Goal: Task Accomplishment & Management: Manage account settings

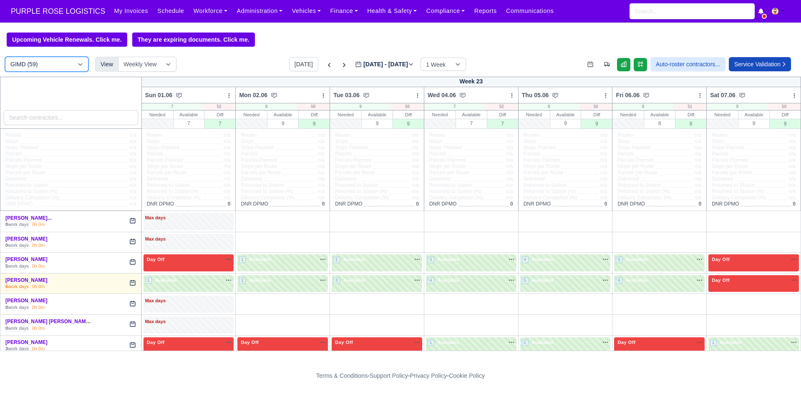
click at [74, 62] on select "DIG1 (206) DAK1 (1) GIMD (59)" at bounding box center [46, 64] width 83 height 15
select select "1"
click at [5, 58] on select "DIG1 (206) DAK1 (1) GIMD (59)" at bounding box center [46, 64] width 83 height 15
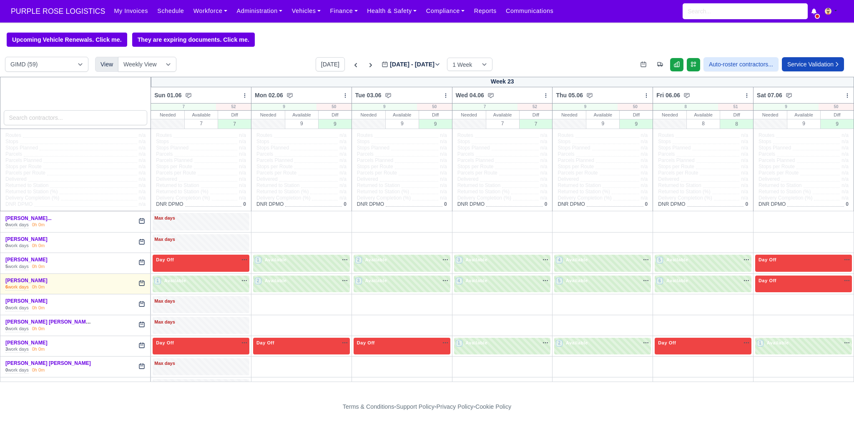
select select "5"
click at [326, 65] on button "[DATE]" at bounding box center [330, 64] width 29 height 14
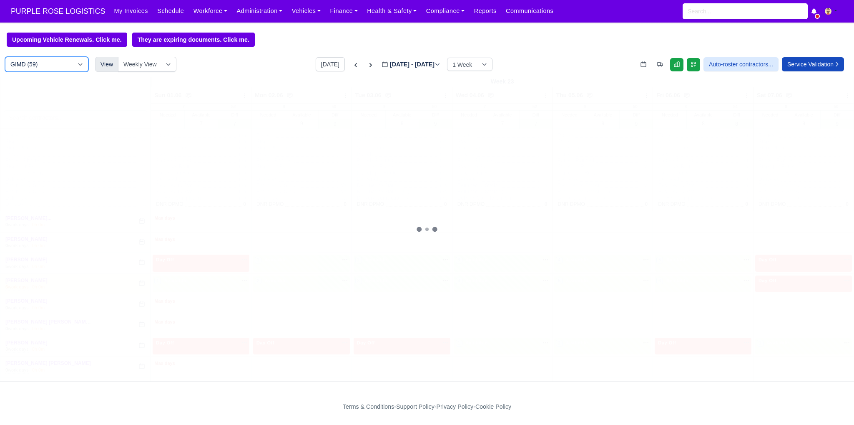
click at [35, 67] on select "DIG1 (206) DAK1 (1) GIMD (59)" at bounding box center [46, 64] width 83 height 15
type input "2025-09-21"
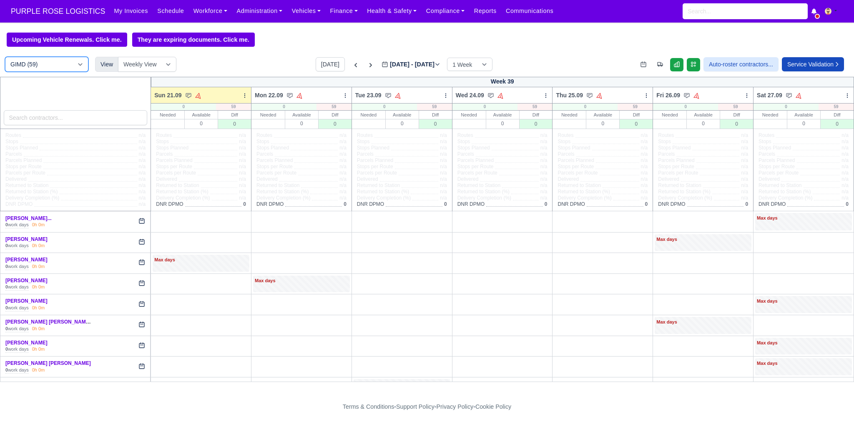
select select "1"
click at [5, 58] on select "DIG1 (206) DAK1 (1) GIMD (59)" at bounding box center [46, 64] width 83 height 15
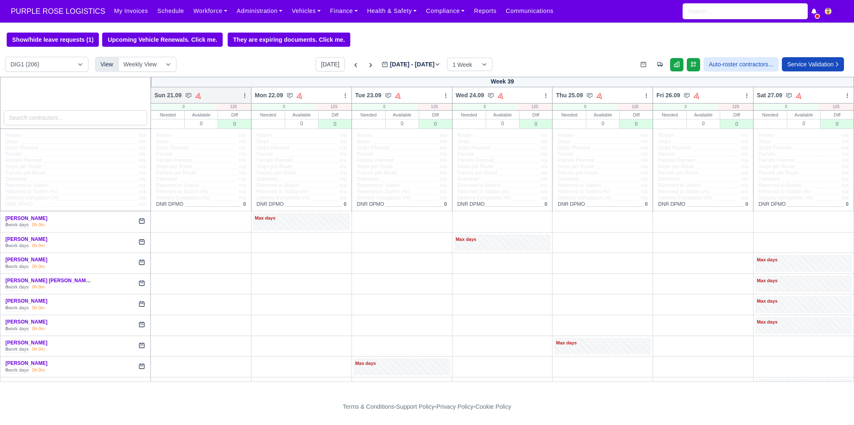
click at [242, 98] on icon at bounding box center [245, 96] width 6 height 6
click at [227, 114] on link "Auto Assign Vehicle" at bounding box center [200, 110] width 93 height 15
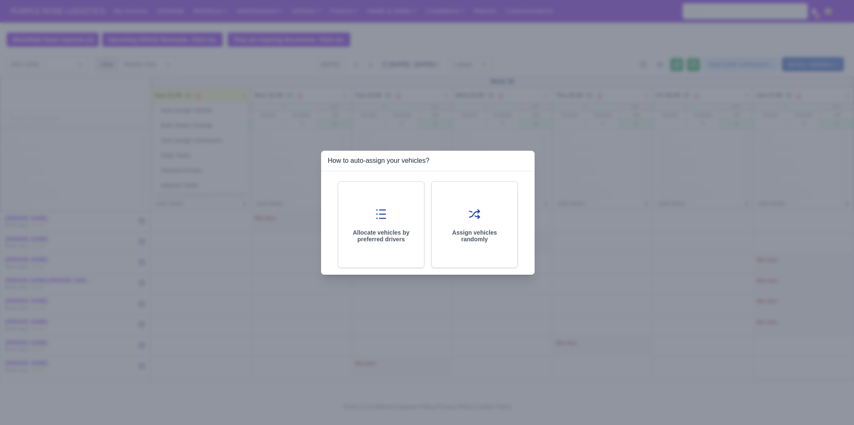
click at [296, 133] on div at bounding box center [427, 212] width 854 height 425
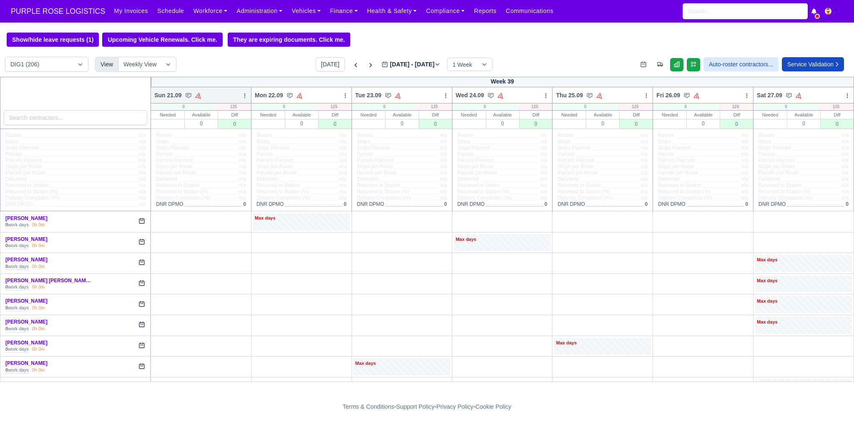
click at [242, 97] on icon at bounding box center [245, 96] width 6 height 6
click at [210, 123] on link "Bulk Status Change" at bounding box center [200, 125] width 93 height 15
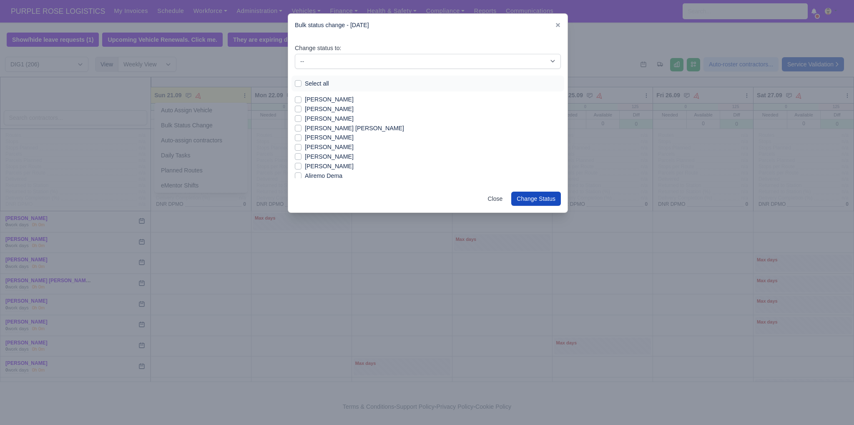
click at [314, 79] on label "Select all" at bounding box center [317, 84] width 24 height 10
click at [302, 79] on input "Select all" at bounding box center [298, 82] width 7 height 7
checkbox input "true"
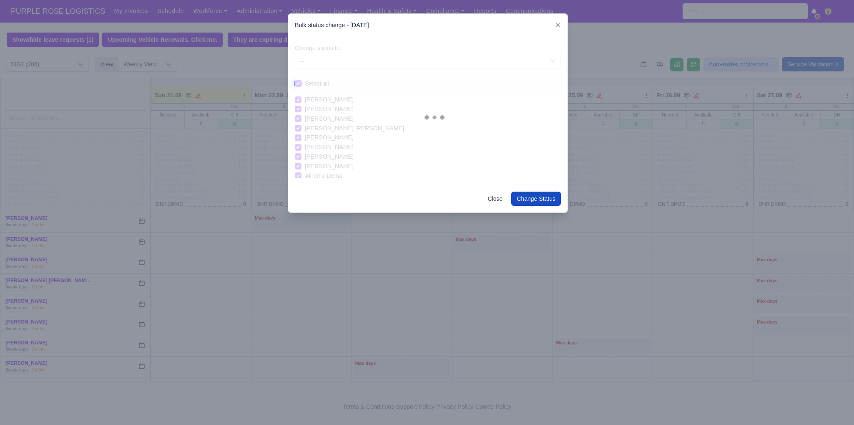
checkbox input "true"
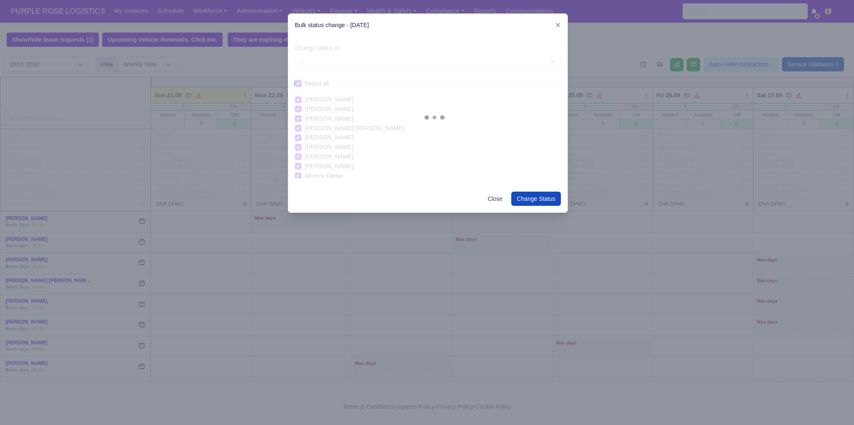
checkbox input "true"
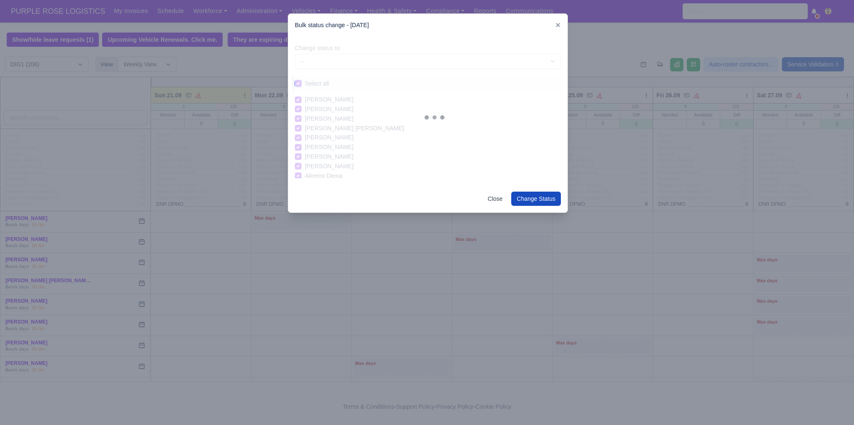
checkbox input "true"
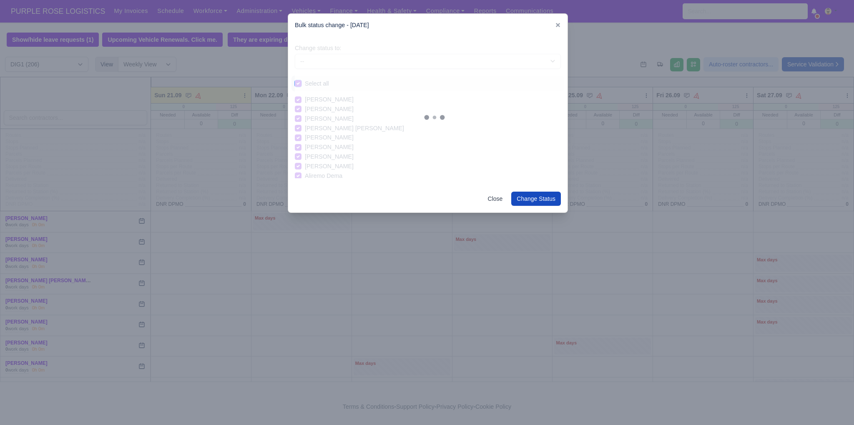
checkbox input "true"
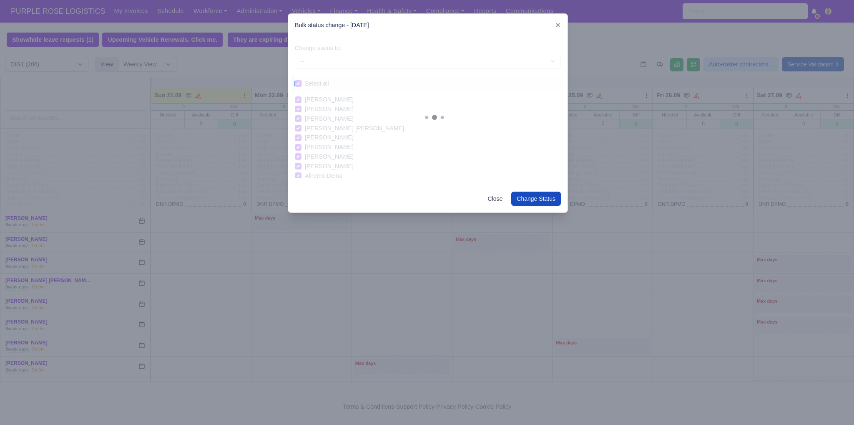
checkbox input "true"
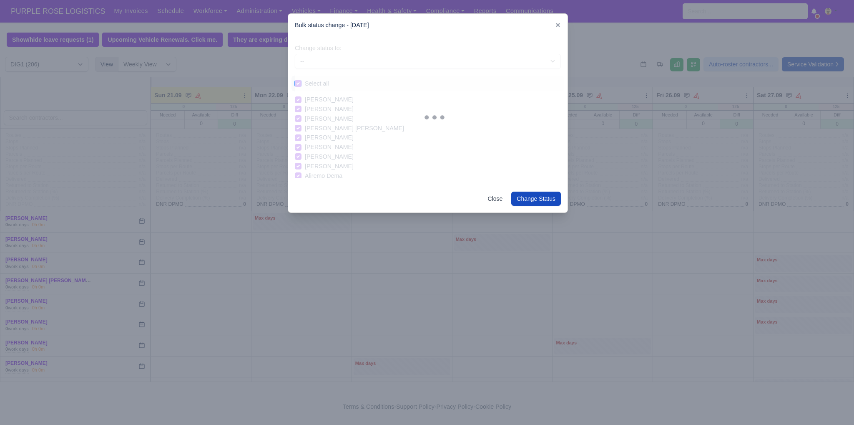
checkbox input "true"
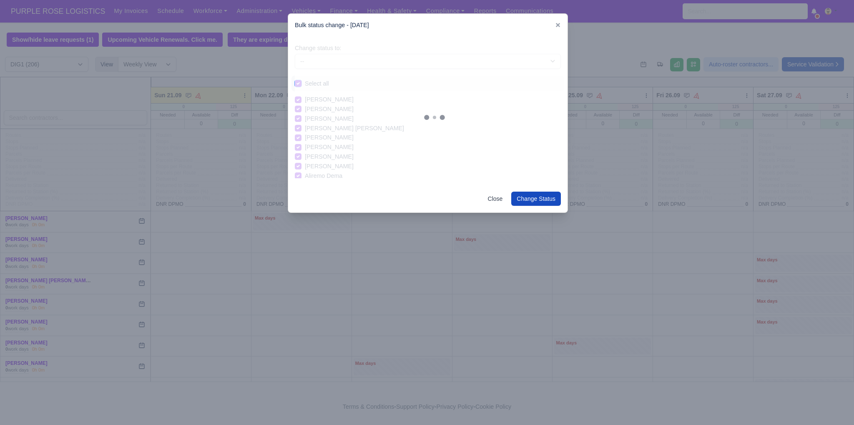
checkbox input "true"
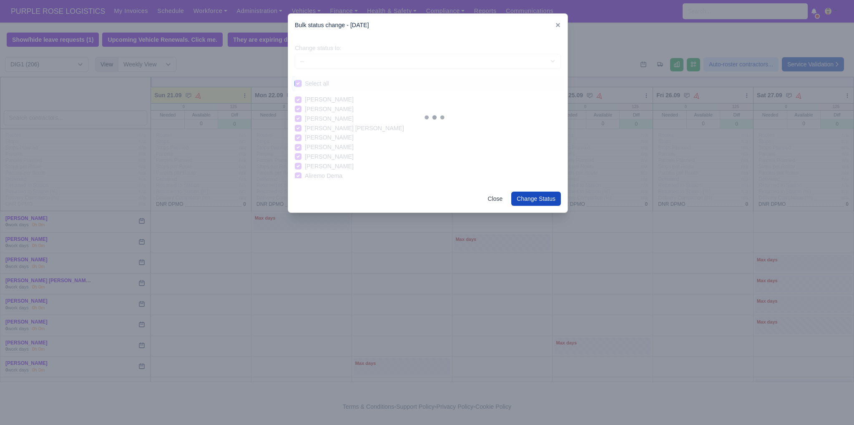
checkbox input "true"
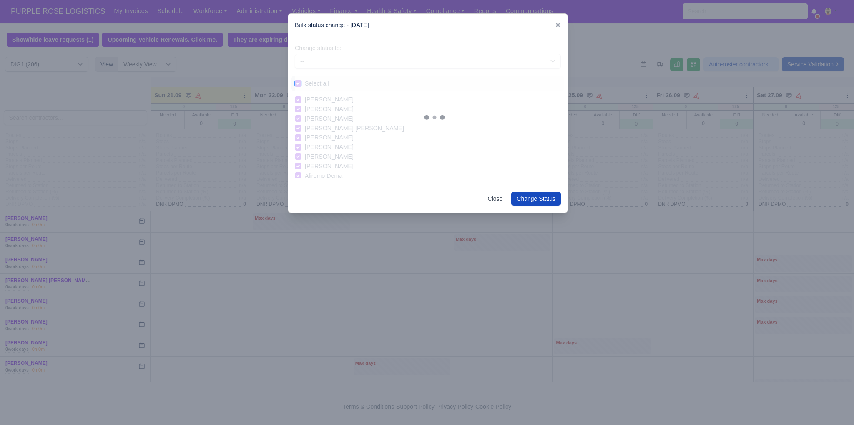
checkbox input "true"
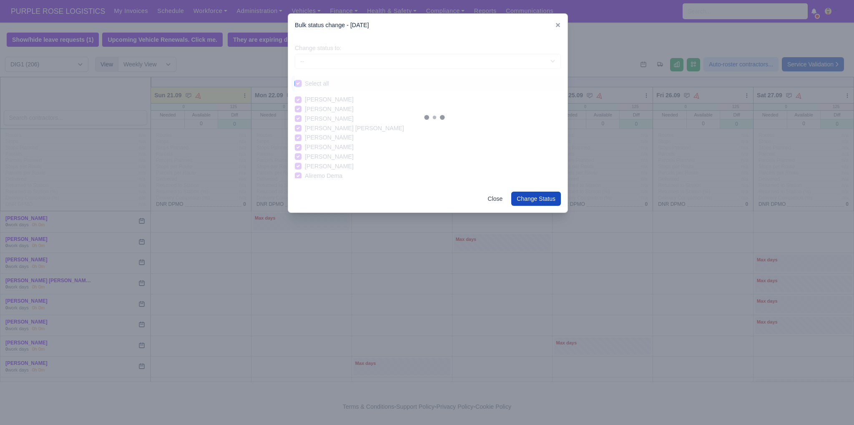
checkbox input "true"
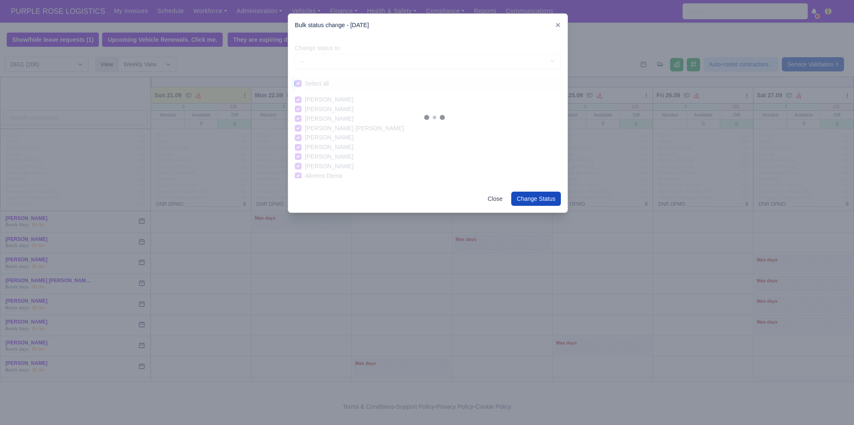
checkbox input "true"
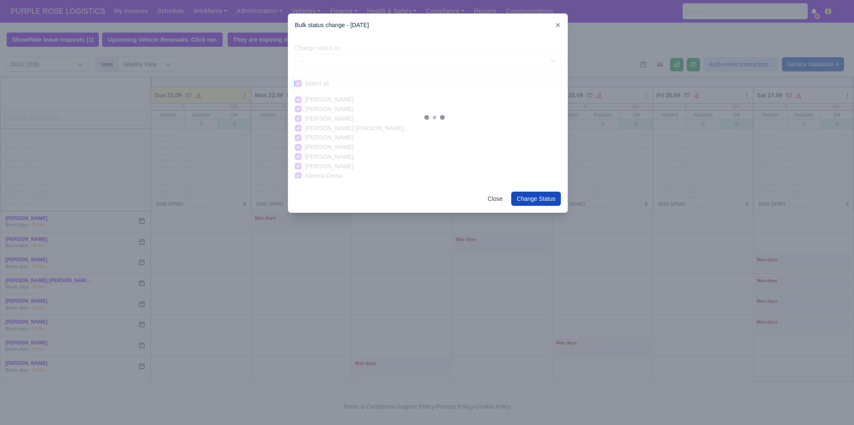
checkbox input "true"
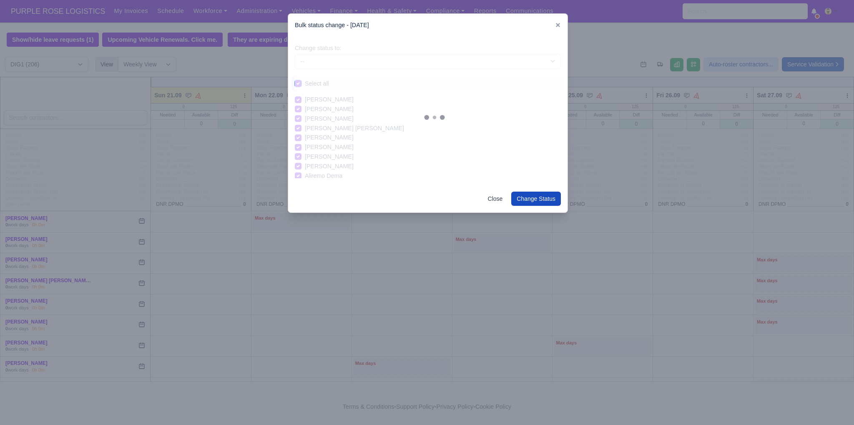
checkbox input "true"
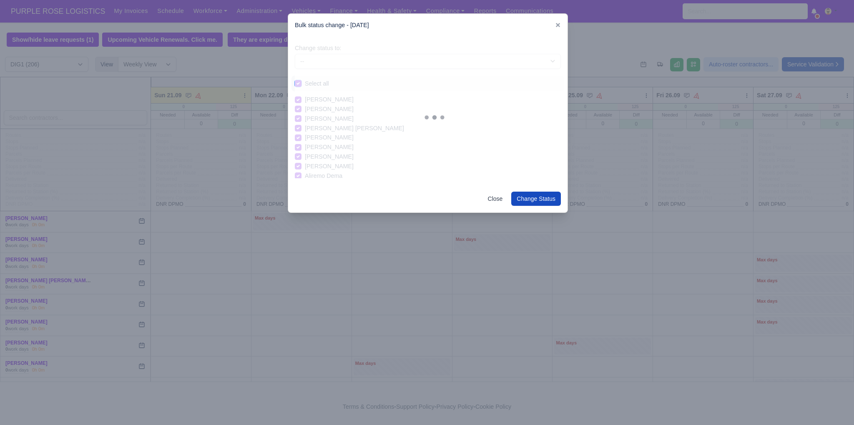
checkbox input "true"
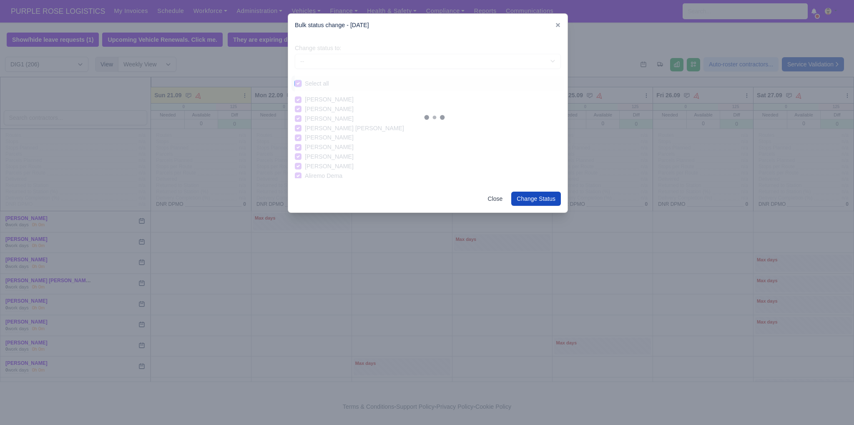
checkbox input "true"
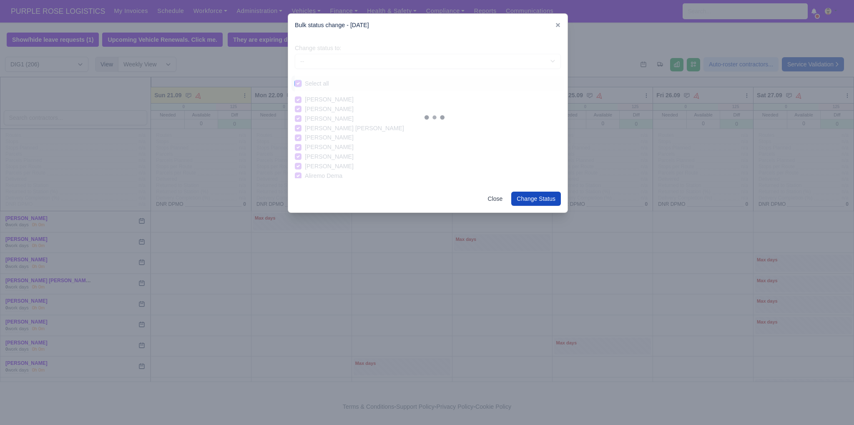
checkbox input "true"
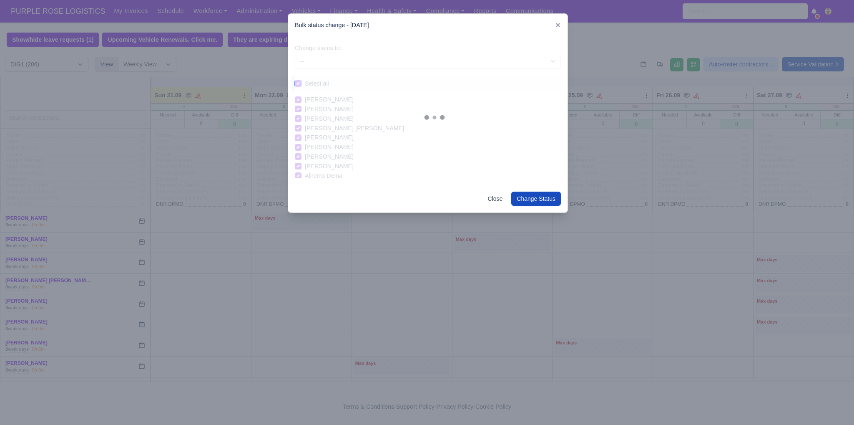
checkbox input "true"
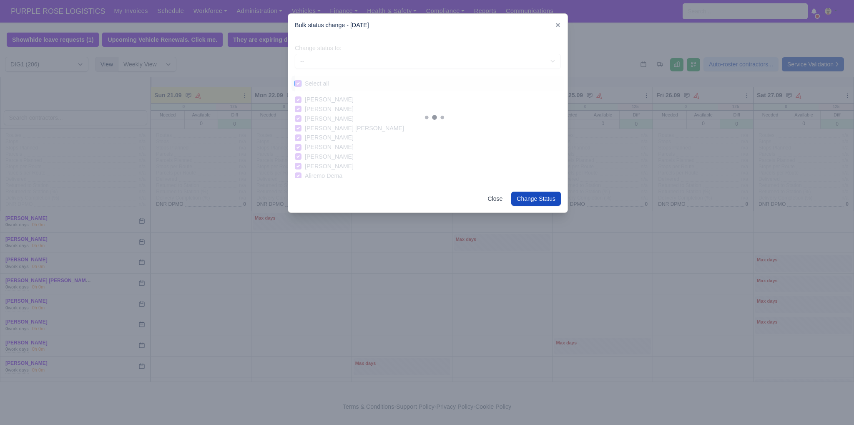
checkbox input "true"
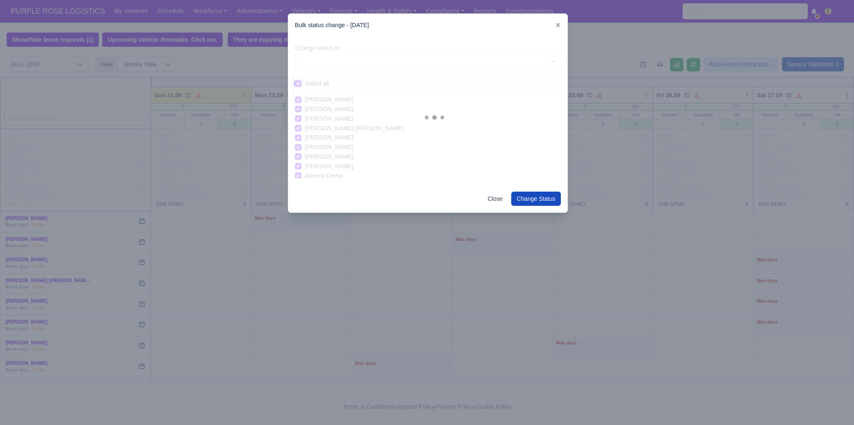
checkbox input "true"
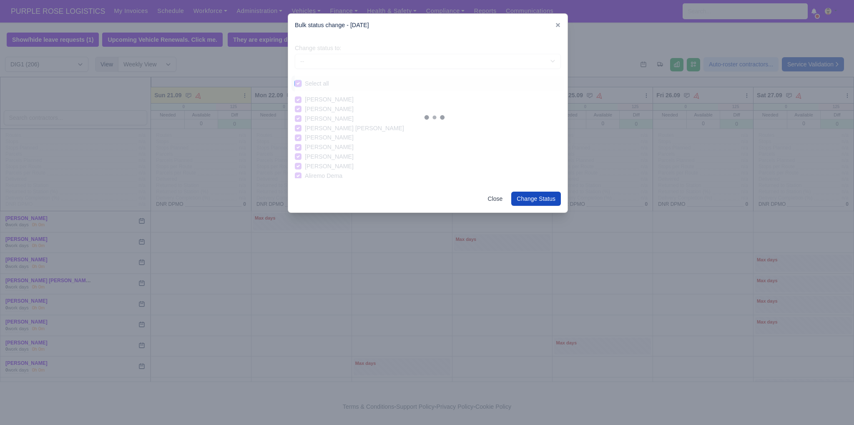
checkbox input "true"
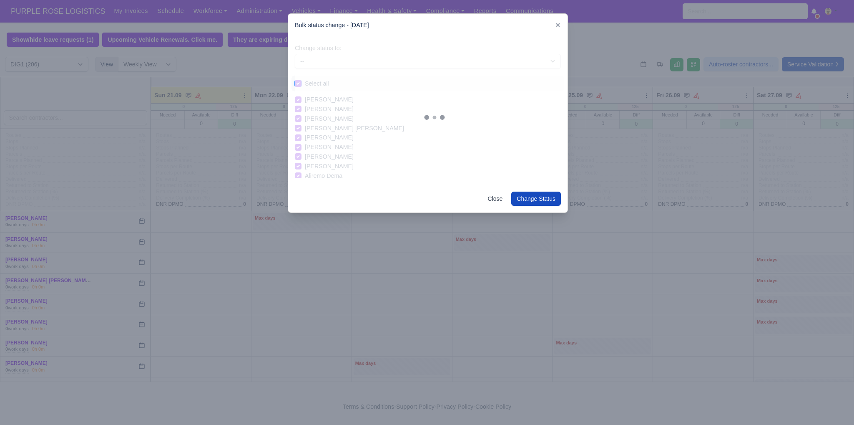
checkbox input "true"
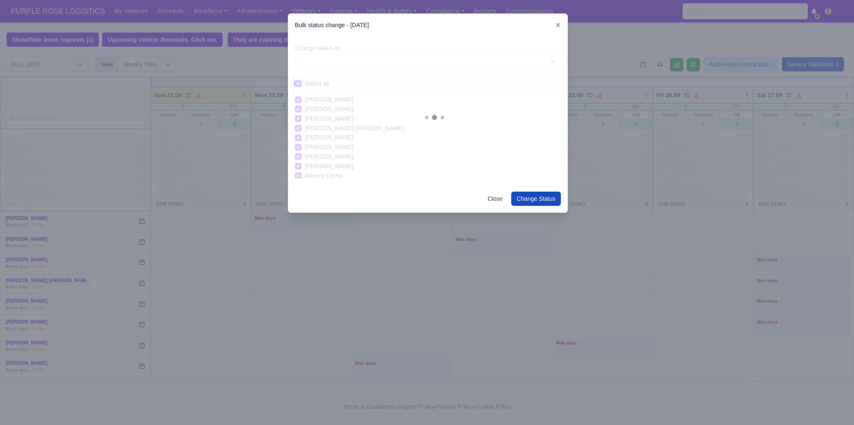
checkbox input "true"
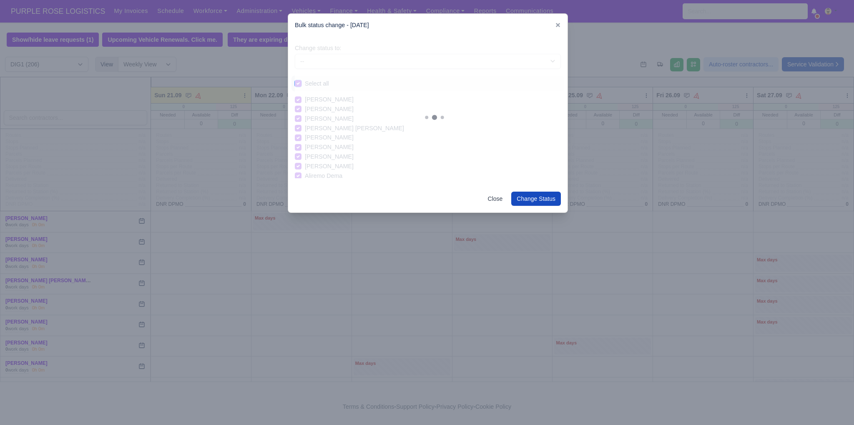
checkbox input "true"
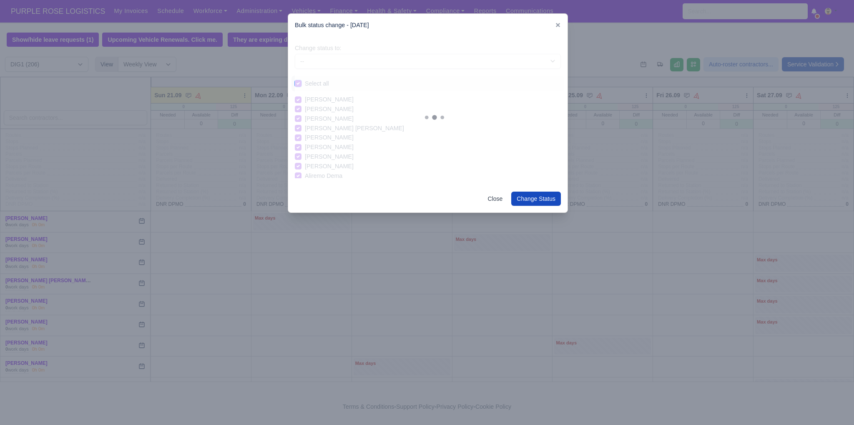
checkbox input "true"
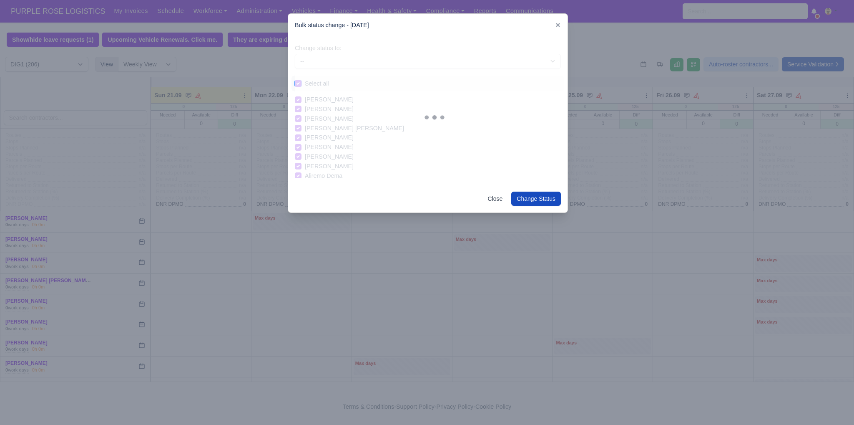
checkbox input "true"
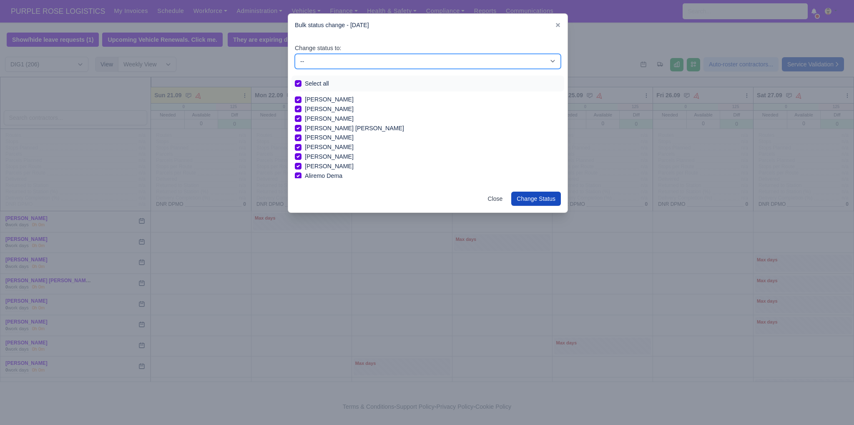
click at [323, 64] on select "-- Unasigned Available Day Off Stand By Other Depot" at bounding box center [428, 61] width 266 height 15
select select "Available"
click at [295, 54] on select "-- Unasigned Available Day Off Stand By Other Depot" at bounding box center [428, 61] width 266 height 15
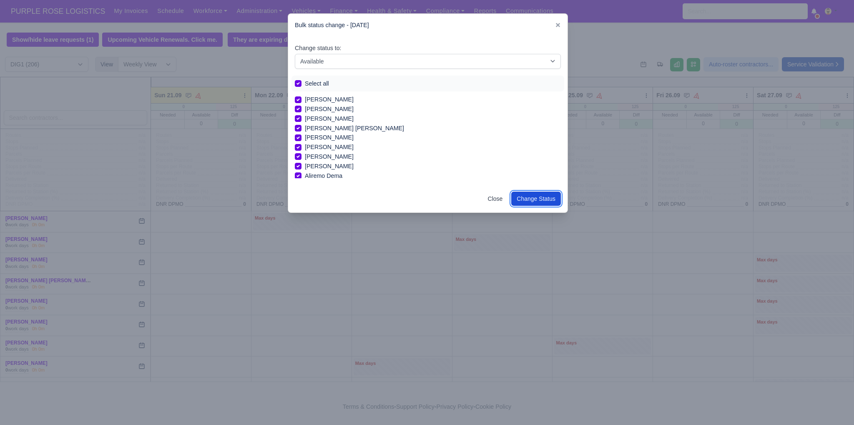
click at [543, 203] on button "Change Status" at bounding box center [536, 198] width 50 height 14
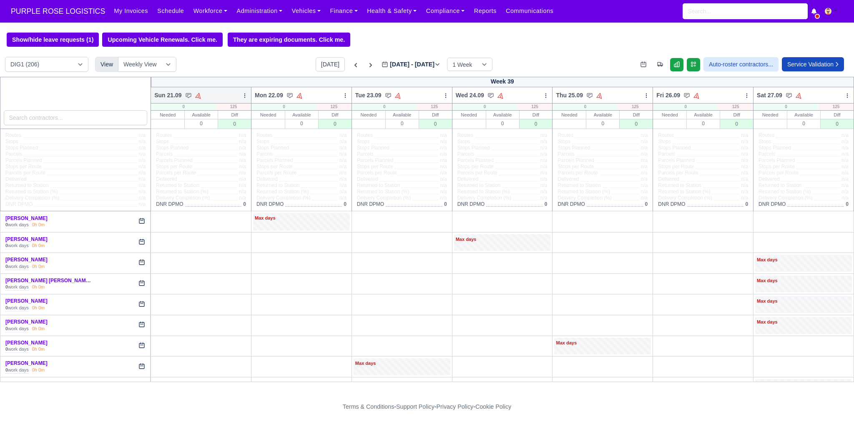
click at [242, 97] on icon at bounding box center [245, 96] width 6 height 6
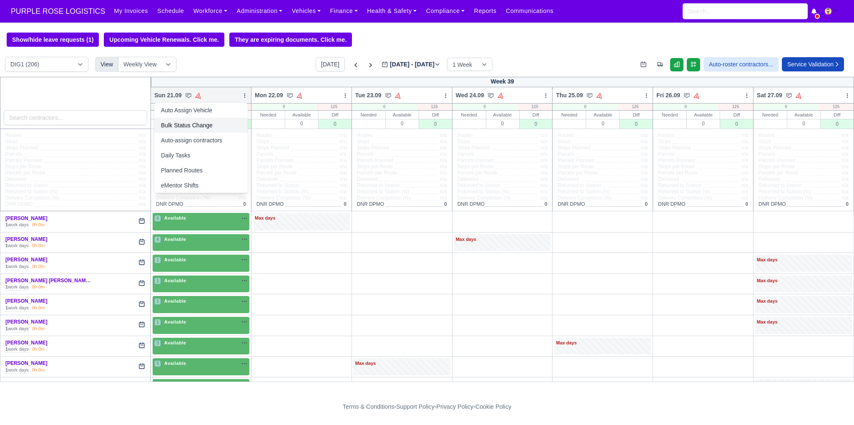
click at [214, 125] on link "Bulk Status Change" at bounding box center [200, 125] width 93 height 15
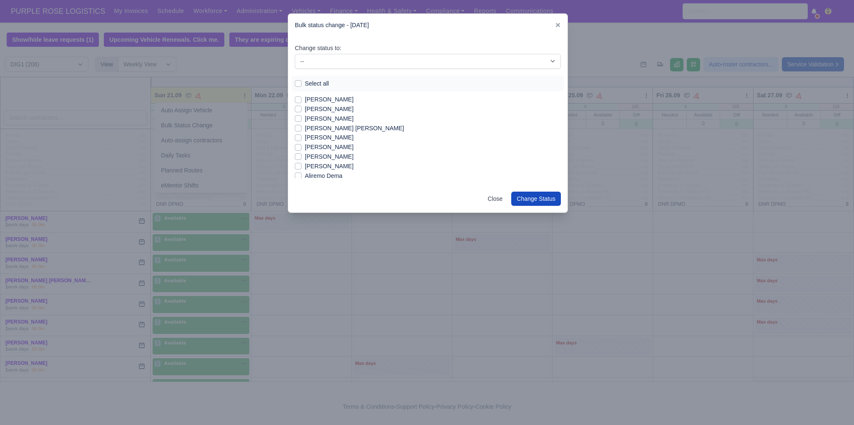
click at [313, 87] on label "Select all" at bounding box center [317, 84] width 24 height 10
click at [302, 85] on input "Select all" at bounding box center [298, 82] width 7 height 7
checkbox input "true"
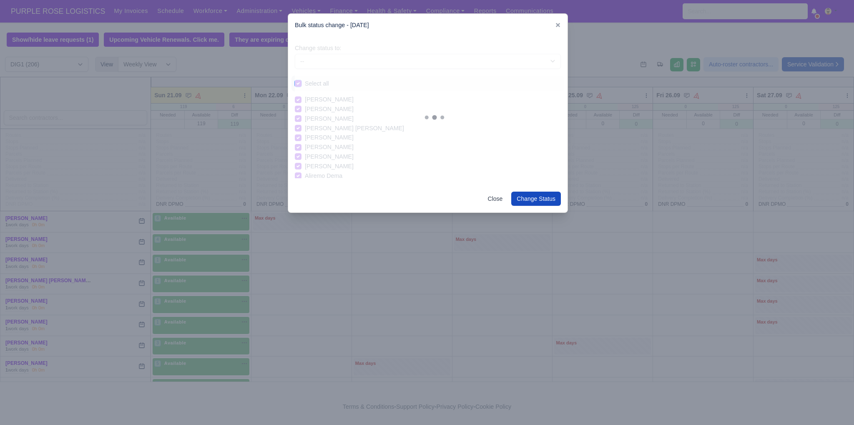
checkbox input "true"
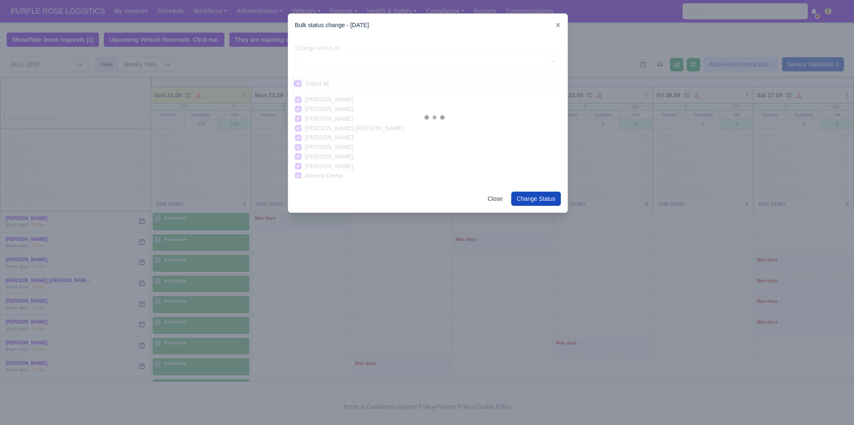
checkbox input "true"
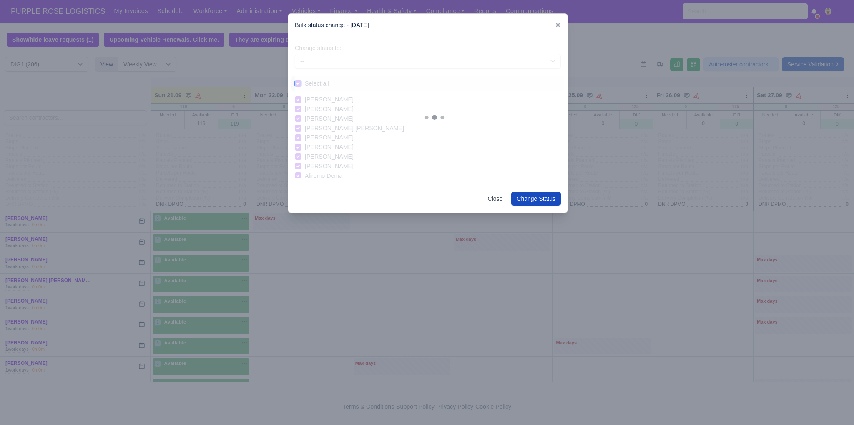
checkbox input "true"
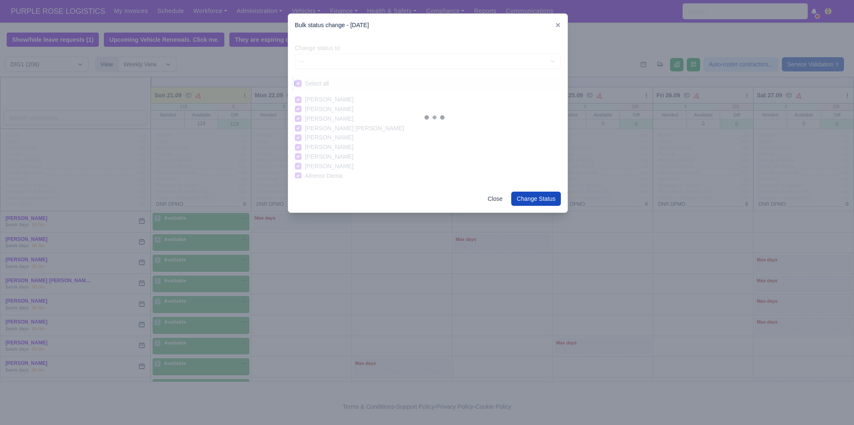
checkbox input "true"
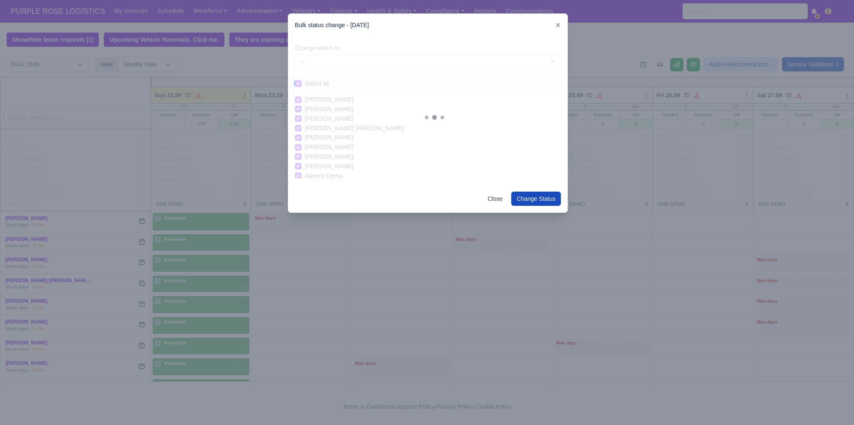
checkbox input "true"
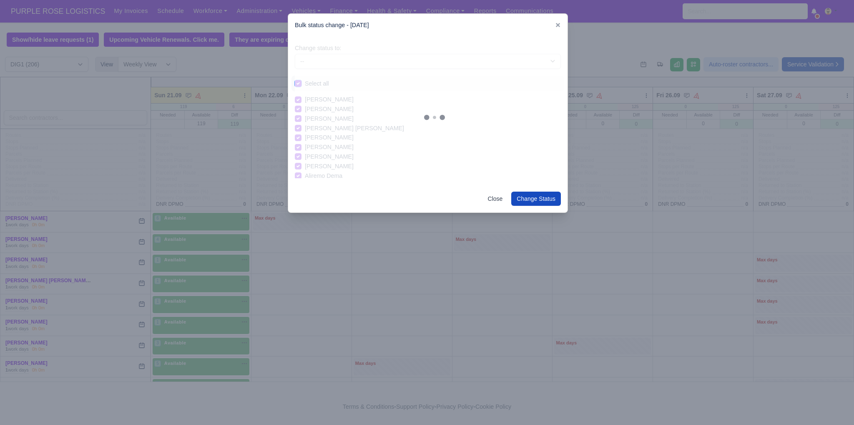
checkbox input "true"
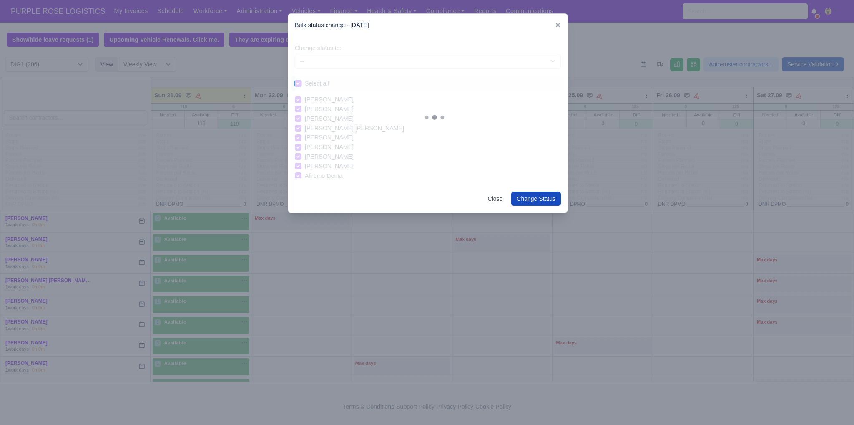
checkbox input "true"
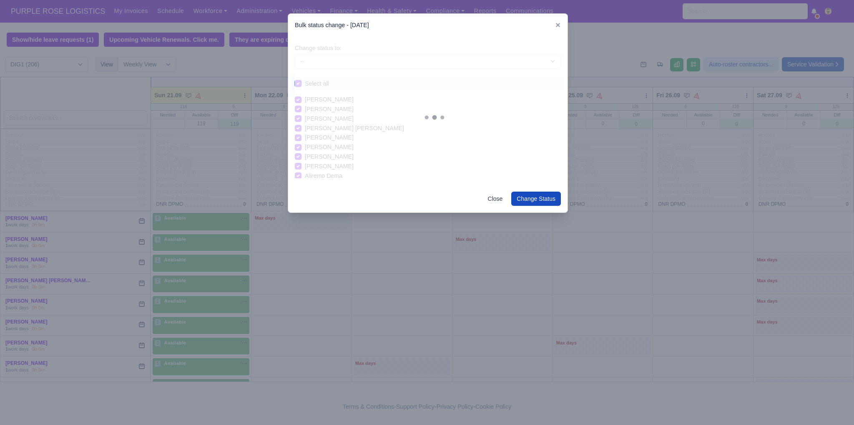
checkbox input "true"
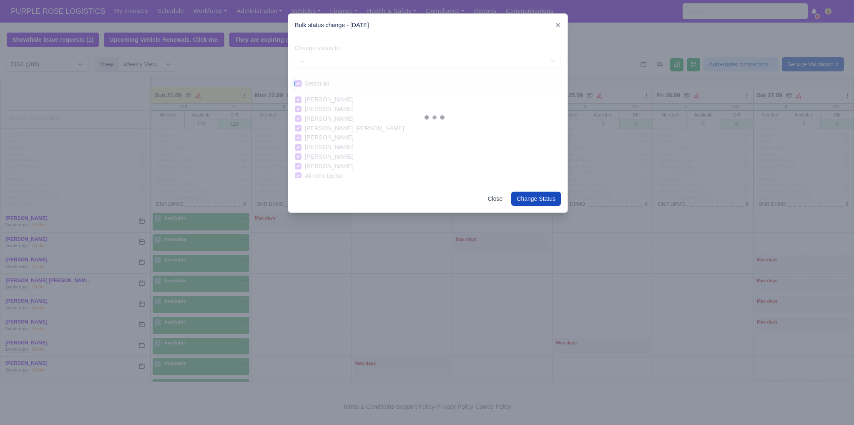
checkbox input "true"
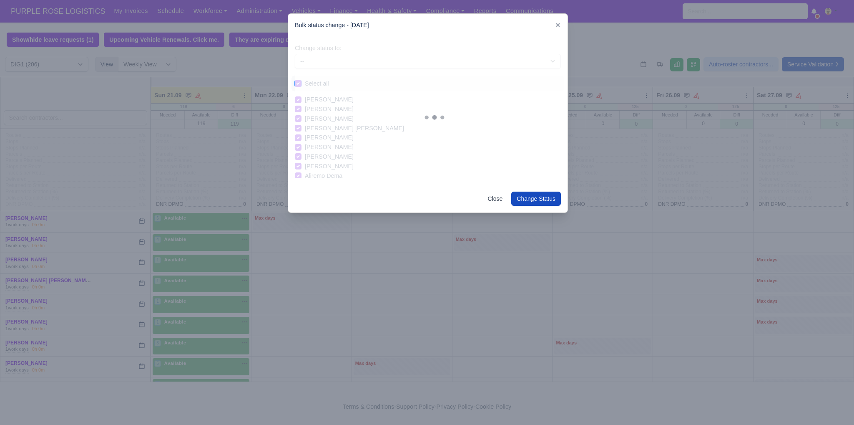
checkbox input "true"
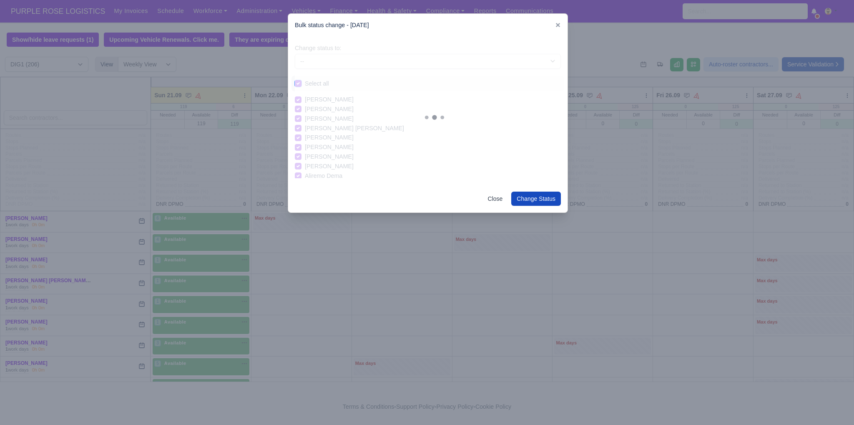
checkbox input "true"
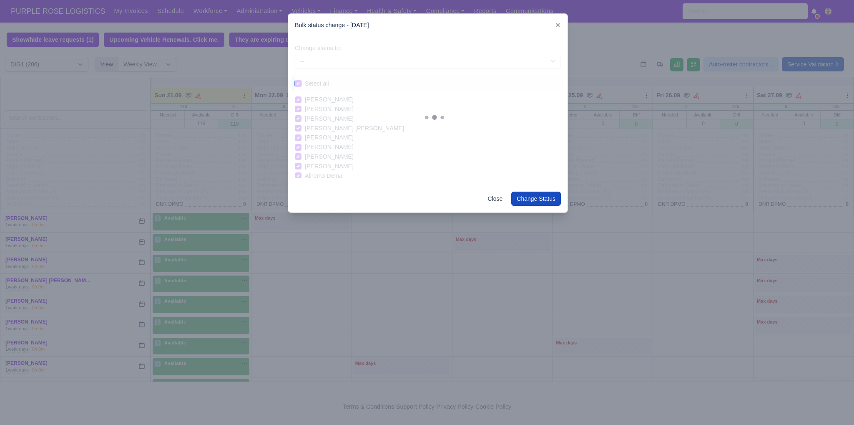
checkbox input "true"
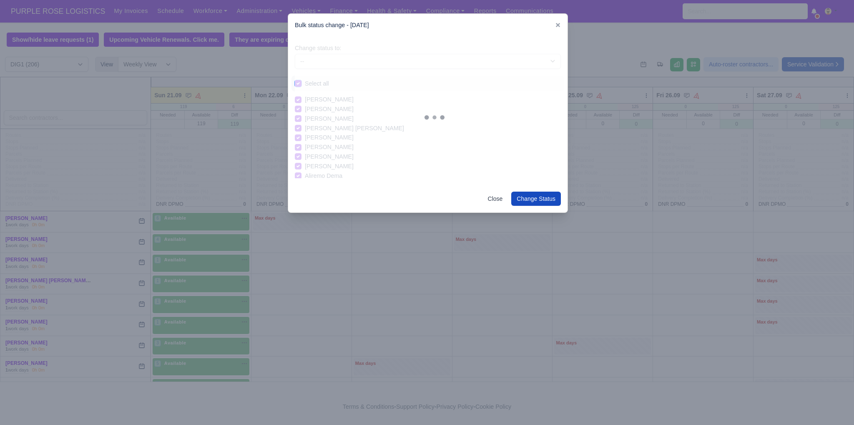
checkbox input "true"
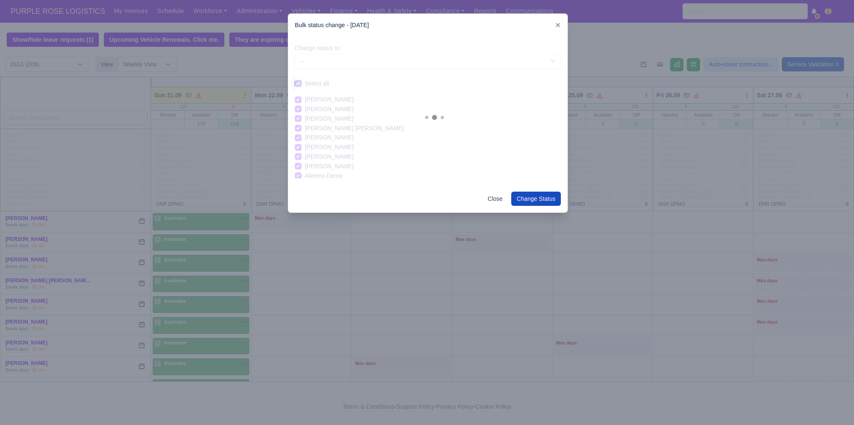
checkbox input "true"
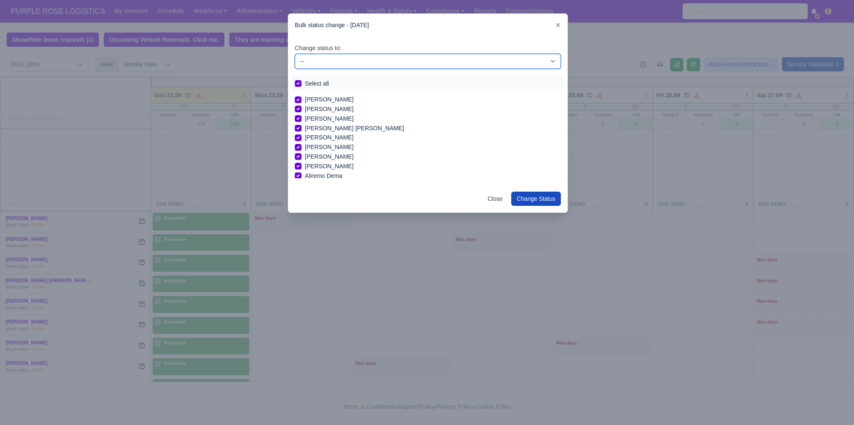
click at [320, 59] on select "-- Unasigned Available Day Off Stand By Other Depot" at bounding box center [428, 61] width 266 height 15
click at [295, 54] on select "-- Unasigned Available Day Off Stand By Other Depot" at bounding box center [428, 61] width 266 height 15
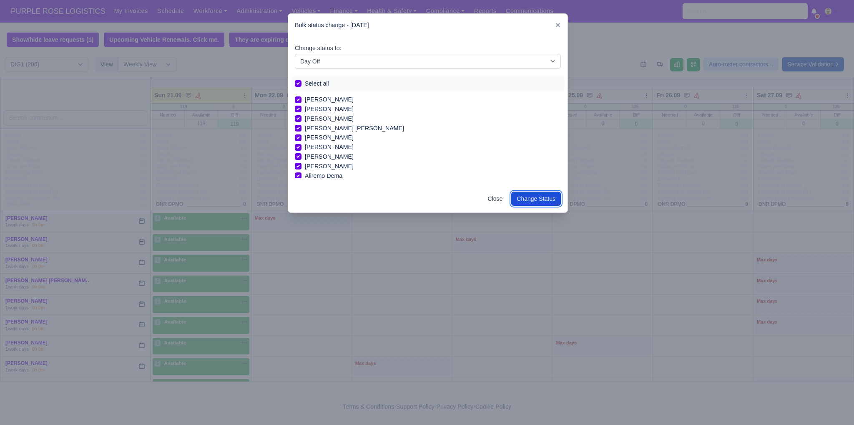
click at [538, 197] on button "Change Status" at bounding box center [536, 198] width 50 height 14
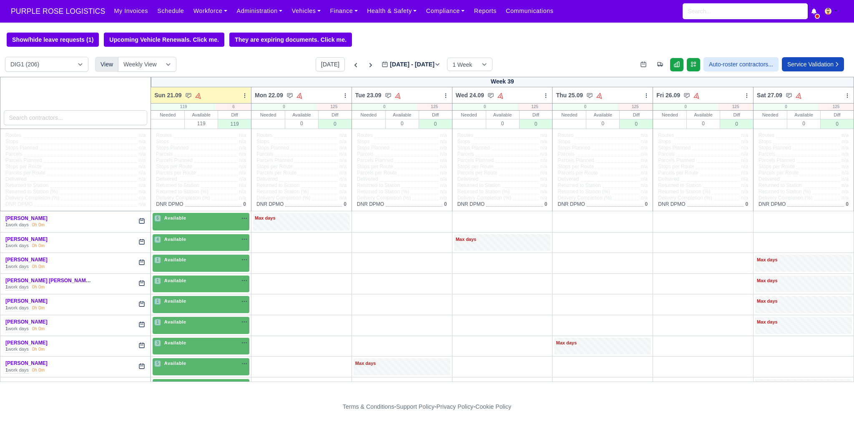
drag, startPoint x: 244, startPoint y: 96, endPoint x: 232, endPoint y: 127, distance: 33.0
click at [244, 96] on icon at bounding box center [245, 96] width 6 height 6
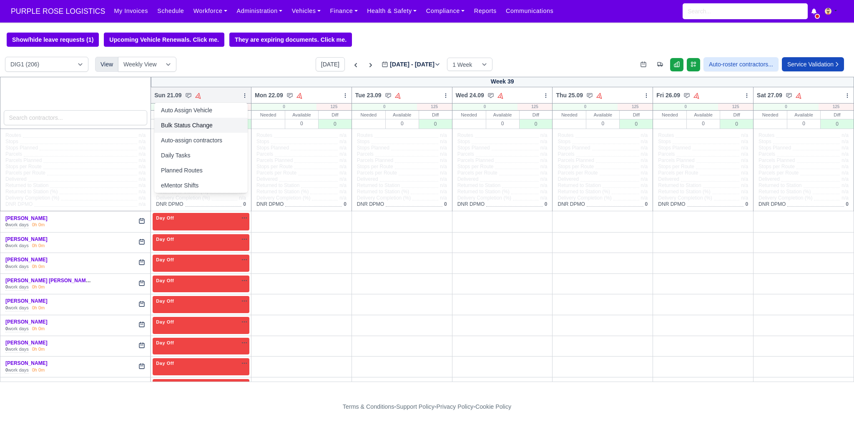
click at [223, 123] on link "Bulk Status Change" at bounding box center [200, 125] width 93 height 15
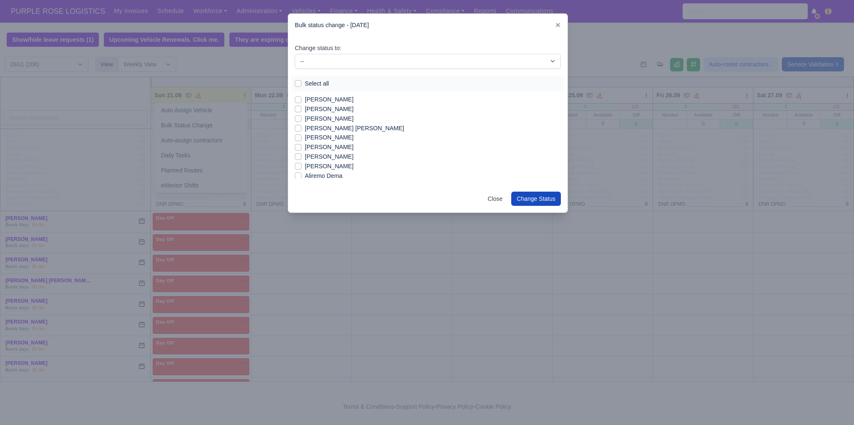
click at [324, 112] on label "[PERSON_NAME]" at bounding box center [329, 109] width 49 height 10
click at [302, 111] on input "[PERSON_NAME]" at bounding box center [298, 107] width 7 height 7
click at [330, 148] on label "[PERSON_NAME]" at bounding box center [329, 147] width 49 height 10
click at [302, 148] on input "[PERSON_NAME]" at bounding box center [298, 145] width 7 height 7
click at [332, 167] on label "[PERSON_NAME]" at bounding box center [329, 166] width 49 height 10
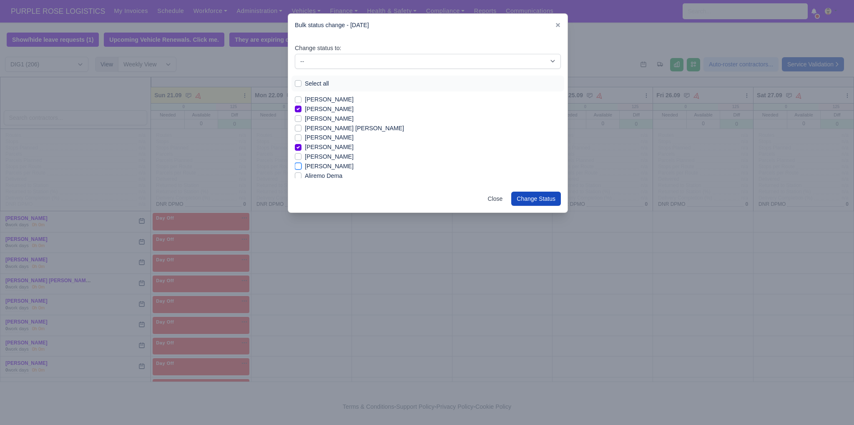
click at [302, 167] on input "[PERSON_NAME]" at bounding box center [298, 164] width 7 height 7
click at [327, 163] on label "[PERSON_NAME]" at bounding box center [329, 164] width 49 height 10
click at [302, 163] on input "[PERSON_NAME]" at bounding box center [298, 162] width 7 height 7
click at [327, 171] on label "[PERSON_NAME]" at bounding box center [329, 173] width 49 height 10
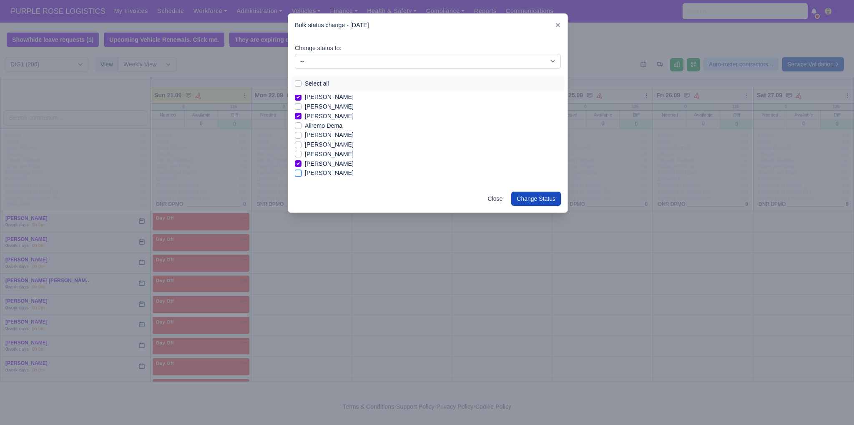
click at [302, 171] on input "[PERSON_NAME]" at bounding box center [298, 171] width 7 height 7
click at [329, 173] on label "[PERSON_NAME]" at bounding box center [329, 173] width 49 height 10
click at [302, 173] on input "[PERSON_NAME]" at bounding box center [298, 171] width 7 height 7
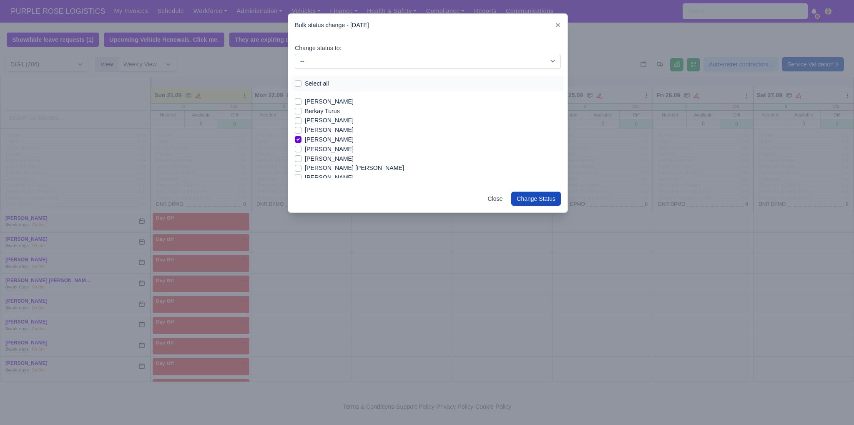
click at [314, 152] on label "[PERSON_NAME]" at bounding box center [329, 149] width 49 height 10
click at [302, 151] on input "[PERSON_NAME]" at bounding box center [298, 147] width 7 height 7
click at [317, 177] on label "[PERSON_NAME]" at bounding box center [329, 178] width 49 height 10
click at [302, 177] on input "[PERSON_NAME]" at bounding box center [298, 176] width 7 height 7
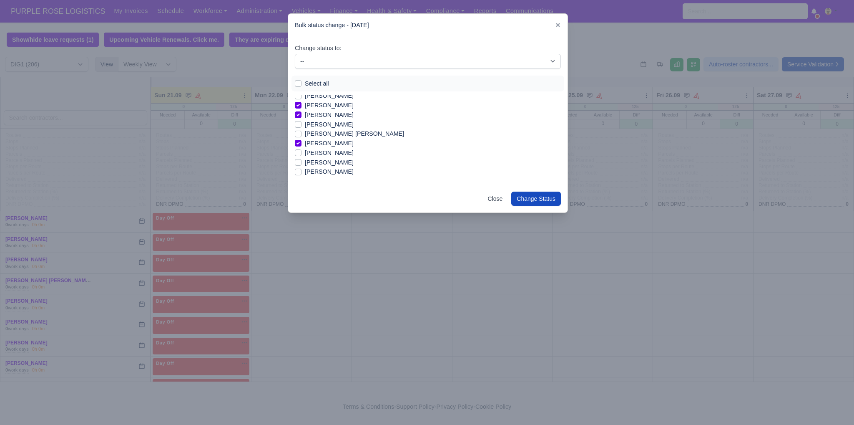
click at [325, 145] on label "[PERSON_NAME]" at bounding box center [329, 143] width 49 height 10
click at [302, 145] on input "[PERSON_NAME]" at bounding box center [298, 141] width 7 height 7
click at [326, 162] on label "[PERSON_NAME]" at bounding box center [329, 163] width 49 height 10
click at [302, 162] on input "[PERSON_NAME]" at bounding box center [298, 161] width 7 height 7
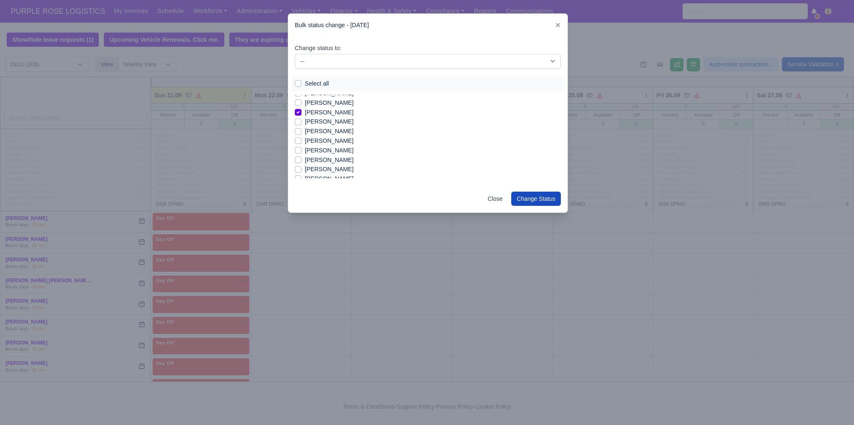
click at [319, 133] on label "[PERSON_NAME]" at bounding box center [329, 131] width 49 height 10
click at [302, 133] on input "[PERSON_NAME]" at bounding box center [298, 129] width 7 height 7
click at [319, 133] on label "[PERSON_NAME]" at bounding box center [329, 131] width 49 height 10
click at [302, 133] on input "[PERSON_NAME]" at bounding box center [298, 129] width 7 height 7
click at [326, 141] on label "[PERSON_NAME]" at bounding box center [329, 141] width 49 height 10
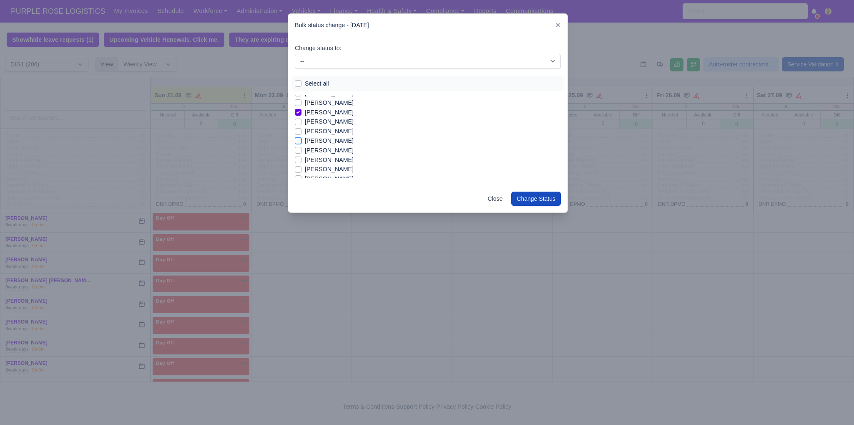
click at [302, 141] on input "[PERSON_NAME]" at bounding box center [298, 139] width 7 height 7
click at [325, 152] on label "[PERSON_NAME]" at bounding box center [329, 151] width 49 height 10
click at [302, 152] on input "[PERSON_NAME]" at bounding box center [298, 149] width 7 height 7
click at [325, 156] on label "[PERSON_NAME]" at bounding box center [329, 155] width 49 height 10
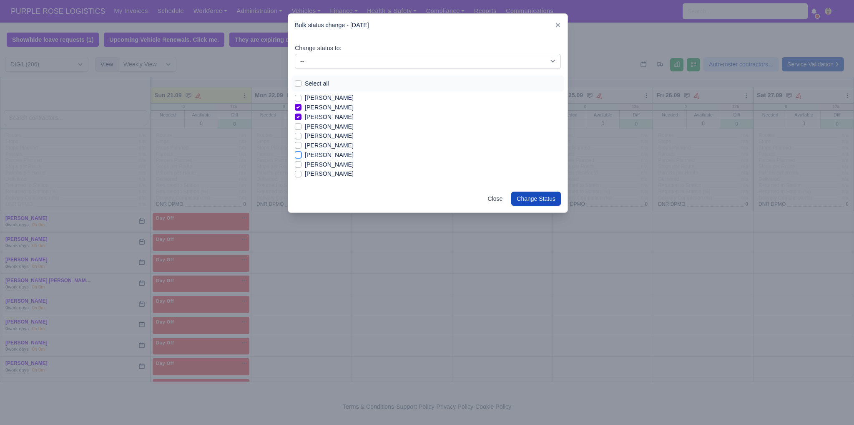
click at [302, 156] on input "[PERSON_NAME]" at bounding box center [298, 153] width 7 height 7
click at [327, 166] on label "[PERSON_NAME]" at bounding box center [329, 165] width 49 height 10
click at [302, 166] on input "[PERSON_NAME]" at bounding box center [298, 163] width 7 height 7
click at [343, 173] on label "[PERSON_NAME]" at bounding box center [329, 174] width 49 height 10
click at [302, 173] on input "[PERSON_NAME]" at bounding box center [298, 172] width 7 height 7
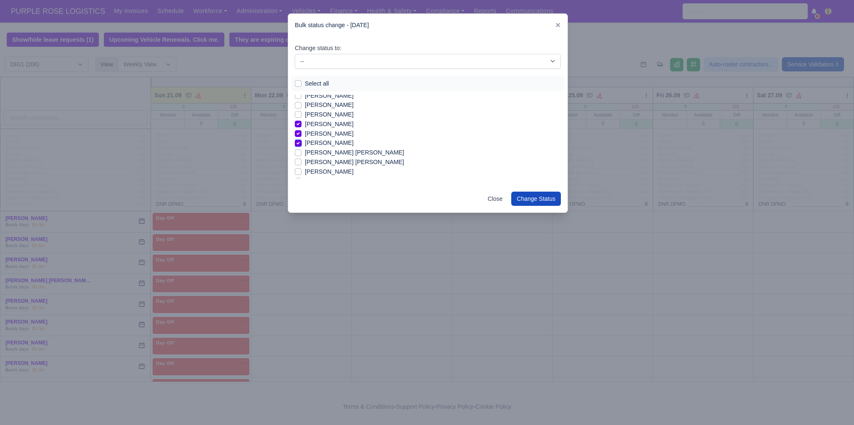
scroll to position [301, 0]
click at [318, 170] on label "[PERSON_NAME]" at bounding box center [329, 169] width 49 height 10
click at [302, 170] on input "[PERSON_NAME]" at bounding box center [298, 167] width 7 height 7
click at [307, 139] on label "[PERSON_NAME]" at bounding box center [329, 138] width 49 height 10
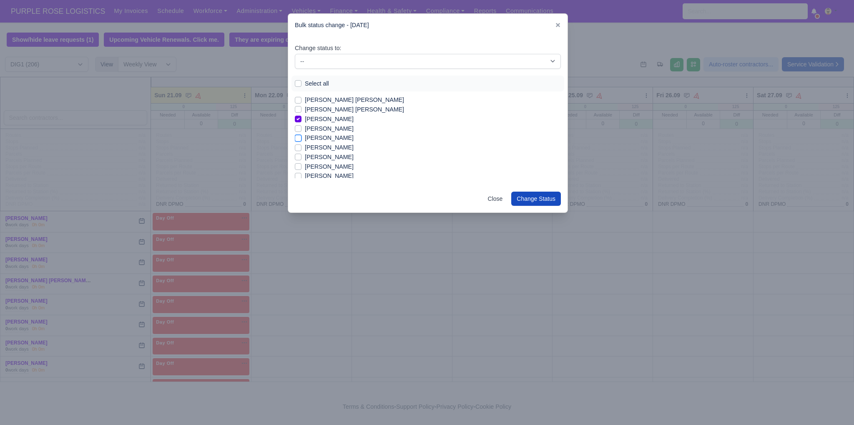
click at [302, 139] on input "[PERSON_NAME]" at bounding box center [298, 136] width 7 height 7
click at [319, 166] on label "[PERSON_NAME]" at bounding box center [329, 167] width 49 height 10
click at [302, 166] on input "[PERSON_NAME]" at bounding box center [298, 165] width 7 height 7
click at [322, 135] on label "[PERSON_NAME]" at bounding box center [329, 136] width 49 height 10
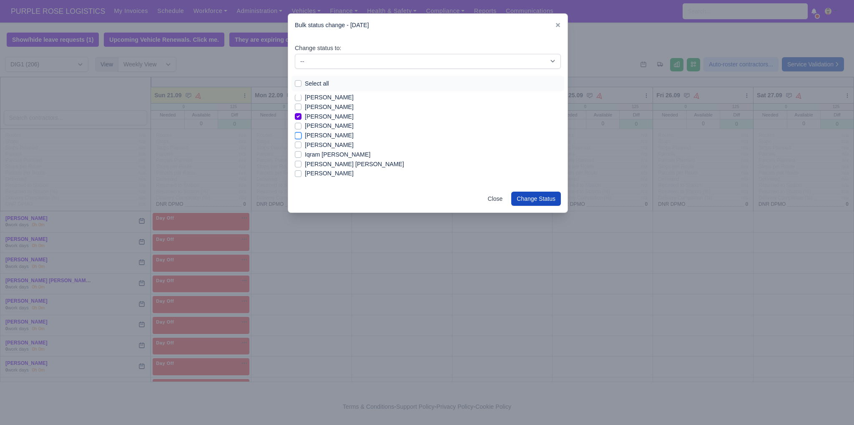
click at [302, 135] on input "[PERSON_NAME]" at bounding box center [298, 134] width 7 height 7
click at [321, 145] on label "[PERSON_NAME]" at bounding box center [329, 145] width 49 height 10
click at [302, 145] on input "[PERSON_NAME]" at bounding box center [298, 143] width 7 height 7
click at [326, 151] on label "[PERSON_NAME]" at bounding box center [329, 150] width 49 height 10
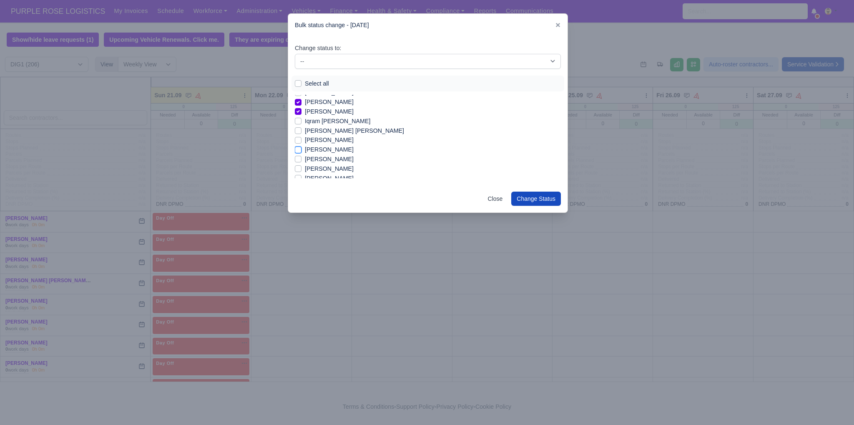
click at [302, 151] on input "[PERSON_NAME]" at bounding box center [298, 148] width 7 height 7
click at [330, 146] on label "[PERSON_NAME]" at bounding box center [329, 145] width 49 height 10
click at [302, 146] on input "[PERSON_NAME]" at bounding box center [298, 143] width 7 height 7
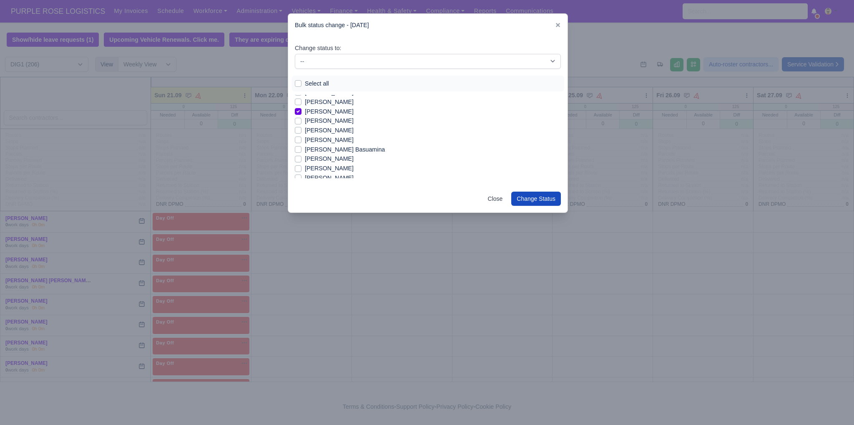
click at [342, 152] on label "Joseph Blansy Basuamina" at bounding box center [345, 150] width 80 height 10
click at [302, 151] on input "Joseph Blansy Basuamina" at bounding box center [298, 148] width 7 height 7
click at [343, 131] on label "[PERSON_NAME]" at bounding box center [329, 133] width 49 height 10
click at [302, 131] on input "[PERSON_NAME]" at bounding box center [298, 131] width 7 height 7
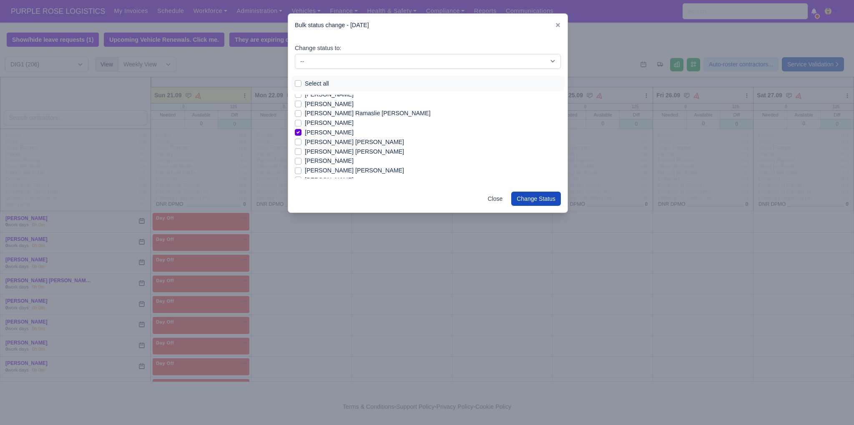
click at [343, 142] on label "Mohamed Hassan Mohamed" at bounding box center [354, 142] width 99 height 10
click at [302, 142] on input "Mohamed Hassan Mohamed" at bounding box center [298, 140] width 7 height 7
click at [347, 151] on label "[PERSON_NAME] [PERSON_NAME]" at bounding box center [354, 152] width 99 height 10
click at [302, 151] on input "[PERSON_NAME] [PERSON_NAME]" at bounding box center [298, 150] width 7 height 7
click at [342, 142] on label "Mohamed Hassan Mohamed" at bounding box center [354, 142] width 99 height 10
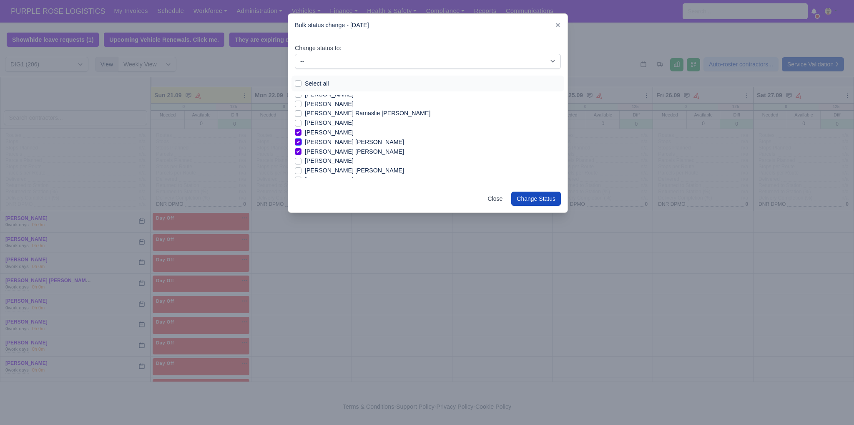
click at [302, 142] on input "Mohamed Hassan Mohamed" at bounding box center [298, 140] width 7 height 7
click at [365, 170] on label "Mohammad Rashed ahmed" at bounding box center [354, 171] width 99 height 10
click at [302, 170] on input "Mohammad Rashed ahmed" at bounding box center [298, 169] width 7 height 7
click at [342, 165] on label "[PERSON_NAME]" at bounding box center [329, 166] width 49 height 10
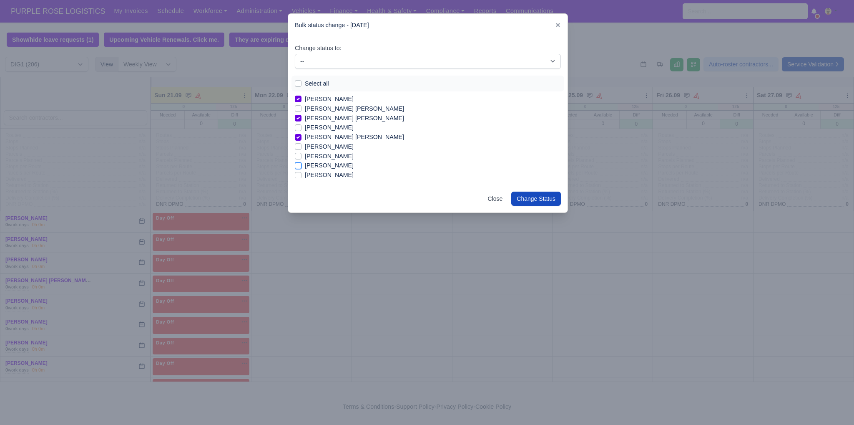
click at [302, 165] on input "[PERSON_NAME]" at bounding box center [298, 164] width 7 height 7
click at [346, 178] on div "Change status to: -- Unasigned Available Day Off Stand By Other Depot Select al…" at bounding box center [427, 111] width 279 height 148
click at [351, 176] on label "[PERSON_NAME]" at bounding box center [329, 175] width 49 height 10
click at [302, 176] on input "[PERSON_NAME]" at bounding box center [298, 173] width 7 height 7
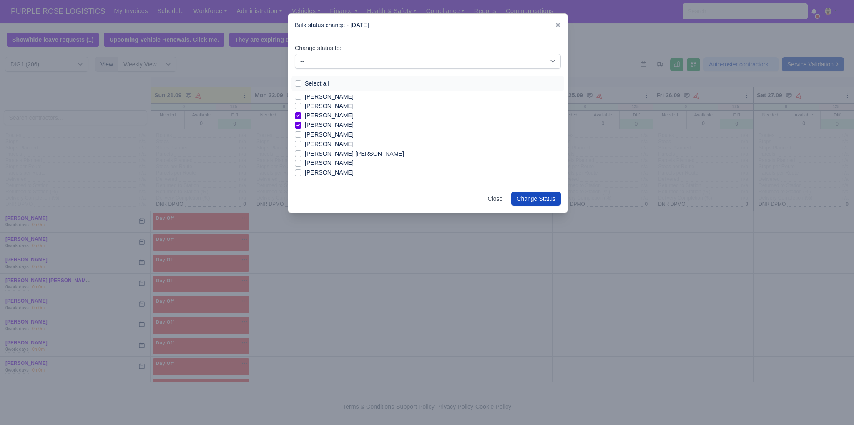
click at [352, 134] on label "Muhammad Waleed Jamil" at bounding box center [329, 135] width 49 height 10
click at [302, 134] on input "Muhammad Waleed Jamil" at bounding box center [298, 133] width 7 height 7
click at [317, 146] on label "Murad Abdmelrezak Ibrahim" at bounding box center [329, 144] width 49 height 10
click at [302, 146] on input "Murad Abdmelrezak Ibrahim" at bounding box center [298, 142] width 7 height 7
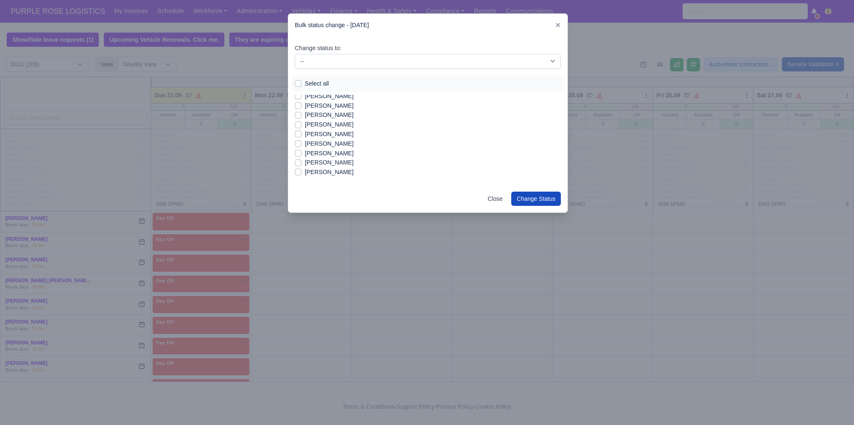
click at [337, 142] on label "[PERSON_NAME]" at bounding box center [329, 144] width 49 height 10
click at [302, 142] on input "[PERSON_NAME]" at bounding box center [298, 142] width 7 height 7
click at [327, 171] on label "[PERSON_NAME]" at bounding box center [329, 172] width 49 height 10
click at [302, 171] on input "[PERSON_NAME]" at bounding box center [298, 170] width 7 height 7
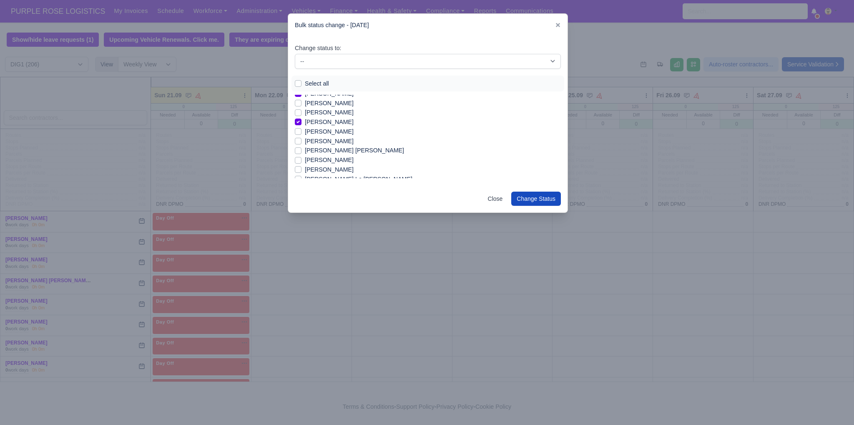
click at [337, 162] on label "[PERSON_NAME]" at bounding box center [329, 160] width 49 height 10
click at [302, 162] on input "[PERSON_NAME]" at bounding box center [298, 158] width 7 height 7
click at [340, 156] on label "[PERSON_NAME]" at bounding box center [329, 156] width 49 height 10
click at [302, 156] on input "[PERSON_NAME]" at bounding box center [298, 154] width 7 height 7
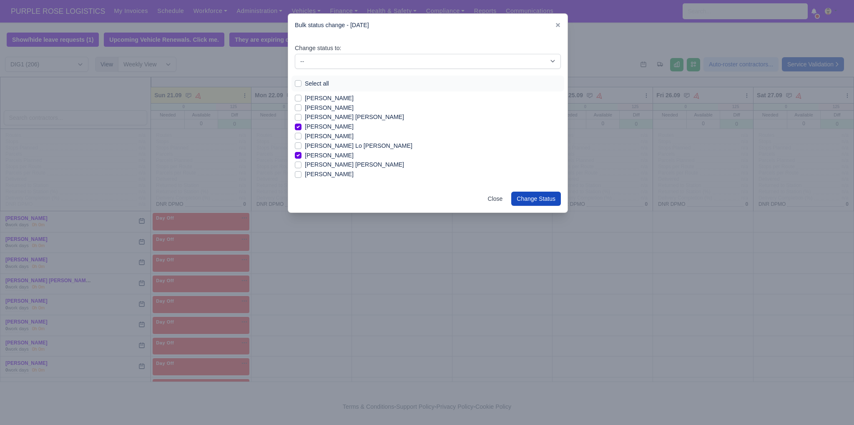
click at [337, 175] on label "[PERSON_NAME]" at bounding box center [329, 174] width 49 height 10
click at [302, 175] on input "[PERSON_NAME]" at bounding box center [298, 172] width 7 height 7
click at [340, 152] on label "Stanimir Krasimirov Chirakov" at bounding box center [329, 153] width 49 height 10
click at [302, 152] on input "Stanimir Krasimirov Chirakov" at bounding box center [298, 151] width 7 height 7
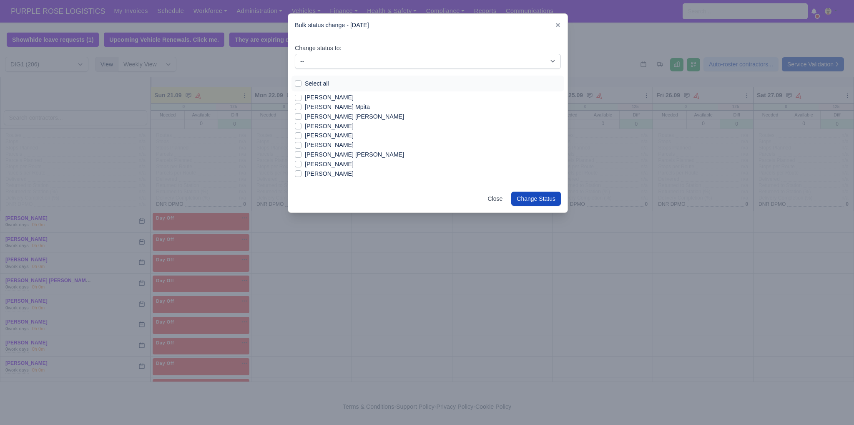
scroll to position [1049, 0]
click at [309, 162] on label "[PERSON_NAME]" at bounding box center [329, 162] width 49 height 10
click at [302, 162] on input "[PERSON_NAME]" at bounding box center [298, 160] width 7 height 7
click at [335, 157] on label "[PERSON_NAME]" at bounding box center [329, 158] width 49 height 10
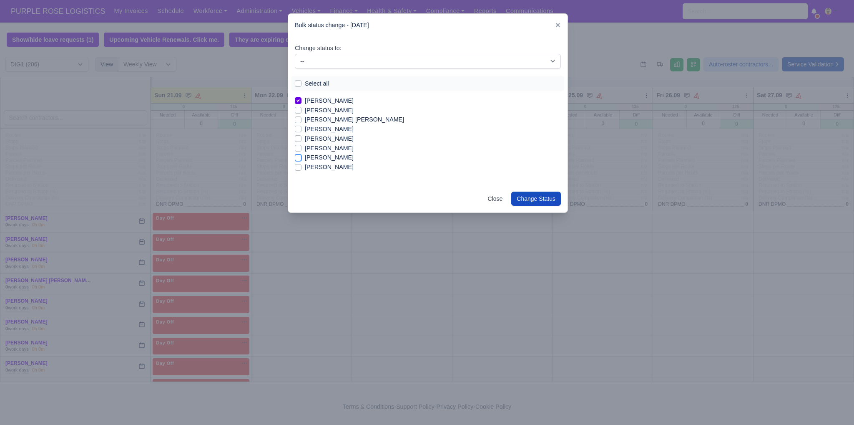
click at [302, 157] on input "[PERSON_NAME]" at bounding box center [298, 156] width 7 height 7
click at [329, 149] on label "[PERSON_NAME]" at bounding box center [329, 148] width 49 height 10
click at [302, 149] on input "[PERSON_NAME]" at bounding box center [298, 146] width 7 height 7
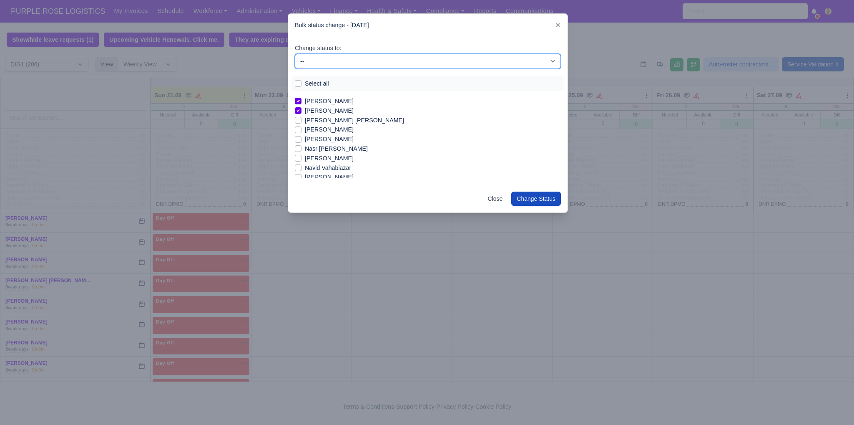
drag, startPoint x: 402, startPoint y: 62, endPoint x: 400, endPoint y: 67, distance: 5.3
click at [402, 62] on select "-- Unasigned Available Day Off Stand By Other Depot" at bounding box center [428, 61] width 266 height 15
click at [295, 54] on select "-- Unasigned Available Day Off Stand By Other Depot" at bounding box center [428, 61] width 266 height 15
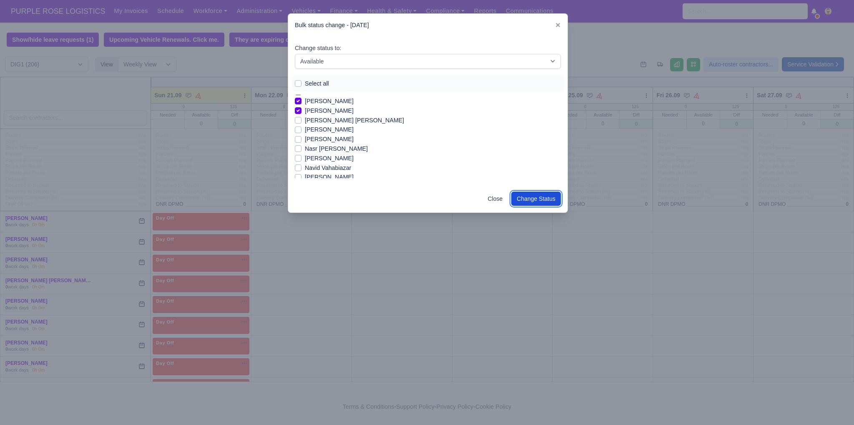
click at [540, 200] on button "Change Status" at bounding box center [536, 198] width 50 height 14
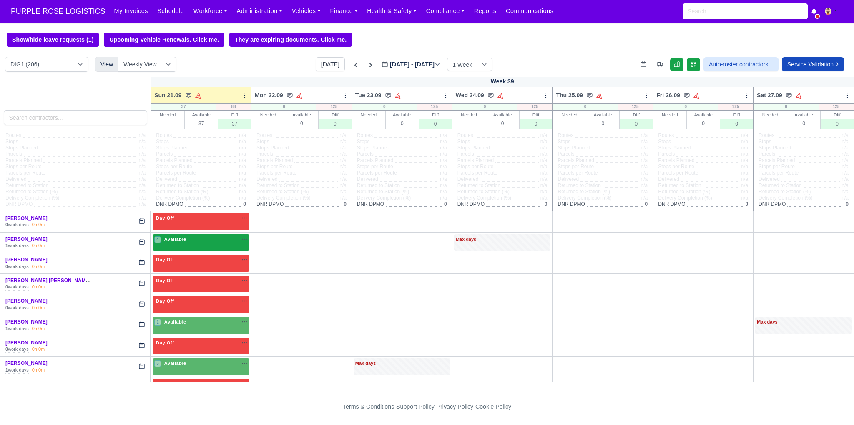
click at [217, 238] on div "4 Available na" at bounding box center [200, 239] width 93 height 7
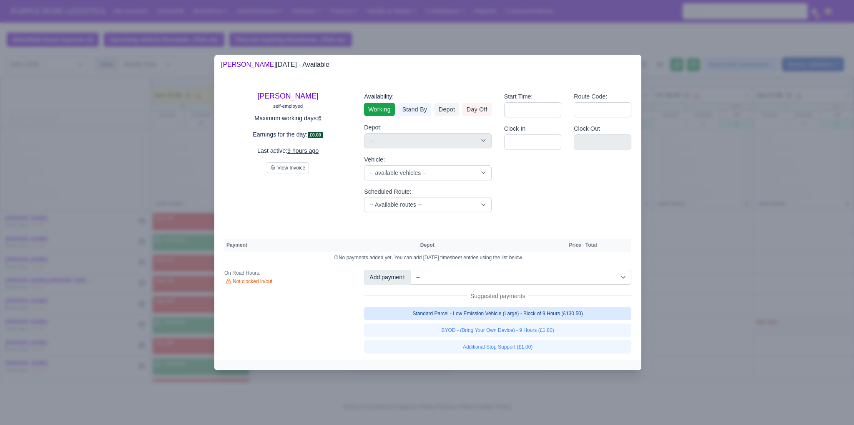
click at [519, 310] on link "Standard Parcel - Low Emission Vehicle (Large) - Block of 9 Hours (£130.50)" at bounding box center [497, 313] width 267 height 13
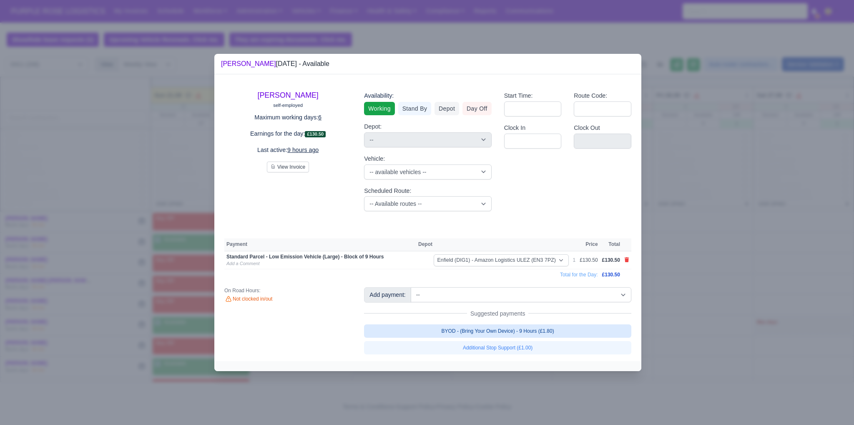
click at [515, 332] on link "BYOD - (Bring Your Own Device) - 9 Hours (£1.80)" at bounding box center [497, 330] width 267 height 13
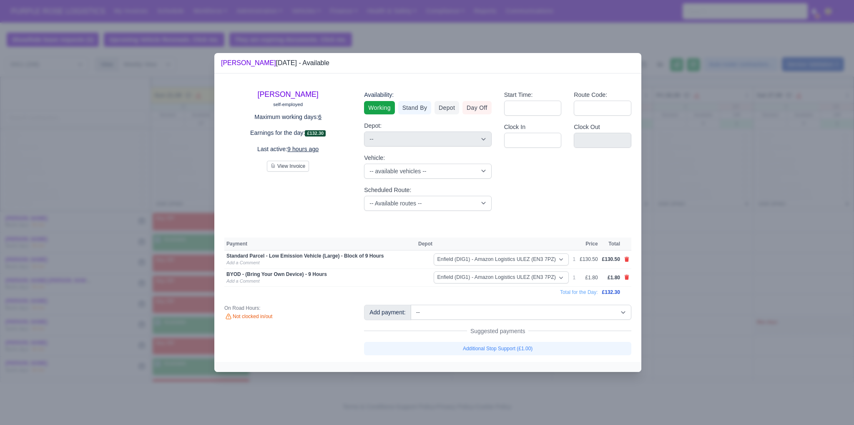
click at [704, 309] on div at bounding box center [427, 212] width 854 height 425
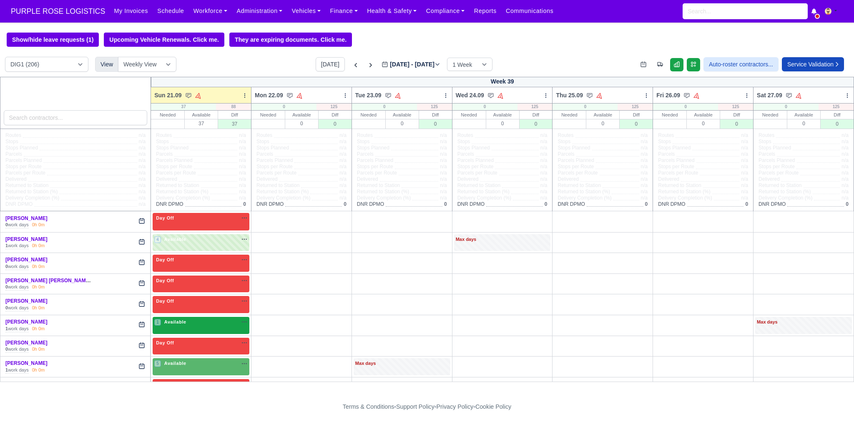
click at [180, 325] on div "1 Available" at bounding box center [170, 321] width 33 height 7
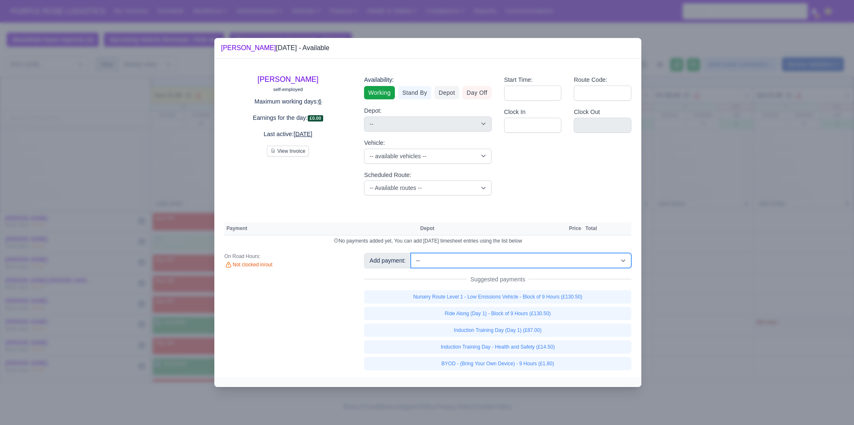
click at [554, 255] on select "-- Additional Hour Support (£14.50) Additional Hour Support (Walkers) (£13.50) …" at bounding box center [521, 260] width 221 height 15
click at [411, 253] on select "-- Additional Hour Support (£14.50) Additional Hour Support (Walkers) (£13.50) …" at bounding box center [521, 260] width 221 height 15
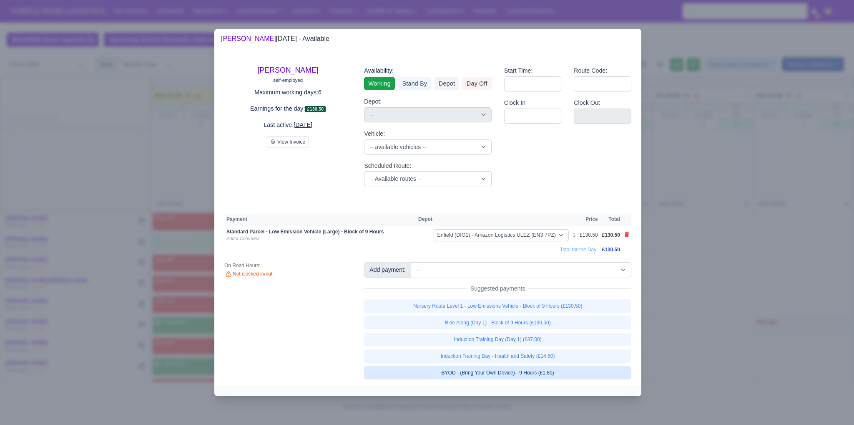
click at [534, 375] on link "BYOD - (Bring Your Own Device) - 9 Hours (£1.80)" at bounding box center [497, 372] width 267 height 13
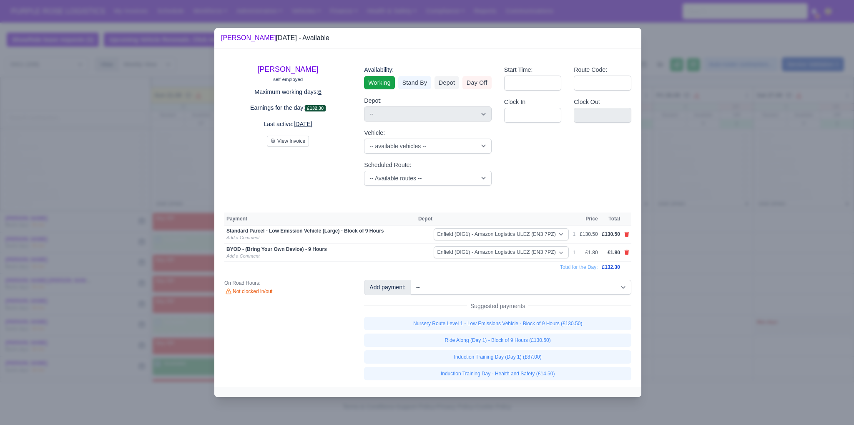
click at [688, 281] on div at bounding box center [427, 212] width 854 height 425
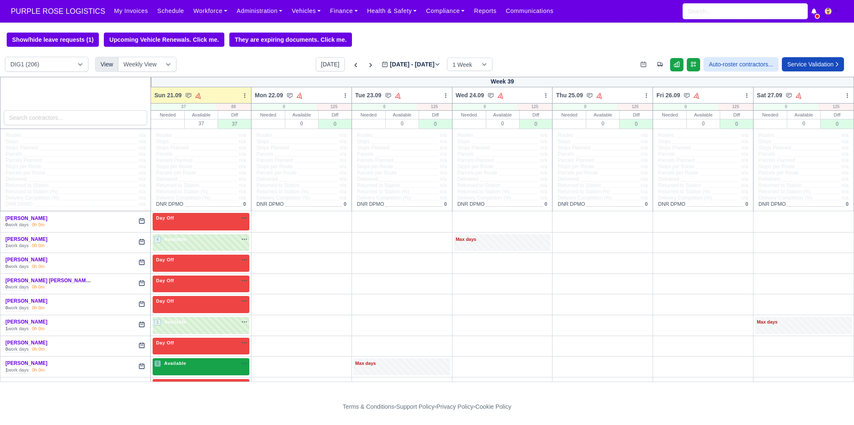
click at [182, 366] on div "5 Available" at bounding box center [170, 362] width 33 height 7
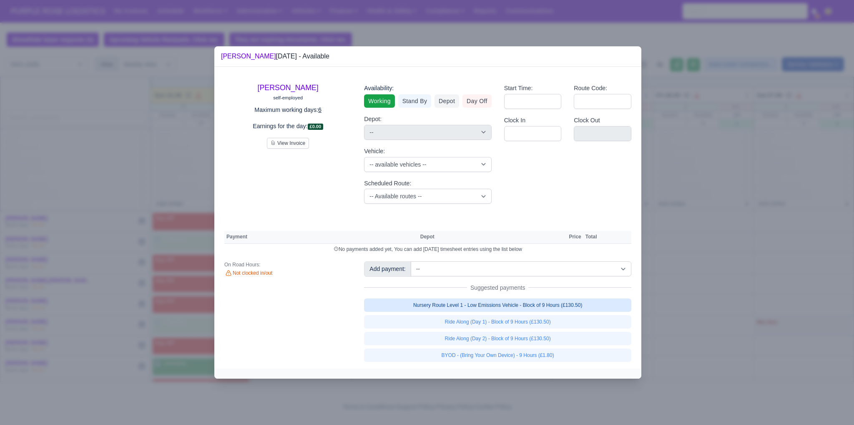
click at [562, 303] on link "Nursery Route Level 1 - Low Emissions Vehicle - Block of 9 Hours (£130.50)" at bounding box center [497, 304] width 267 height 13
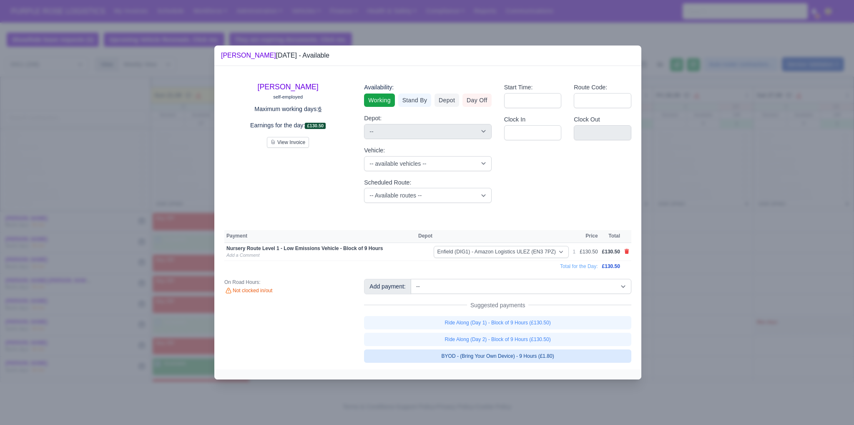
click at [552, 358] on link "BYOD - (Bring Your Own Device) - 9 Hours (£1.80)" at bounding box center [497, 355] width 267 height 13
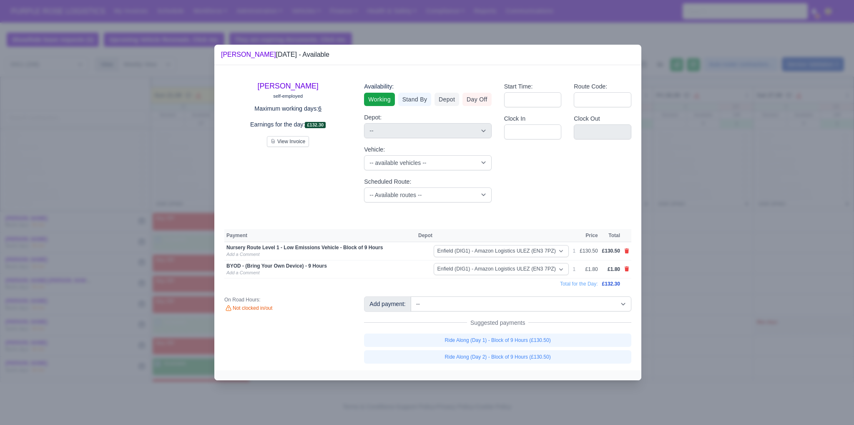
click at [672, 332] on div at bounding box center [427, 212] width 854 height 425
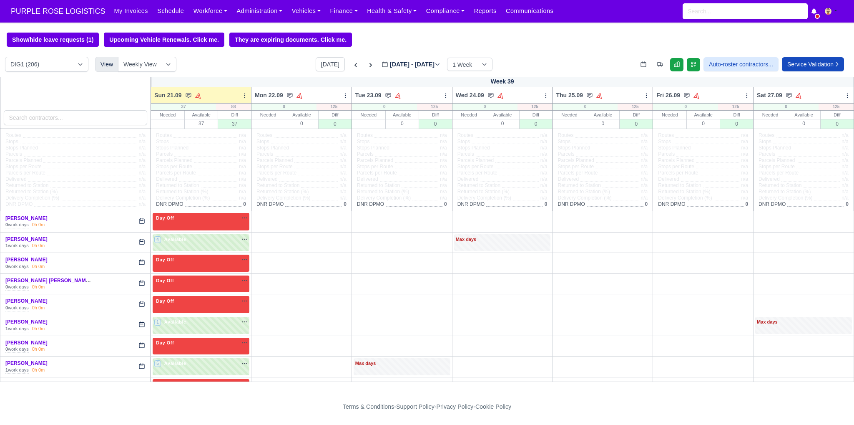
scroll to position [181, 0]
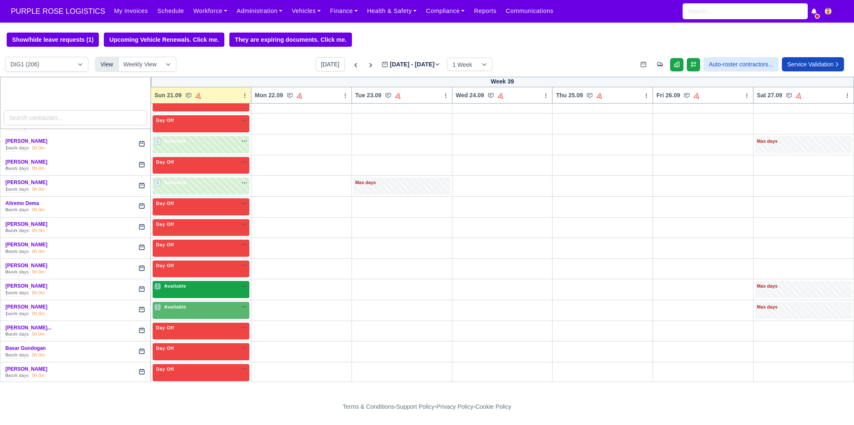
click at [209, 290] on div "1 Available" at bounding box center [201, 289] width 97 height 17
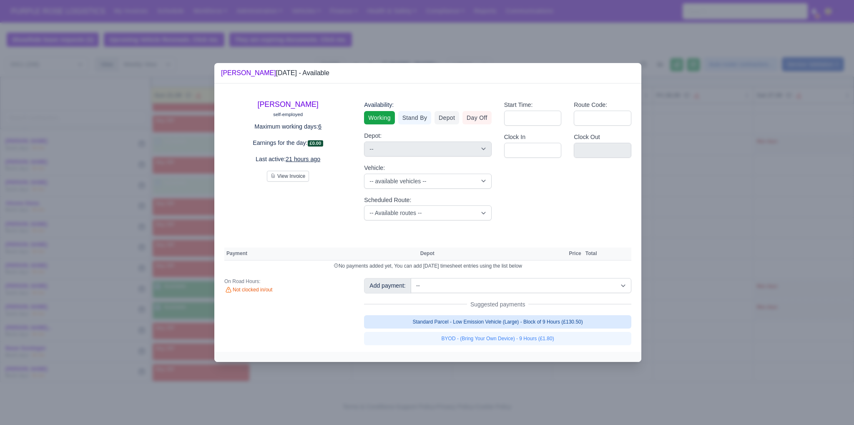
click at [515, 327] on link "Standard Parcel - Low Emission Vehicle (Large) - Block of 9 Hours (£130.50)" at bounding box center [497, 321] width 267 height 13
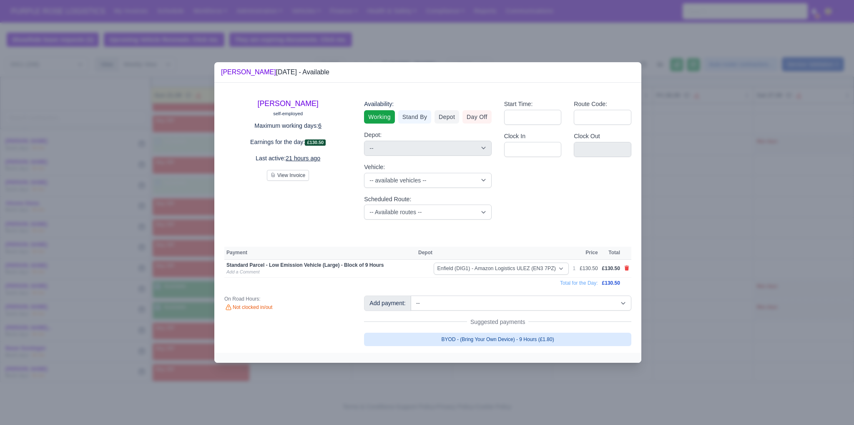
click at [516, 340] on link "BYOD - (Bring Your Own Device) - 9 Hours (£1.80)" at bounding box center [497, 338] width 267 height 13
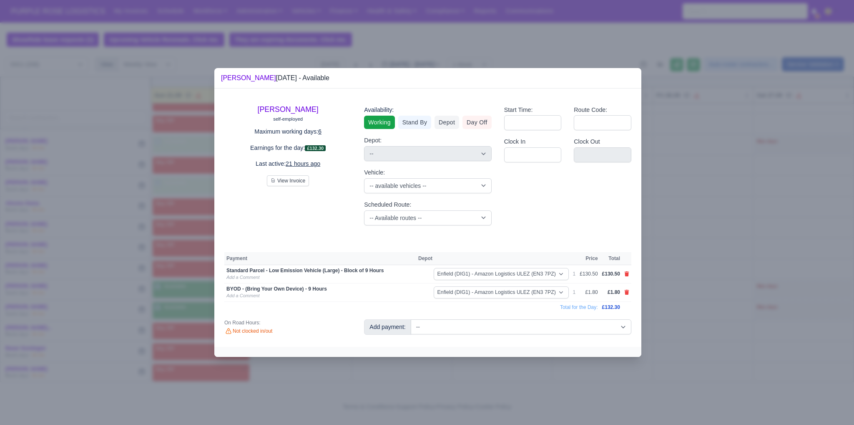
click at [685, 333] on div at bounding box center [427, 212] width 854 height 425
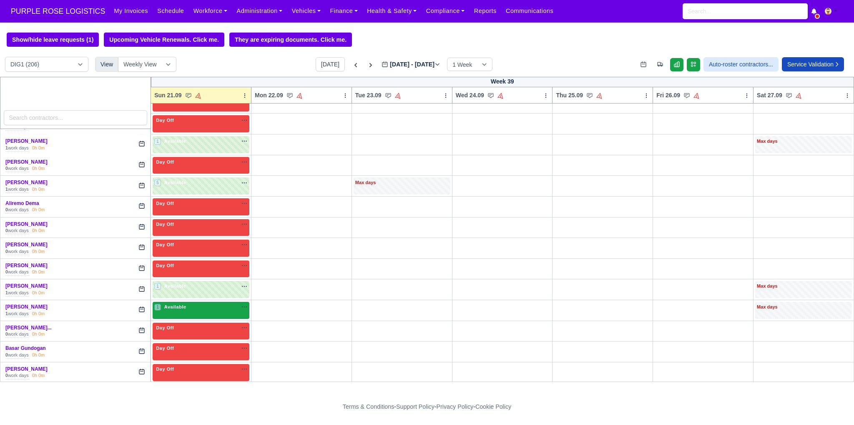
click at [202, 306] on div "1 Available na" at bounding box center [200, 306] width 93 height 7
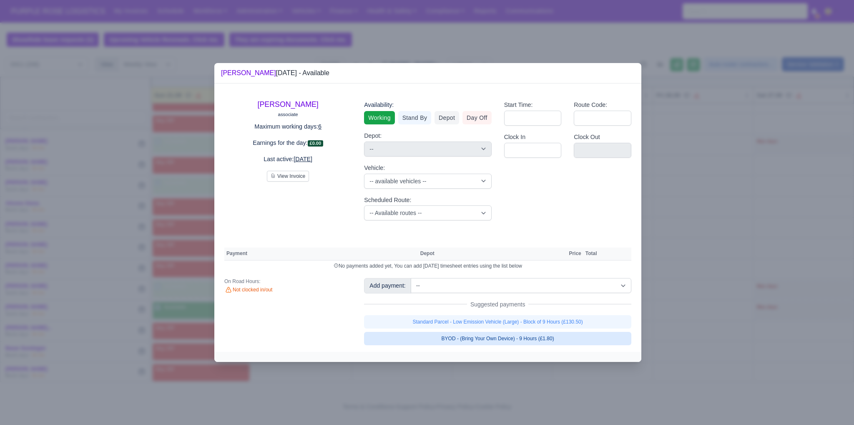
click at [498, 340] on link "BYOD - (Bring Your Own Device) - 9 Hours (£1.80)" at bounding box center [497, 338] width 267 height 13
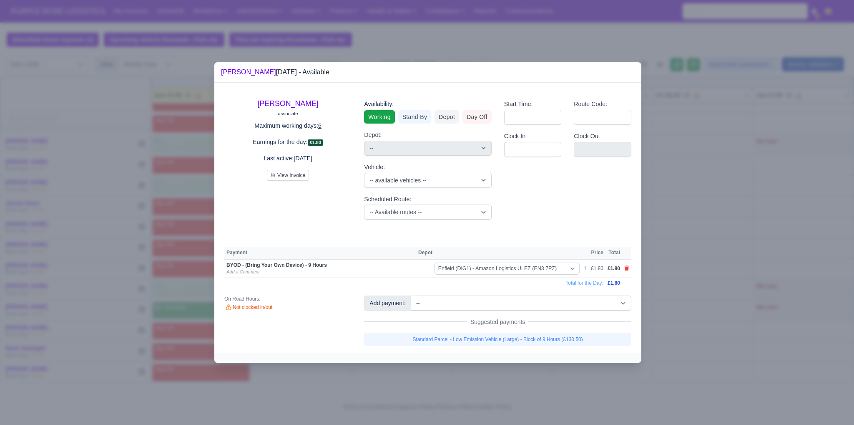
click at [494, 331] on div "Add payment: -- Additional Hour Support (£14.50) Additional Hour Support (Walke…" at bounding box center [498, 320] width 280 height 50
click at [500, 336] on link "Standard Parcel - Low Emission Vehicle (Large) - Block of 9 Hours (£130.50)" at bounding box center [497, 338] width 267 height 13
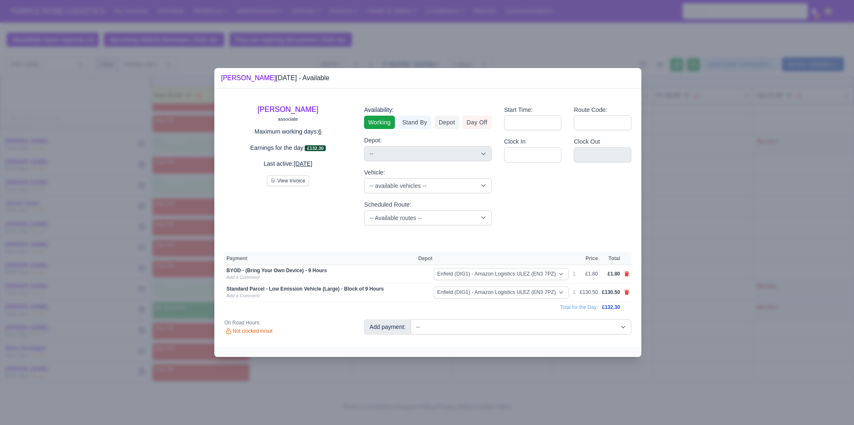
click at [685, 311] on div at bounding box center [427, 212] width 854 height 425
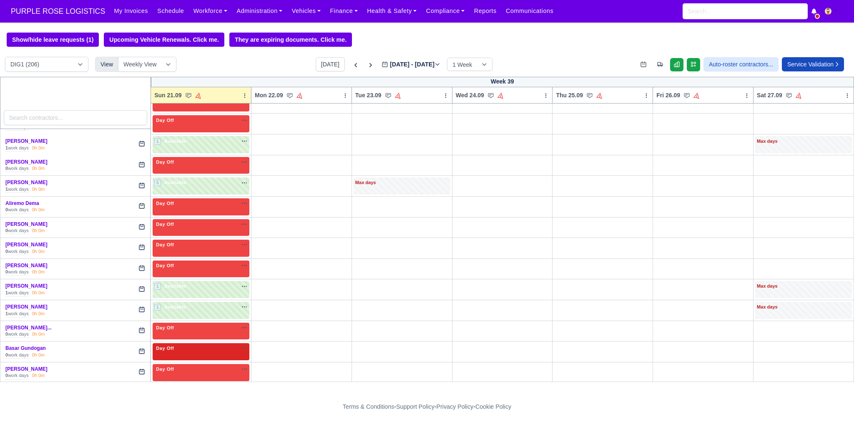
scroll to position [361, 0]
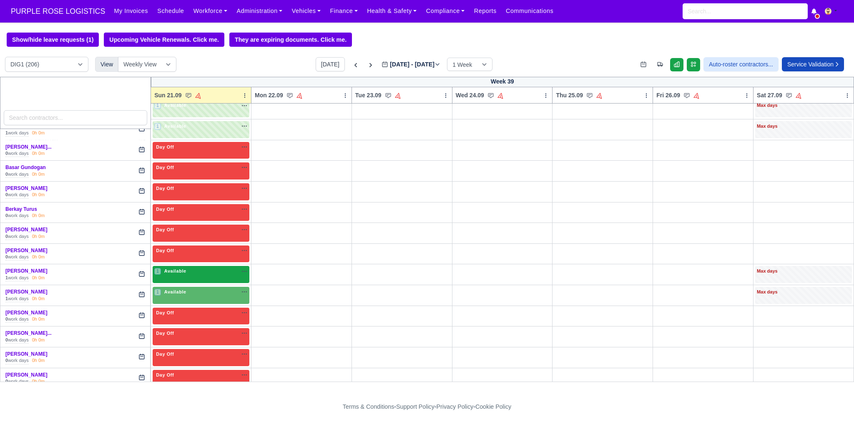
click at [197, 271] on div "1 Available na" at bounding box center [200, 270] width 93 height 7
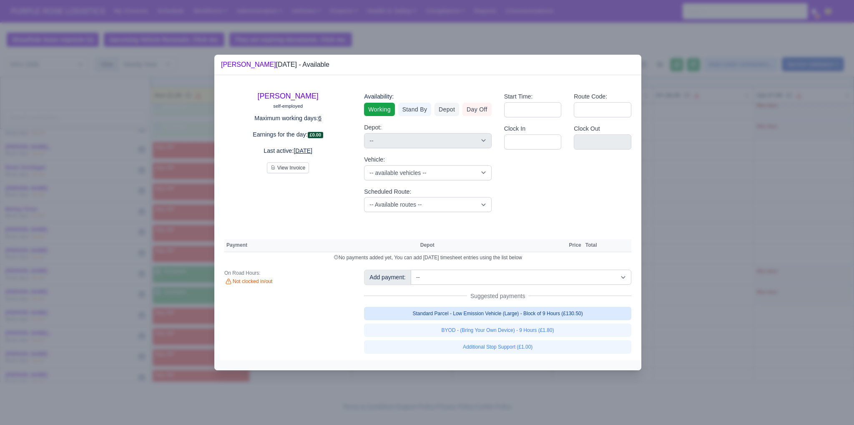
click at [532, 315] on link "Standard Parcel - Low Emission Vehicle (Large) - Block of 9 Hours (£130.50)" at bounding box center [497, 313] width 267 height 13
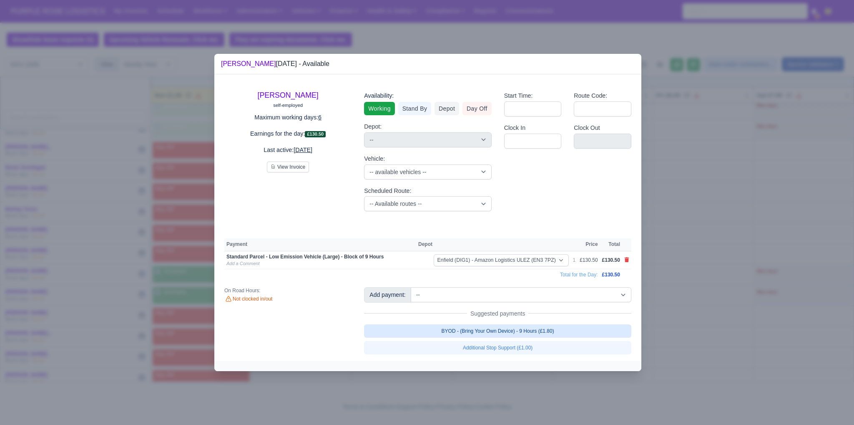
click at [525, 330] on link "BYOD - (Bring Your Own Device) - 9 Hours (£1.80)" at bounding box center [497, 330] width 267 height 13
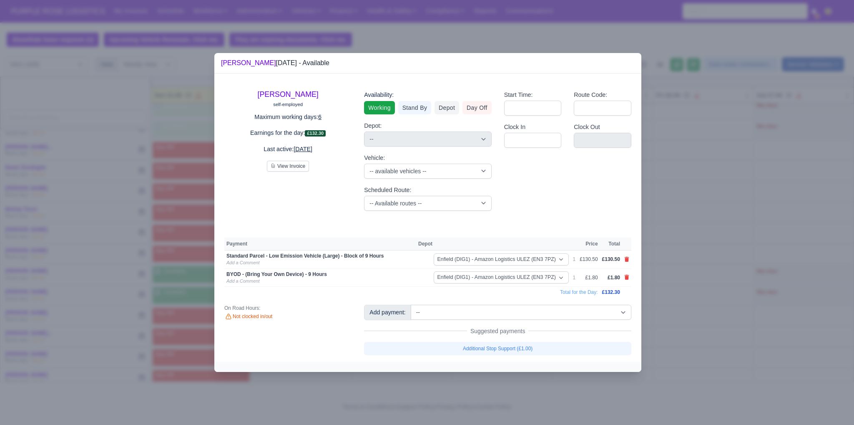
click at [685, 332] on div at bounding box center [427, 212] width 854 height 425
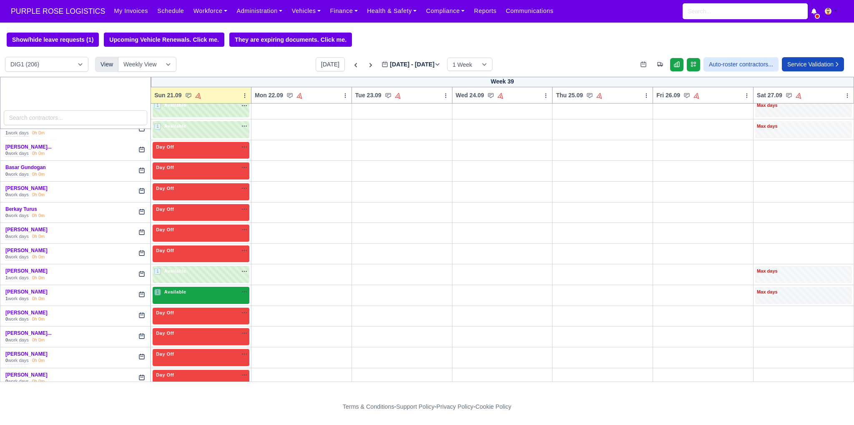
click at [192, 290] on div "1 Available na" at bounding box center [200, 291] width 93 height 7
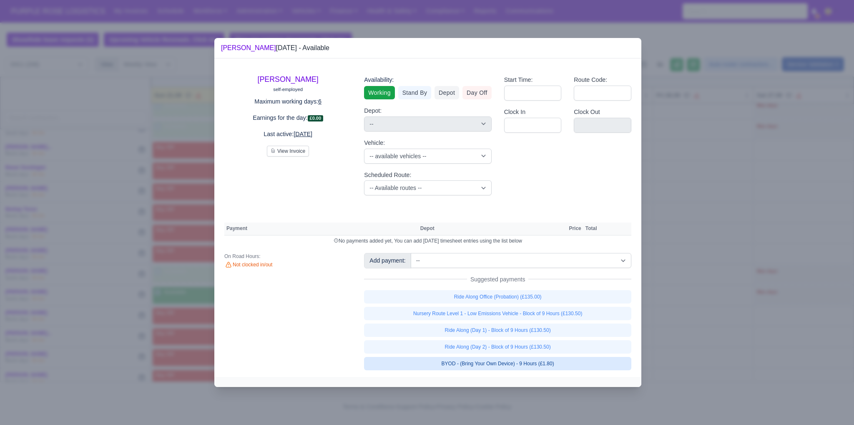
click at [518, 364] on link "BYOD - (Bring Your Own Device) - 9 Hours (£1.80)" at bounding box center [497, 363] width 267 height 13
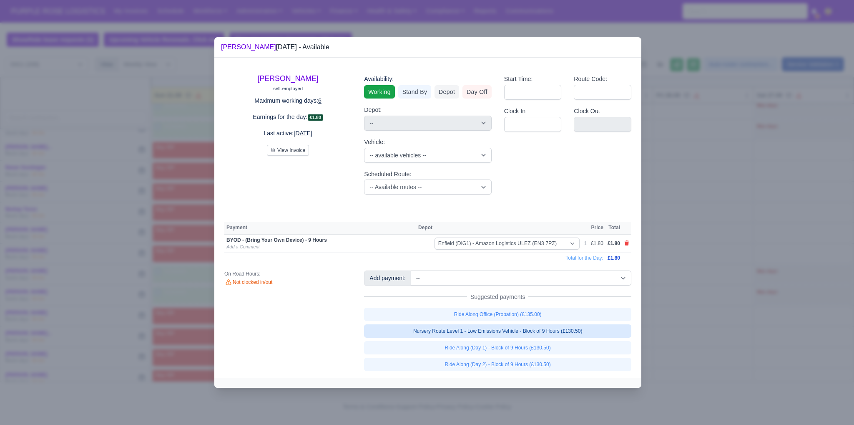
click at [510, 329] on link "Nursery Route Level 1 - Low Emissions Vehicle - Block of 9 Hours (£130.50)" at bounding box center [497, 330] width 267 height 13
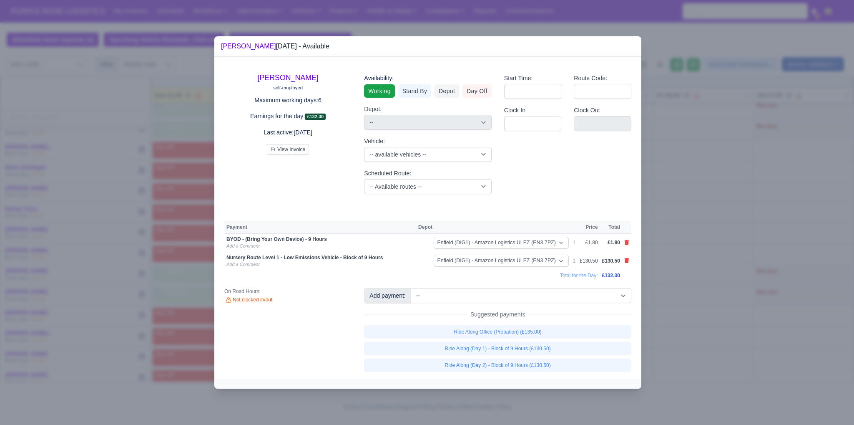
click at [688, 304] on div at bounding box center [427, 212] width 854 height 425
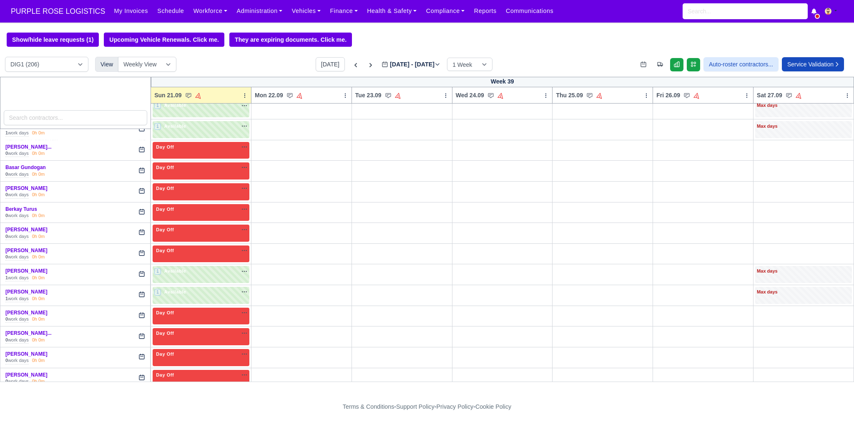
scroll to position [542, 0]
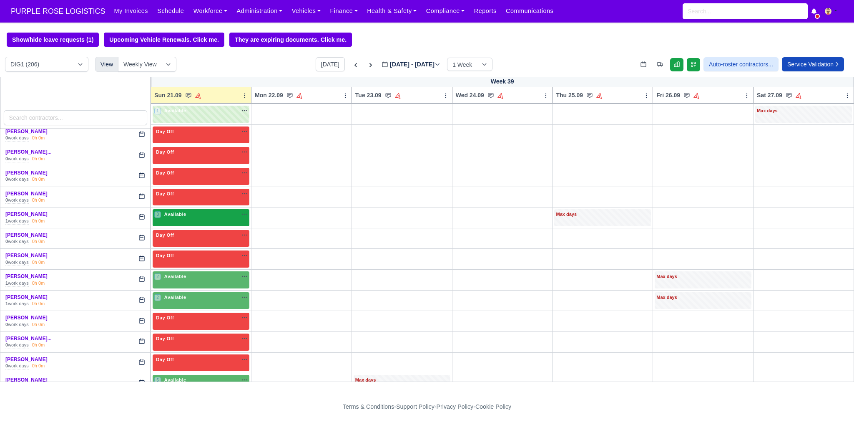
click at [192, 218] on div "3 Available" at bounding box center [201, 217] width 97 height 17
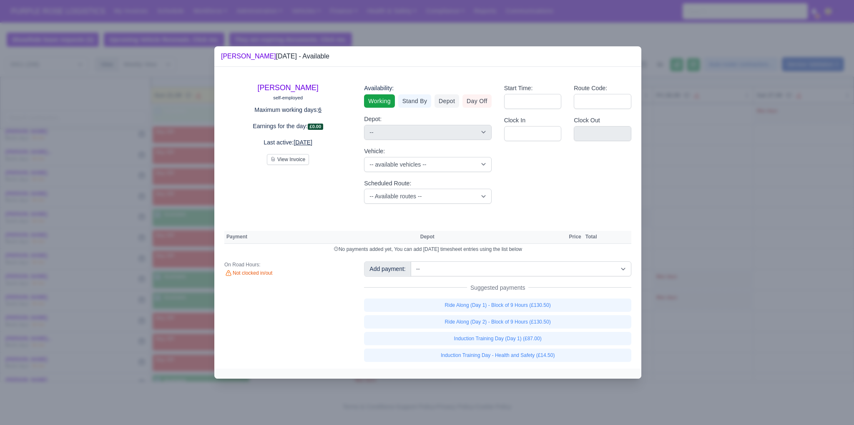
click at [500, 259] on div "David Dancy self-employed Maximum working days: 6 Earnings for the day: £0.00 L…" at bounding box center [427, 217] width 427 height 301
click at [508, 276] on select "-- Additional Hour Support (£14.50) Additional Hour Support (Walkers) (£13.50) …" at bounding box center [521, 268] width 221 height 15
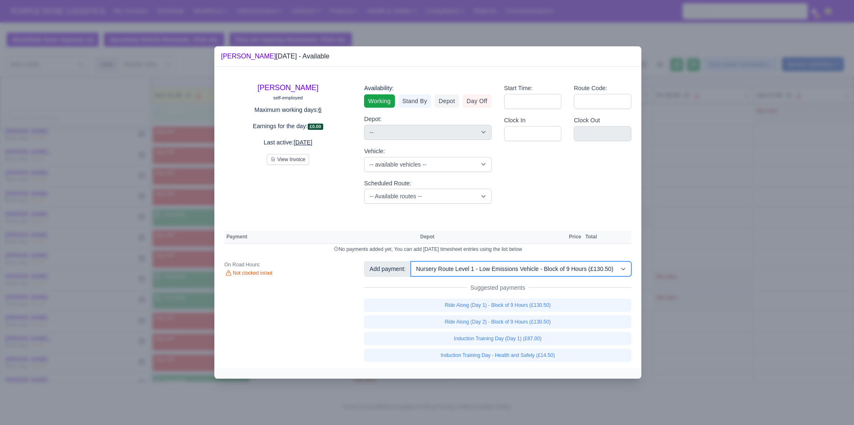
click at [411, 261] on select "-- Additional Hour Support (£14.50) Additional Hour Support (Walkers) (£13.50) …" at bounding box center [521, 268] width 221 height 15
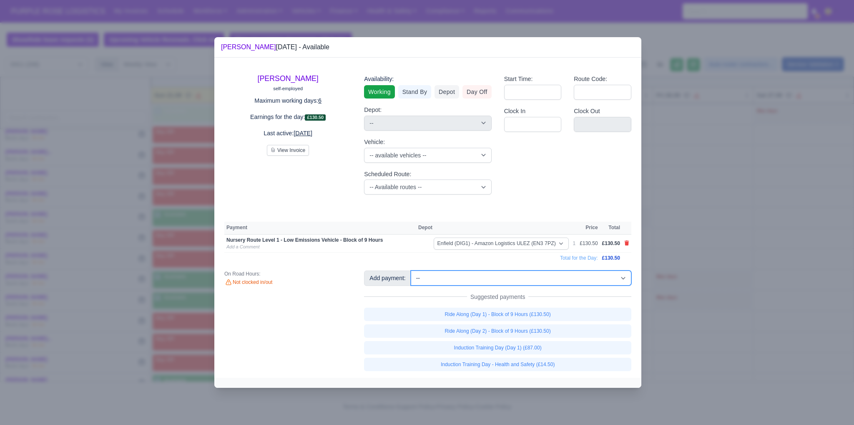
click at [546, 279] on select "-- Additional Hour Support (£14.50) Additional Hour Support (Walkers) (£13.50) …" at bounding box center [521, 277] width 221 height 15
click at [411, 270] on select "-- Additional Hour Support (£14.50) Additional Hour Support (Walkers) (£13.50) …" at bounding box center [521, 277] width 221 height 15
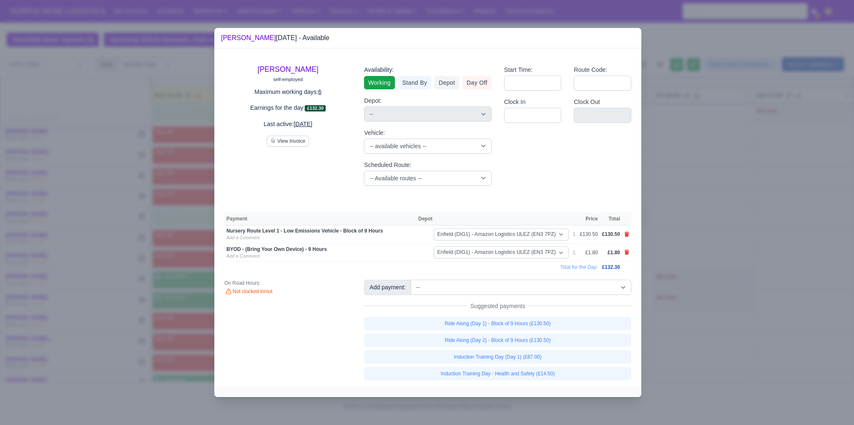
click at [686, 241] on div at bounding box center [427, 212] width 854 height 425
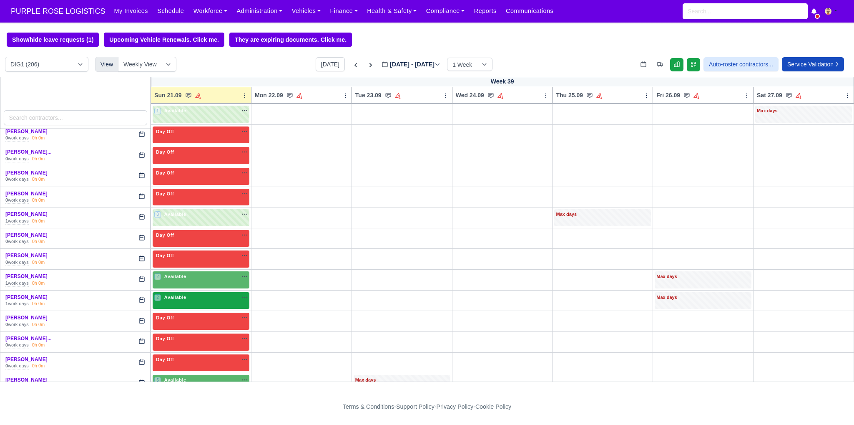
click at [189, 299] on div "2 Available" at bounding box center [201, 300] width 97 height 17
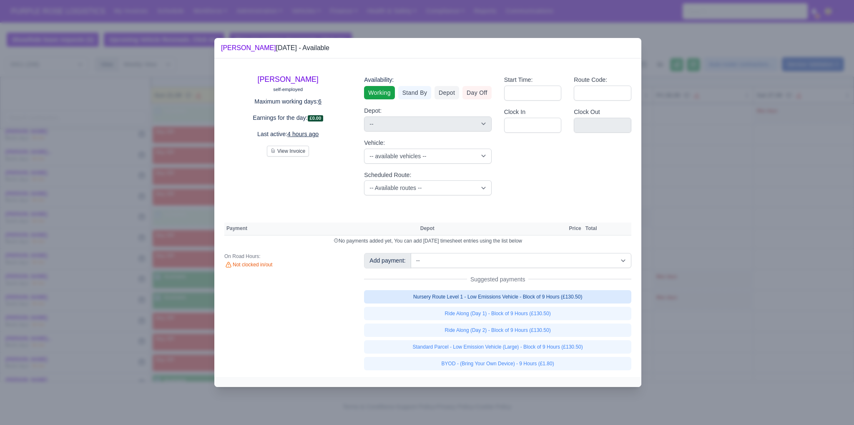
click at [550, 299] on link "Nursery Route Level 1 - Low Emissions Vehicle - Block of 9 Hours (£130.50)" at bounding box center [497, 296] width 267 height 13
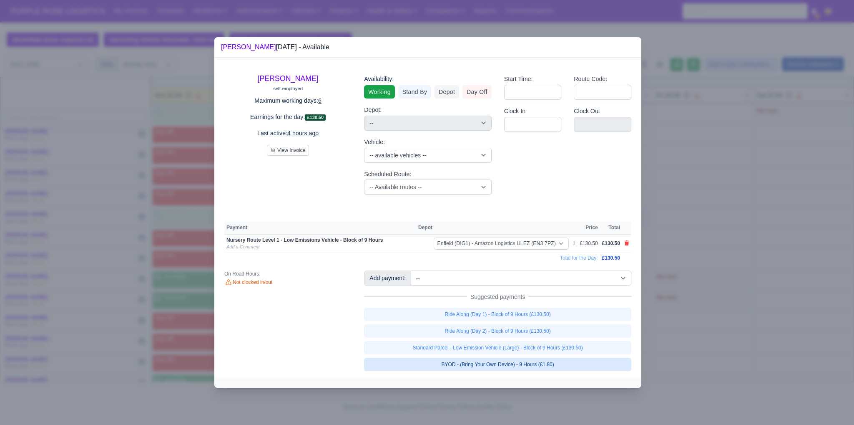
click at [544, 362] on link "BYOD - (Bring Your Own Device) - 9 Hours (£1.80)" at bounding box center [497, 363] width 267 height 13
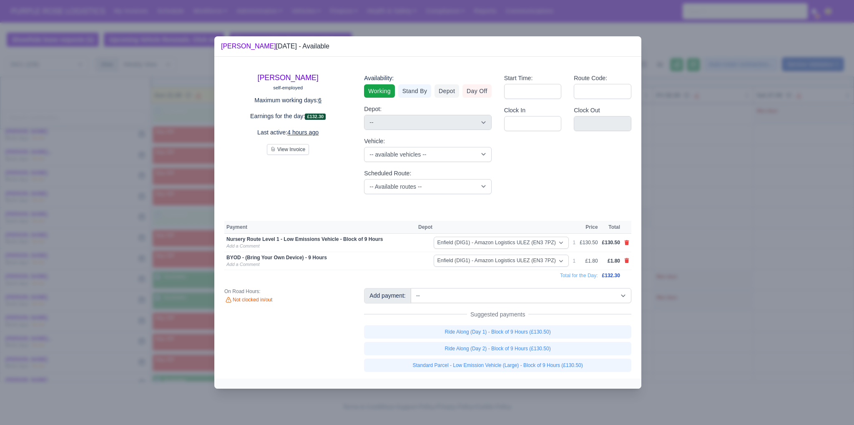
click at [704, 307] on div at bounding box center [427, 212] width 854 height 425
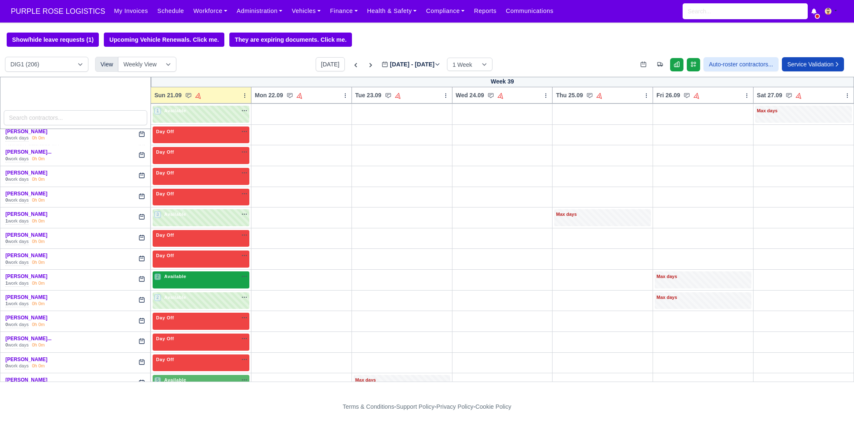
click at [210, 278] on div "2 Available" at bounding box center [201, 279] width 97 height 17
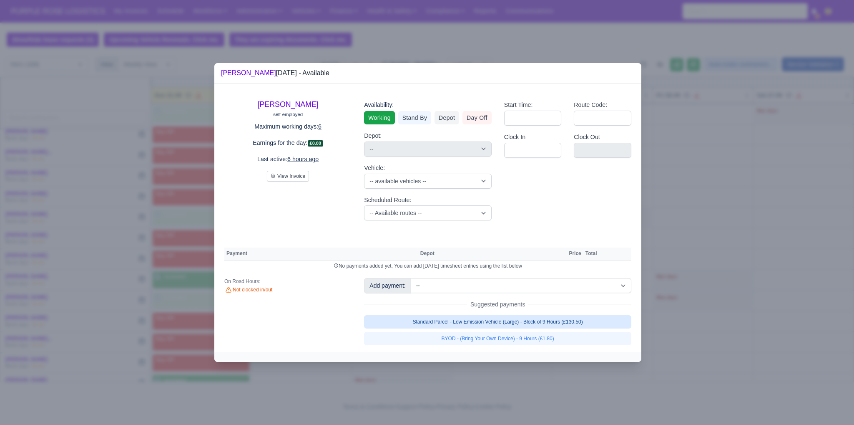
click at [547, 324] on link "Standard Parcel - Low Emission Vehicle (Large) - Block of 9 Hours (£130.50)" at bounding box center [497, 321] width 267 height 13
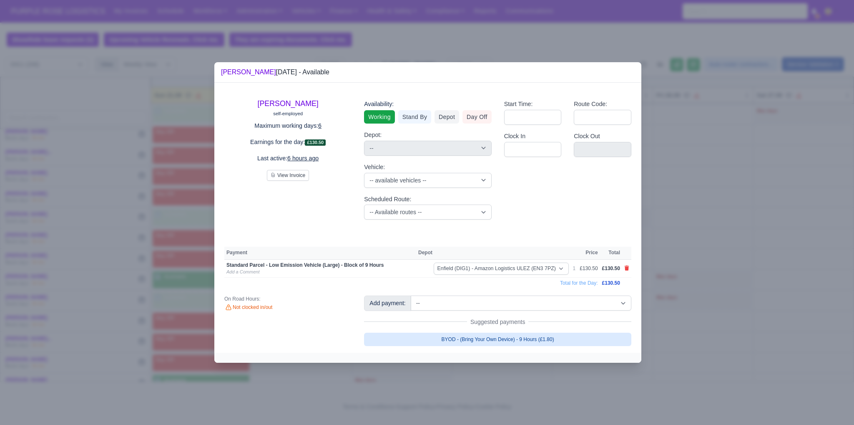
click at [543, 338] on link "BYOD - (Bring Your Own Device) - 9 Hours (£1.80)" at bounding box center [497, 338] width 267 height 13
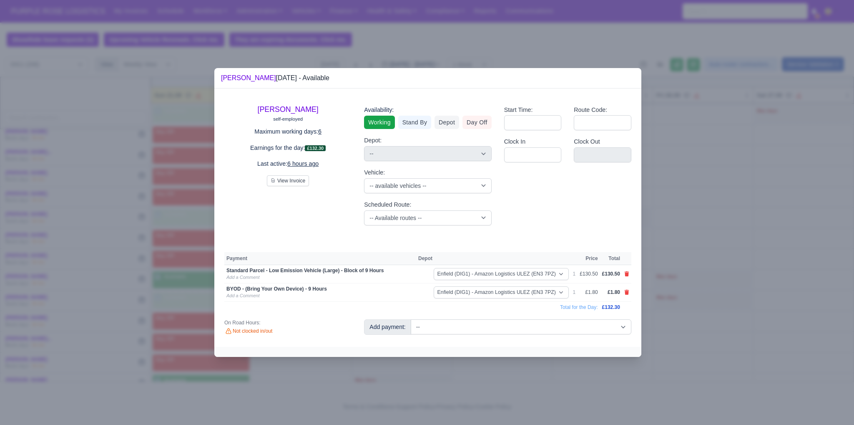
click at [757, 309] on div at bounding box center [427, 212] width 854 height 425
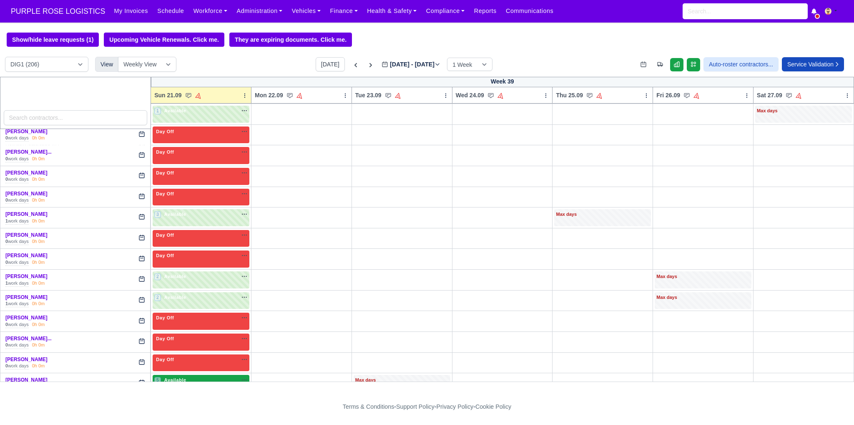
click at [218, 378] on div "5 Available na" at bounding box center [200, 379] width 93 height 7
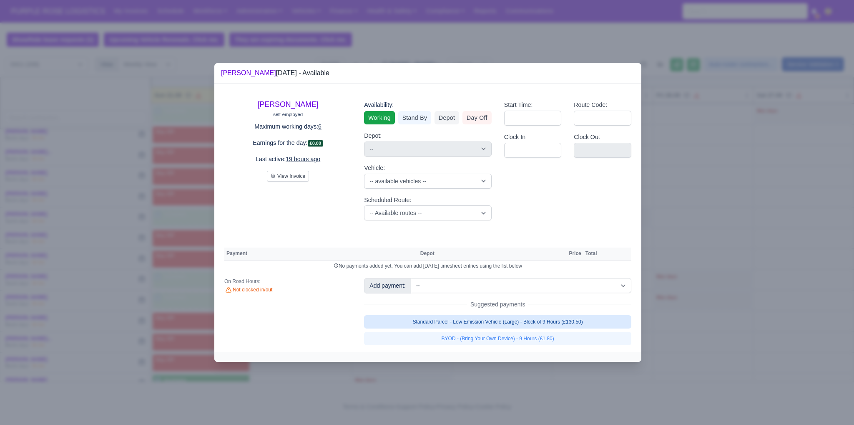
click at [498, 319] on link "Standard Parcel - Low Emission Vehicle (Large) - Block of 9 Hours (£130.50)" at bounding box center [497, 321] width 267 height 13
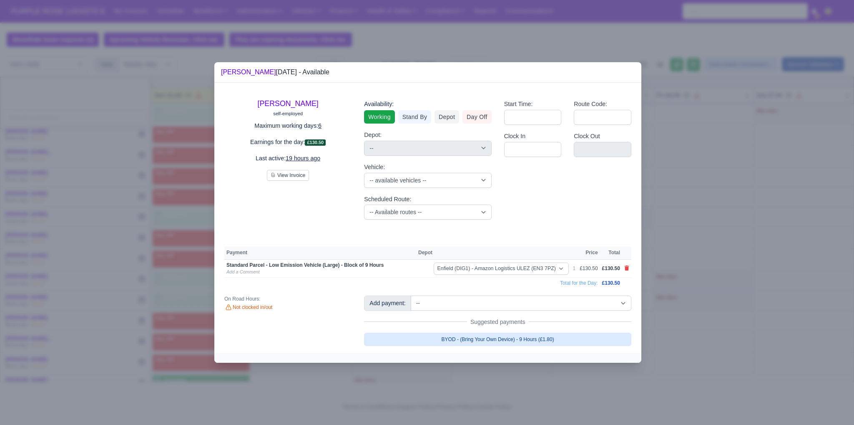
click at [501, 337] on link "BYOD - (Bring Your Own Device) - 9 Hours (£1.80)" at bounding box center [497, 338] width 267 height 13
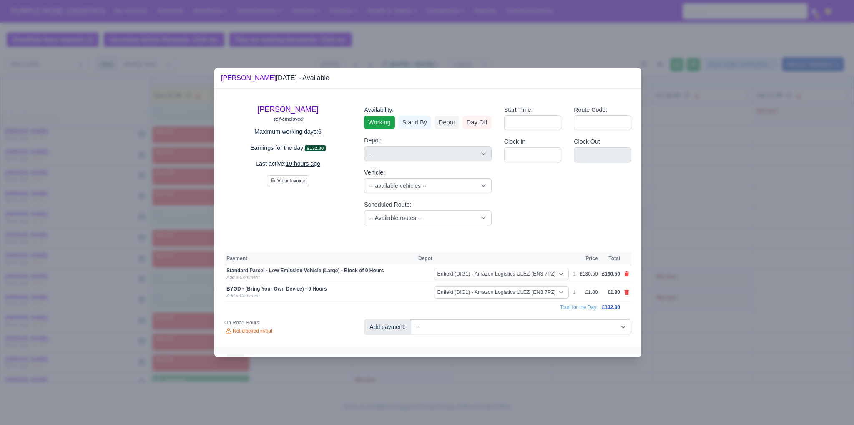
click at [711, 317] on div at bounding box center [427, 212] width 854 height 425
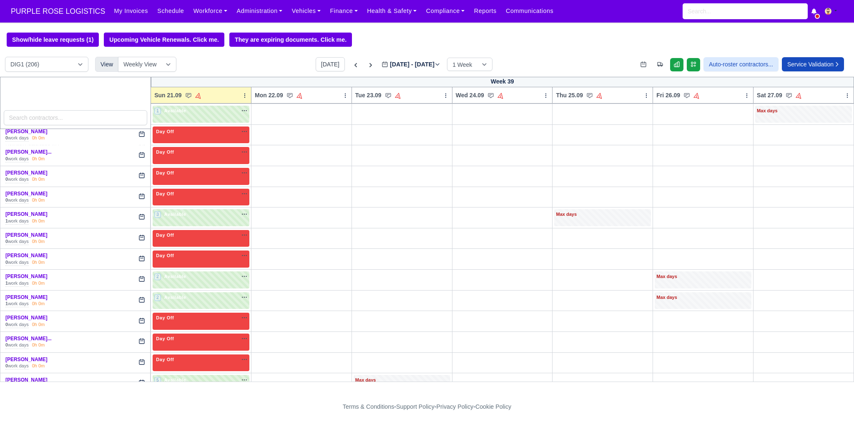
scroll to position [723, 0]
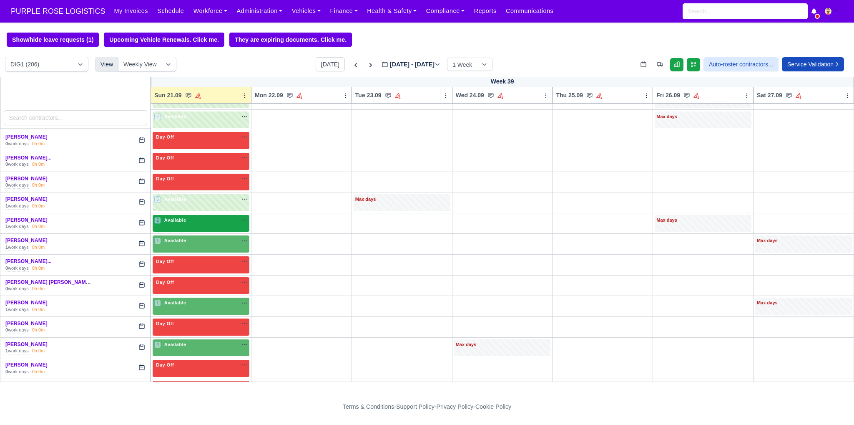
click at [203, 223] on div "2 Available" at bounding box center [201, 223] width 97 height 17
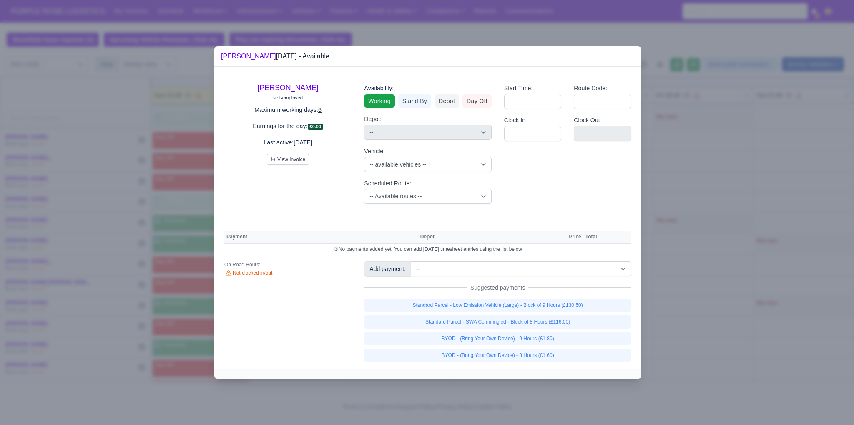
click at [504, 277] on div "Add payment: -- Additional Hour Support (£14.50) Additional Hour Support (Walke…" at bounding box center [498, 311] width 280 height 100
click at [502, 272] on select "-- Additional Hour Support (£14.50) Additional Hour Support (Walkers) (£13.50) …" at bounding box center [521, 268] width 221 height 15
click at [517, 274] on select "-- Additional Hour Support (£14.50) Additional Hour Support (Walkers) (£13.50) …" at bounding box center [521, 268] width 221 height 15
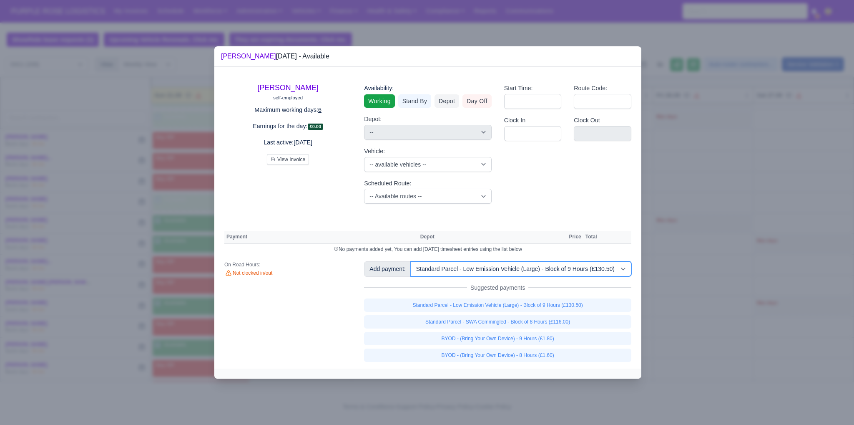
click at [411, 261] on select "-- Additional Hour Support (£14.50) Additional Hour Support (Walkers) (£13.50) …" at bounding box center [521, 268] width 221 height 15
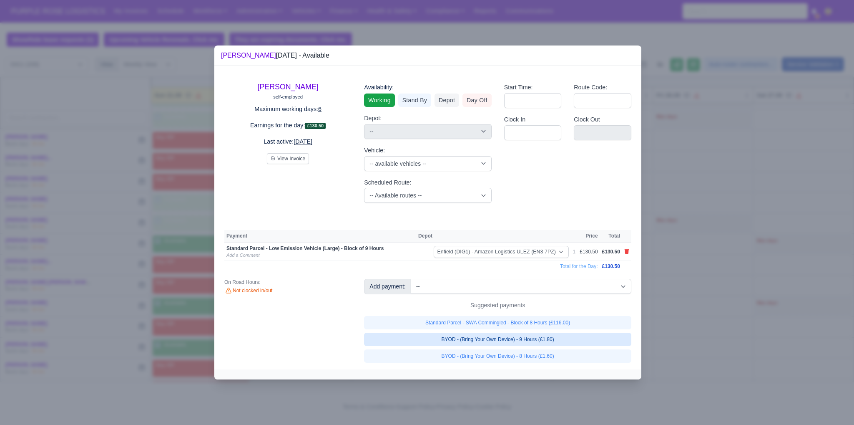
click at [514, 342] on link "BYOD - (Bring Your Own Device) - 9 Hours (£1.80)" at bounding box center [497, 338] width 267 height 13
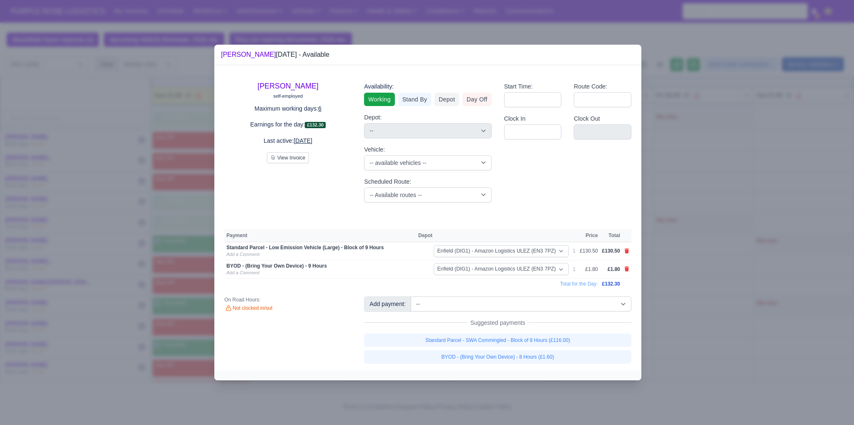
click at [674, 337] on div at bounding box center [427, 212] width 854 height 425
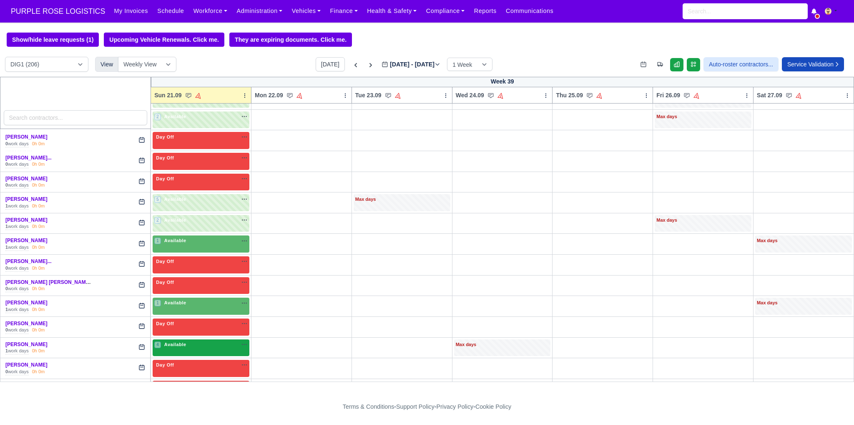
click at [192, 342] on div "4 Available na" at bounding box center [200, 345] width 93 height 9
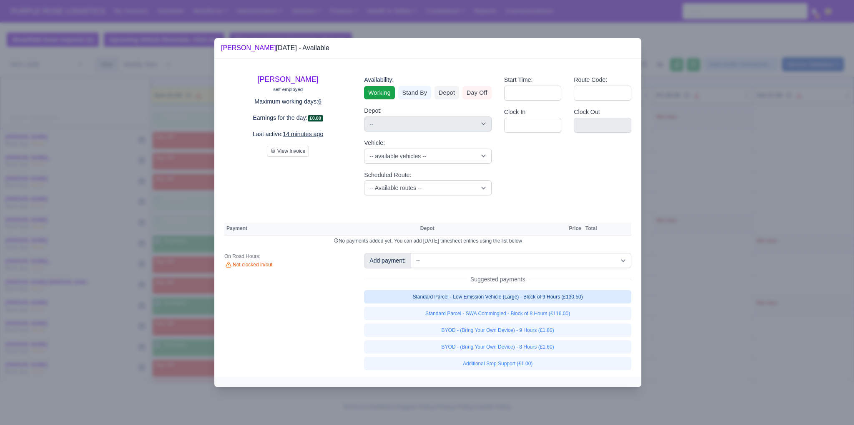
click at [493, 296] on link "Standard Parcel - Low Emission Vehicle (Large) - Block of 9 Hours (£130.50)" at bounding box center [497, 296] width 267 height 13
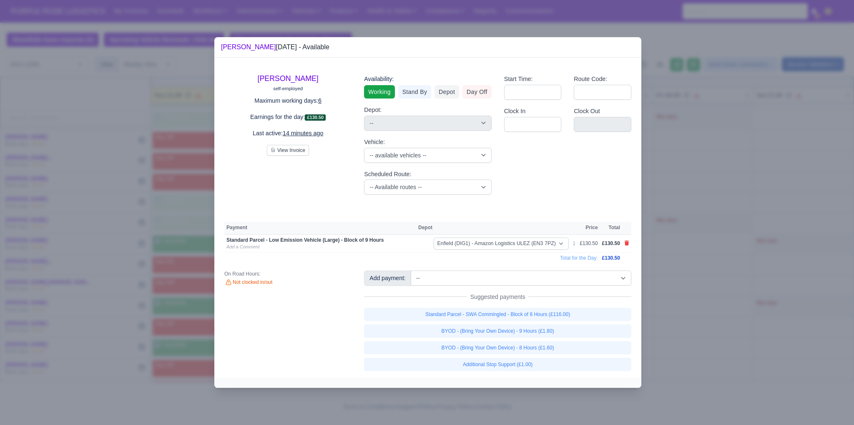
click at [505, 337] on div "Standard Parcel - SWA Commingled - Block of 8 Hours (£116.00) BYOD - (Bring You…" at bounding box center [497, 338] width 267 height 63
click at [504, 332] on link "BYOD - (Bring Your Own Device) - 9 Hours (£1.80)" at bounding box center [497, 330] width 267 height 13
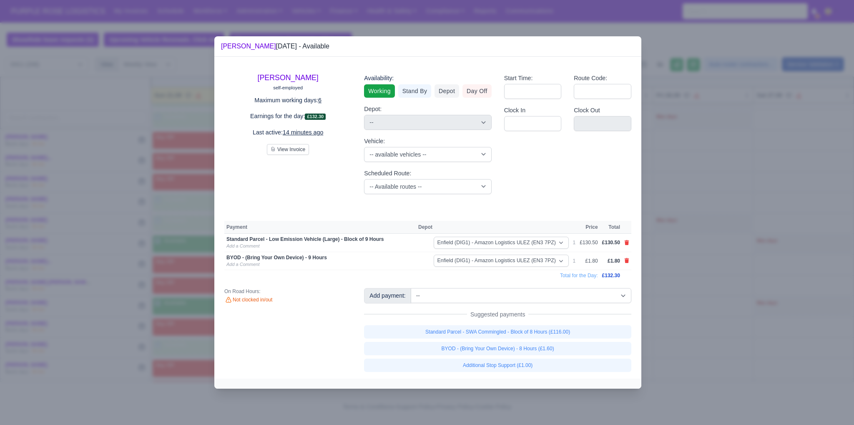
click at [681, 337] on div at bounding box center [427, 212] width 854 height 425
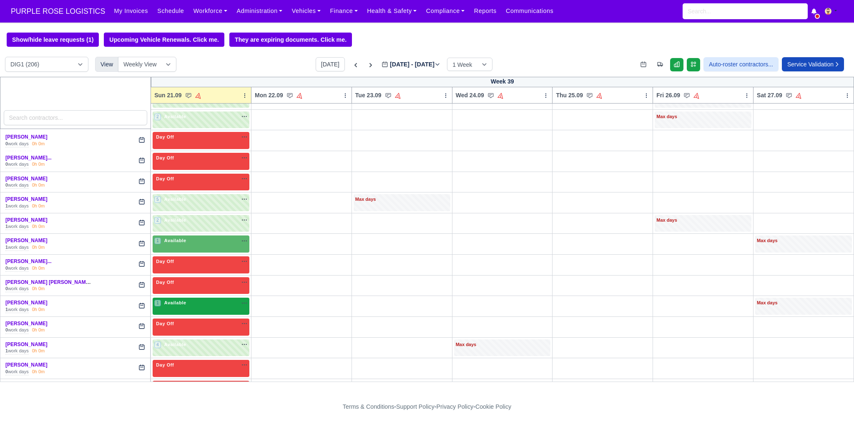
click at [209, 304] on div "1 Available" at bounding box center [201, 305] width 97 height 17
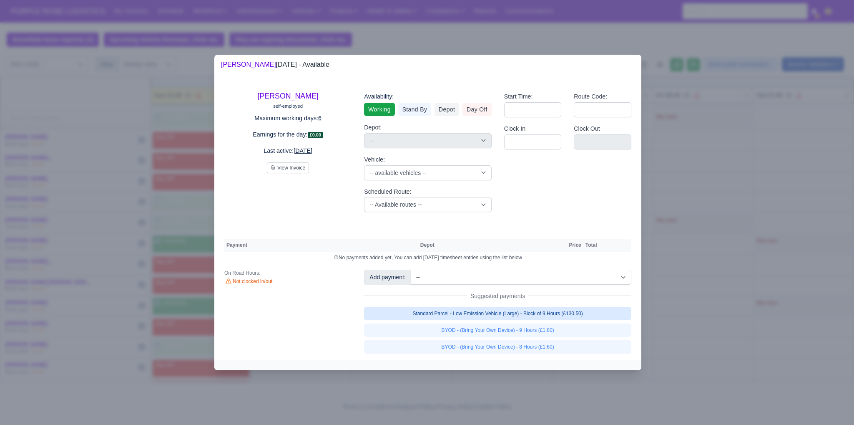
click at [507, 316] on link "Standard Parcel - Low Emission Vehicle (Large) - Block of 9 Hours (£130.50)" at bounding box center [497, 313] width 267 height 13
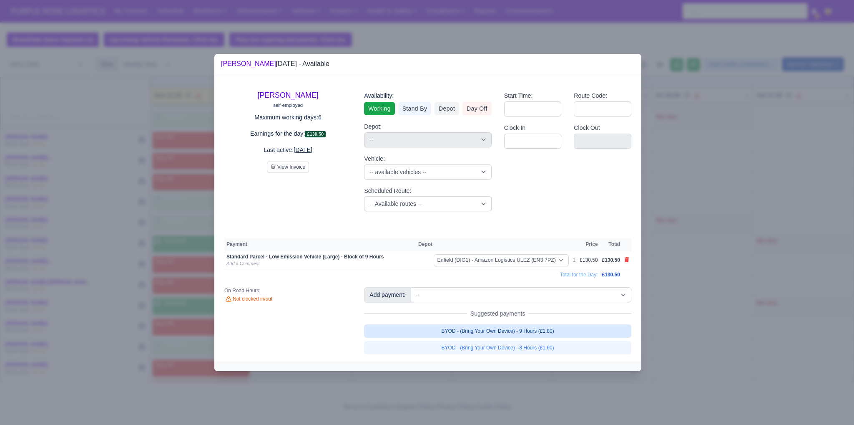
click at [505, 332] on link "BYOD - (Bring Your Own Device) - 9 Hours (£1.80)" at bounding box center [497, 330] width 267 height 13
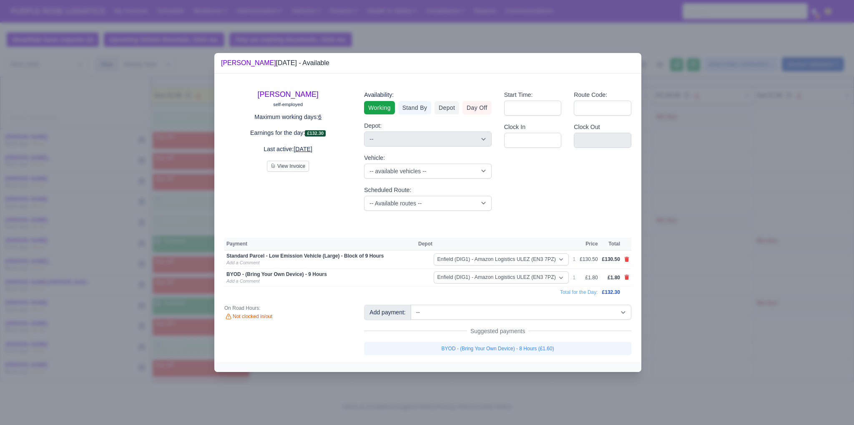
click at [697, 318] on div at bounding box center [427, 212] width 854 height 425
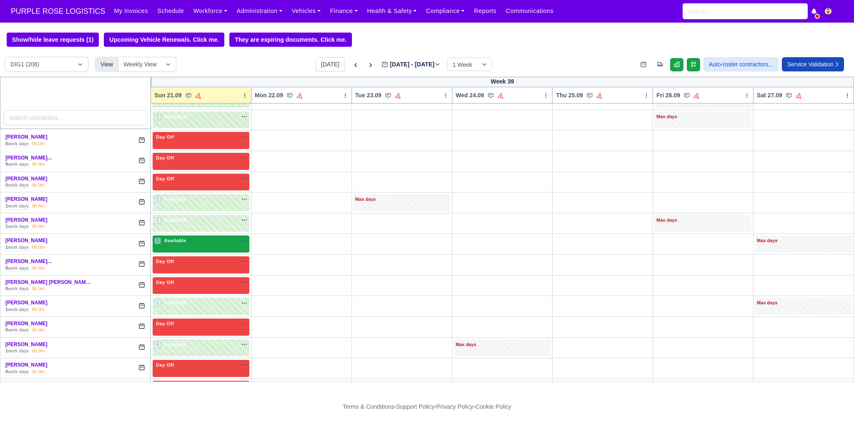
click at [178, 241] on div "1 Available" at bounding box center [201, 243] width 97 height 17
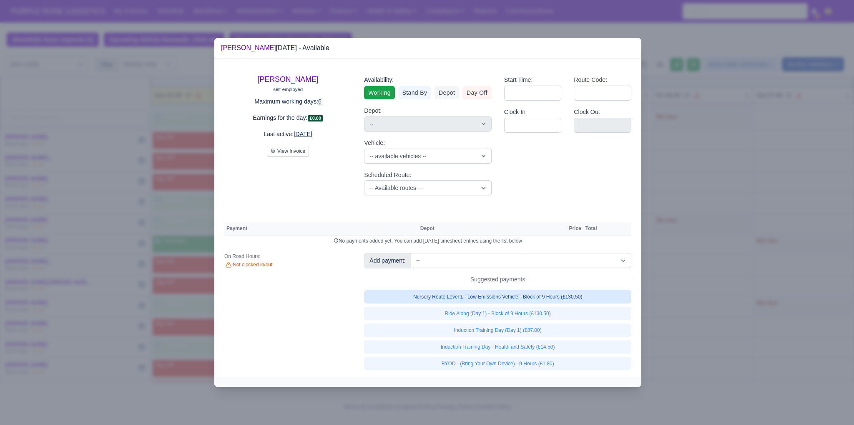
click at [485, 296] on link "Nursery Route Level 1 - Low Emissions Vehicle - Block of 9 Hours (£130.50)" at bounding box center [497, 296] width 267 height 13
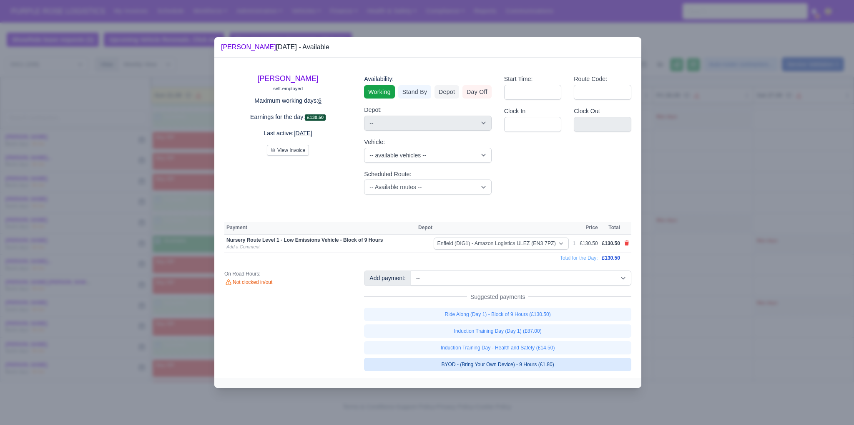
click at [514, 368] on link "BYOD - (Bring Your Own Device) - 9 Hours (£1.80)" at bounding box center [497, 363] width 267 height 13
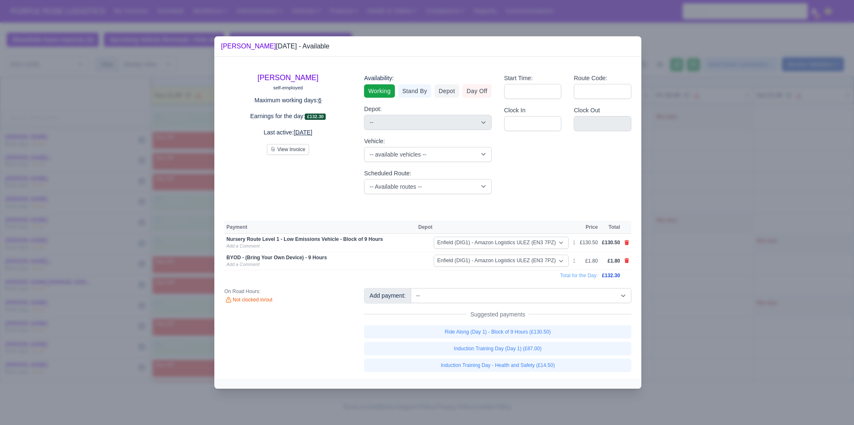
click at [695, 322] on div at bounding box center [427, 212] width 854 height 425
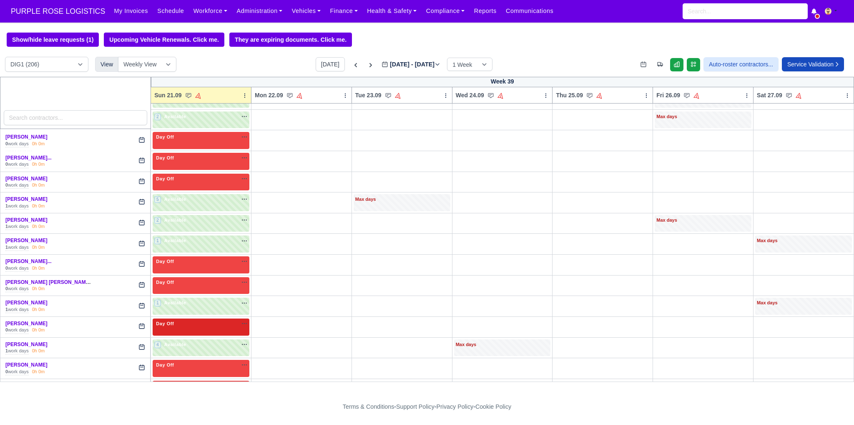
scroll to position [903, 0]
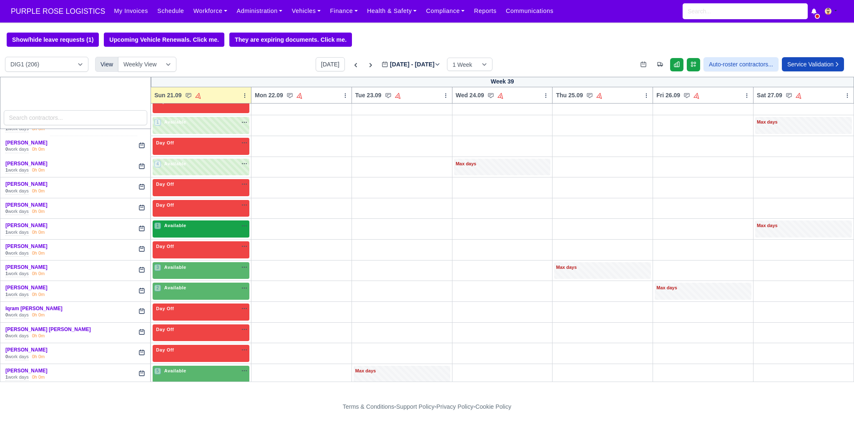
click at [184, 222] on span "Available" at bounding box center [175, 225] width 25 height 6
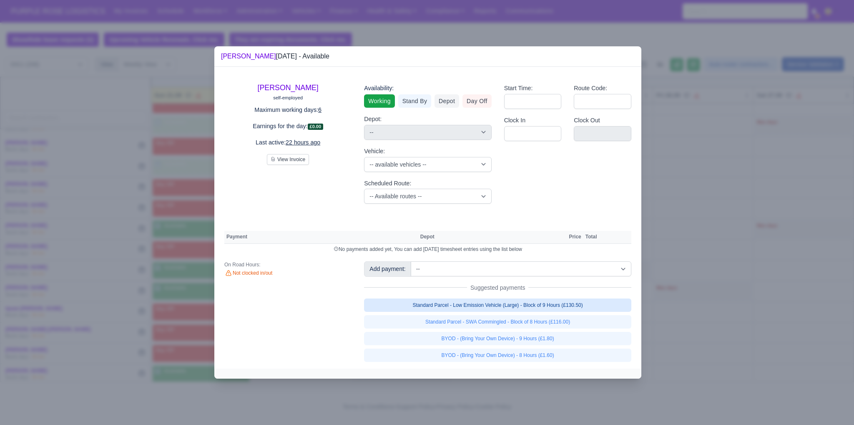
click at [455, 302] on link "Standard Parcel - Low Emission Vehicle (Large) - Block of 9 Hours (£130.50)" at bounding box center [497, 304] width 267 height 13
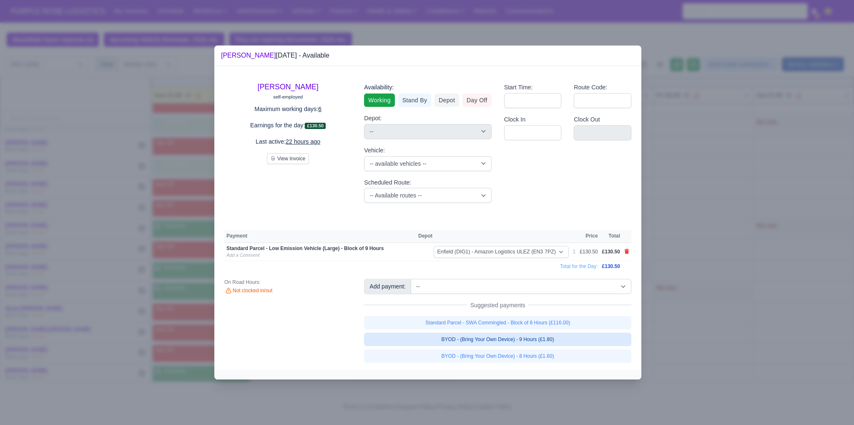
click at [473, 342] on link "BYOD - (Bring Your Own Device) - 9 Hours (£1.80)" at bounding box center [497, 338] width 267 height 13
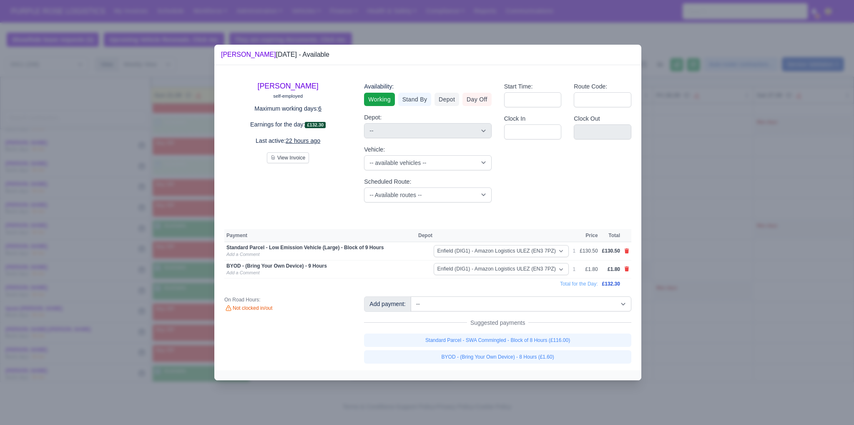
click at [707, 302] on div at bounding box center [427, 212] width 854 height 425
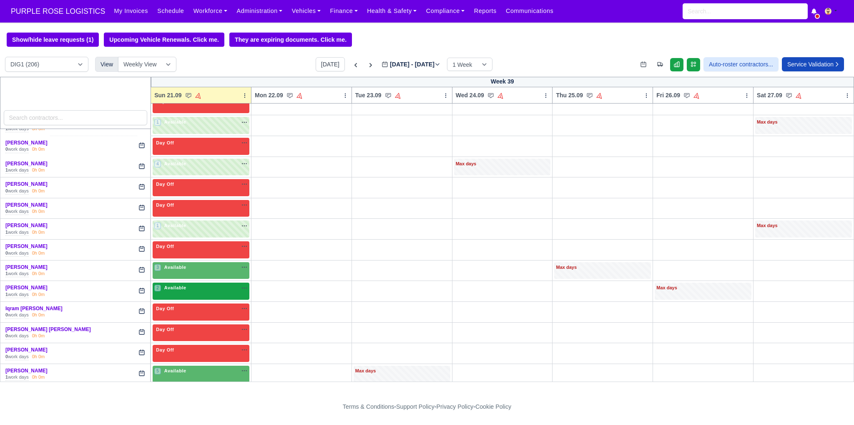
click at [188, 284] on div "2 Available na" at bounding box center [200, 287] width 93 height 7
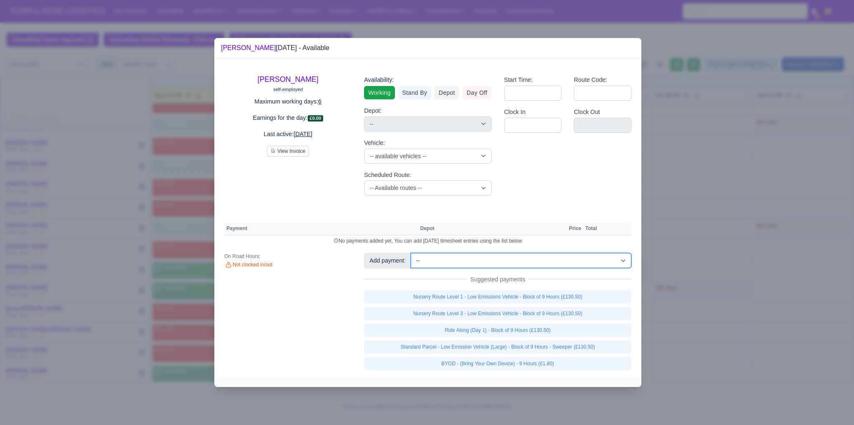
click at [529, 257] on select "-- Additional Hour Support (£14.50) Additional Hour Support (Walkers) (£13.50) …" at bounding box center [521, 260] width 221 height 15
click at [411, 253] on select "-- Additional Hour Support (£14.50) Additional Hour Support (Walkers) (£13.50) …" at bounding box center [521, 260] width 221 height 15
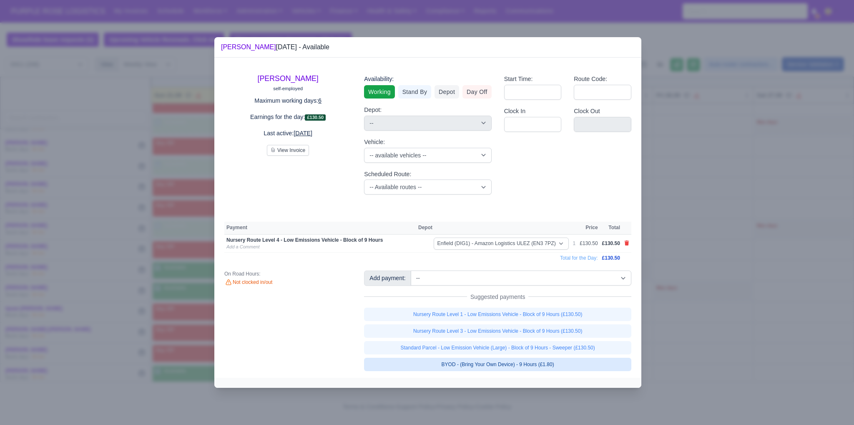
click at [543, 364] on link "BYOD - (Bring Your Own Device) - 9 Hours (£1.80)" at bounding box center [497, 363] width 267 height 13
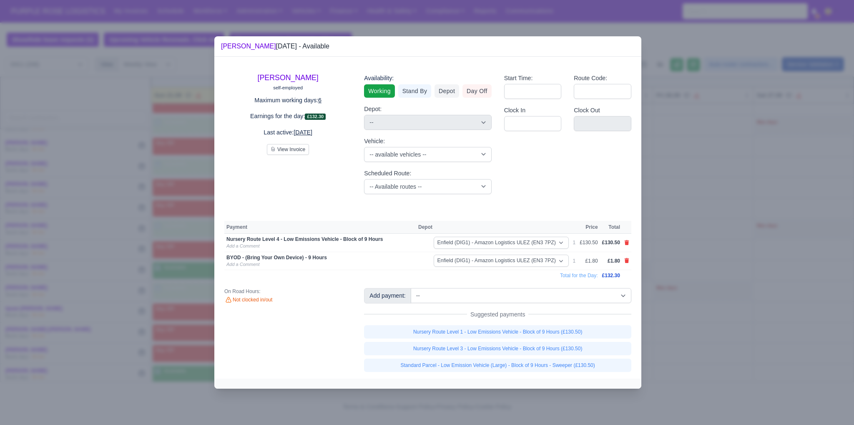
click at [737, 336] on div at bounding box center [427, 212] width 854 height 425
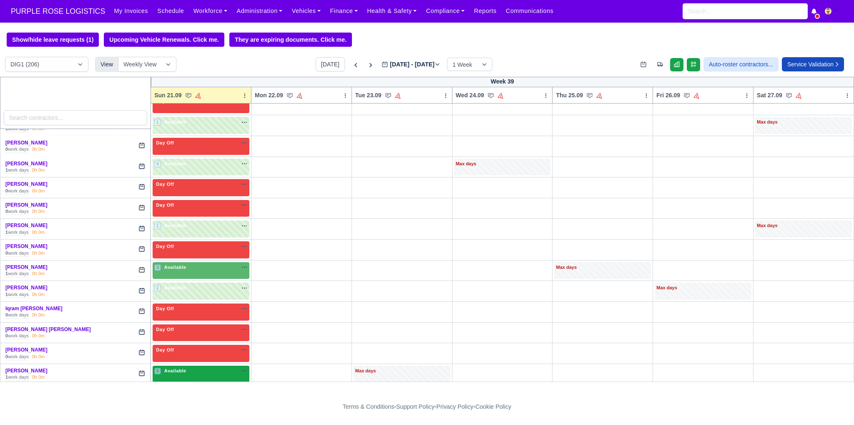
click at [194, 367] on div "5 Available na" at bounding box center [200, 370] width 93 height 7
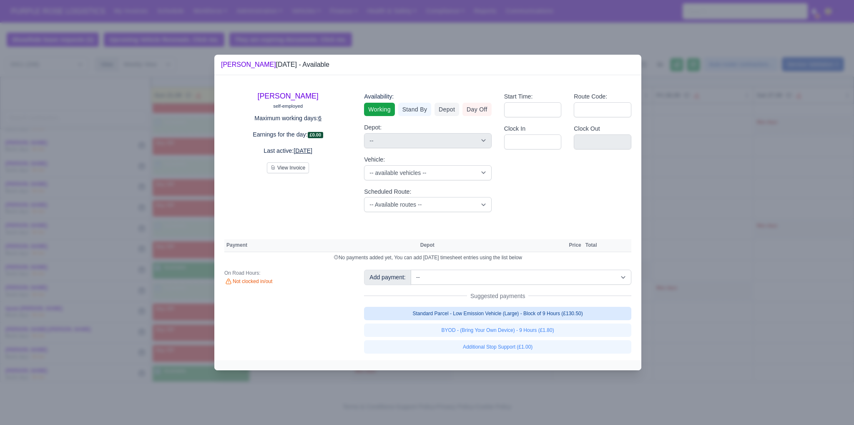
click at [489, 316] on link "Standard Parcel - Low Emission Vehicle (Large) - Block of 9 Hours (£130.50)" at bounding box center [497, 313] width 267 height 13
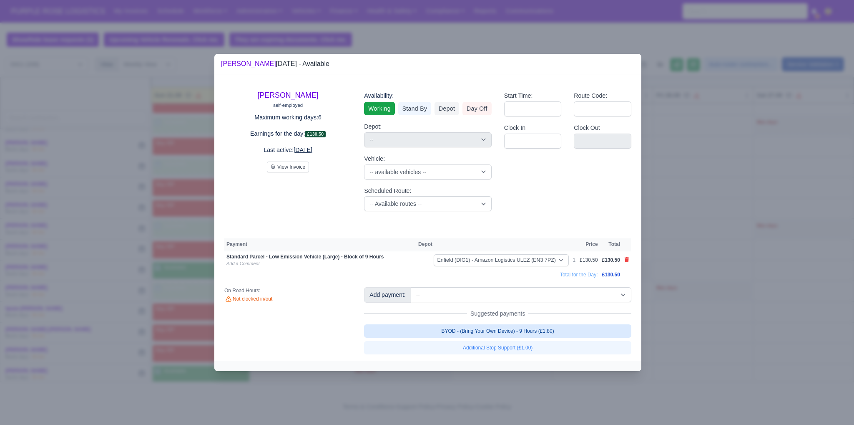
click at [499, 333] on link "BYOD - (Bring Your Own Device) - 9 Hours (£1.80)" at bounding box center [497, 330] width 267 height 13
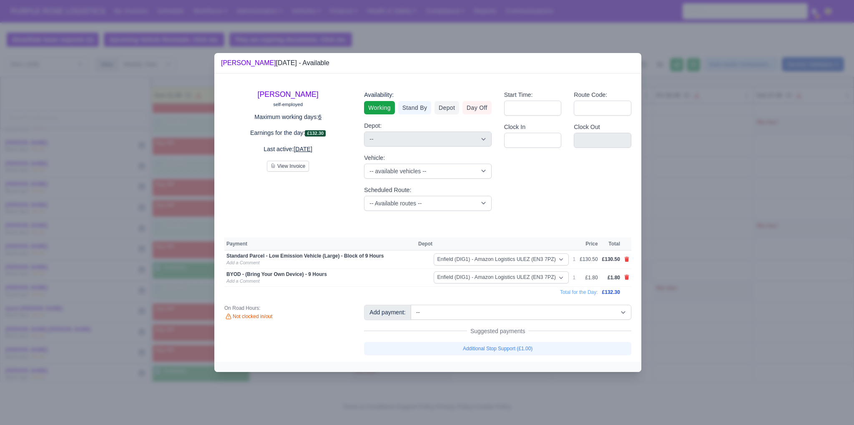
click at [706, 308] on div at bounding box center [427, 212] width 854 height 425
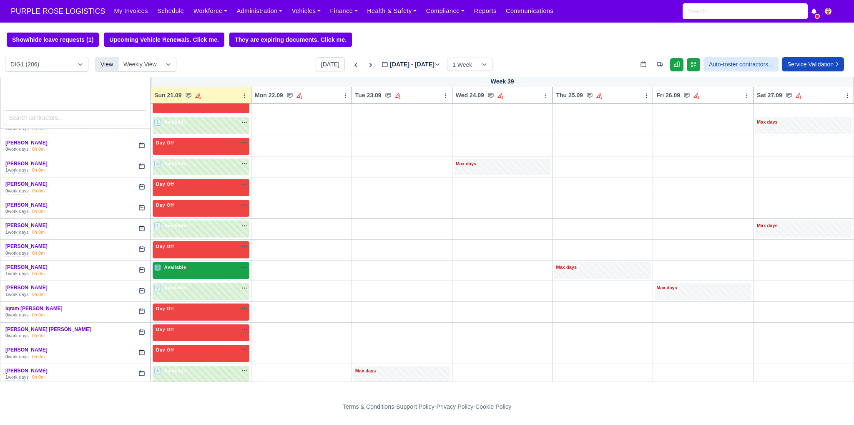
click at [189, 265] on div "3 Available na" at bounding box center [200, 268] width 93 height 9
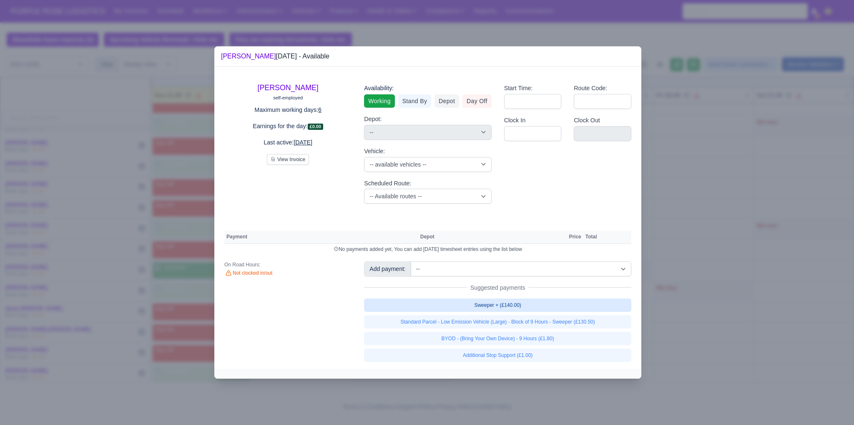
click at [510, 302] on link "Sweeper + (£140.00)" at bounding box center [497, 304] width 267 height 13
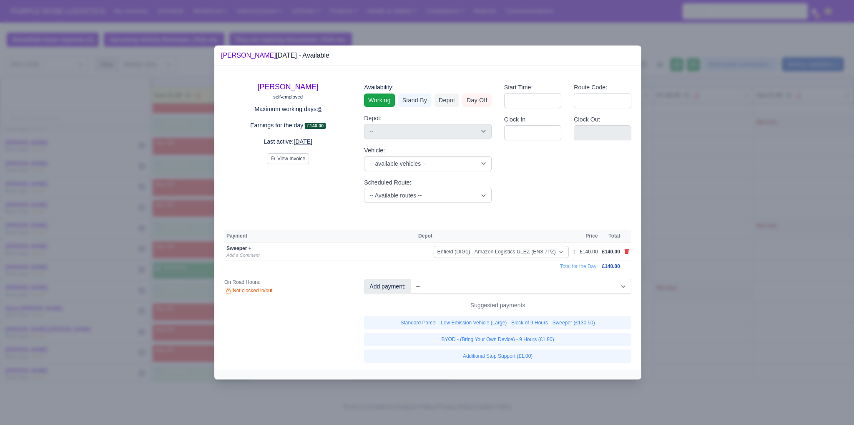
click at [769, 269] on div at bounding box center [427, 212] width 854 height 425
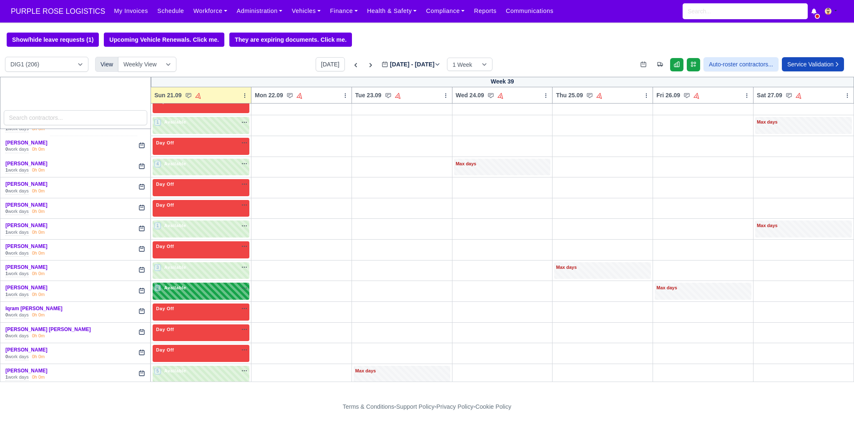
scroll to position [1084, 0]
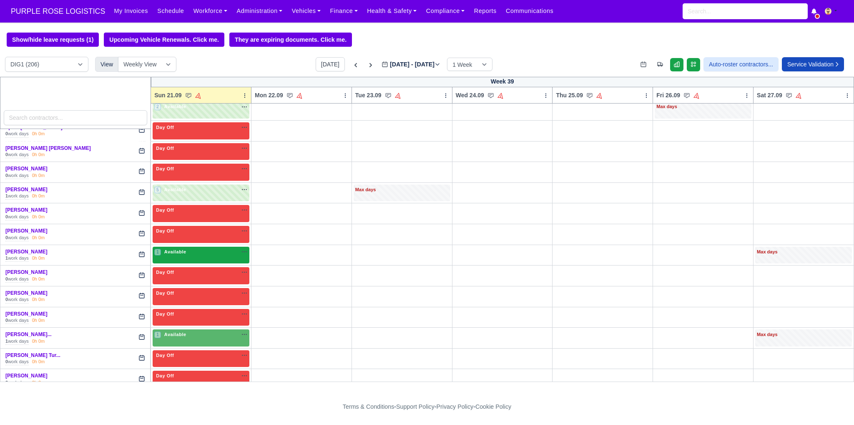
click at [210, 248] on div "1 Available na" at bounding box center [200, 251] width 93 height 7
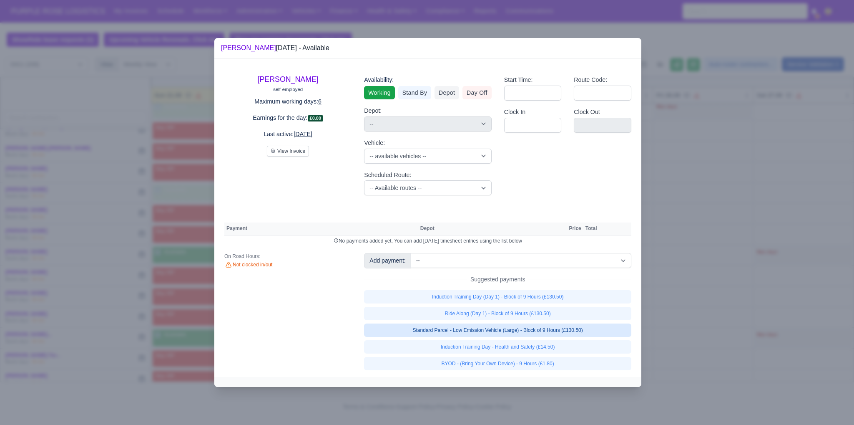
click at [516, 333] on link "Standard Parcel - Low Emission Vehicle (Large) - Block of 9 Hours (£130.50)" at bounding box center [497, 329] width 267 height 13
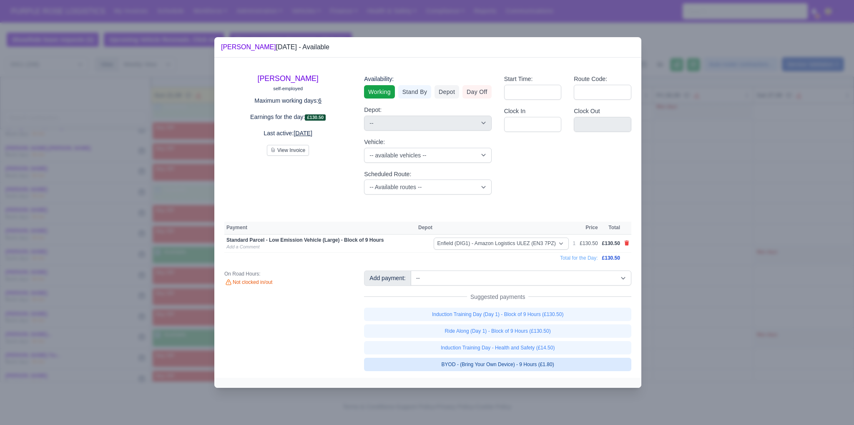
click at [514, 360] on link "BYOD - (Bring Your Own Device) - 9 Hours (£1.80)" at bounding box center [497, 363] width 267 height 13
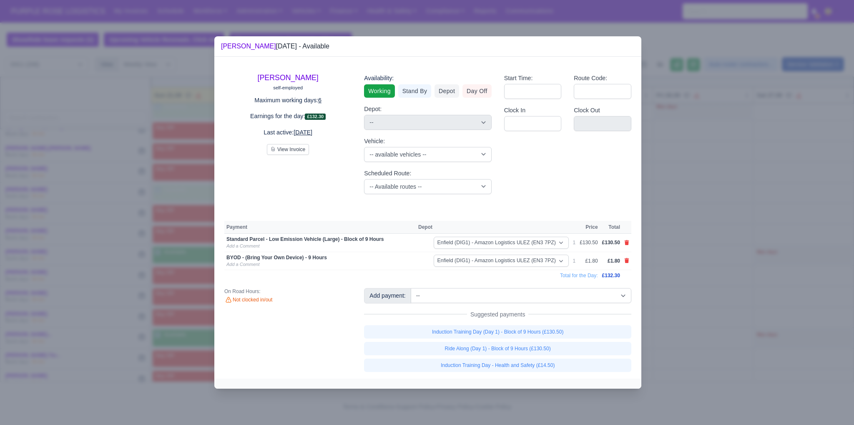
click at [747, 337] on div at bounding box center [427, 212] width 854 height 425
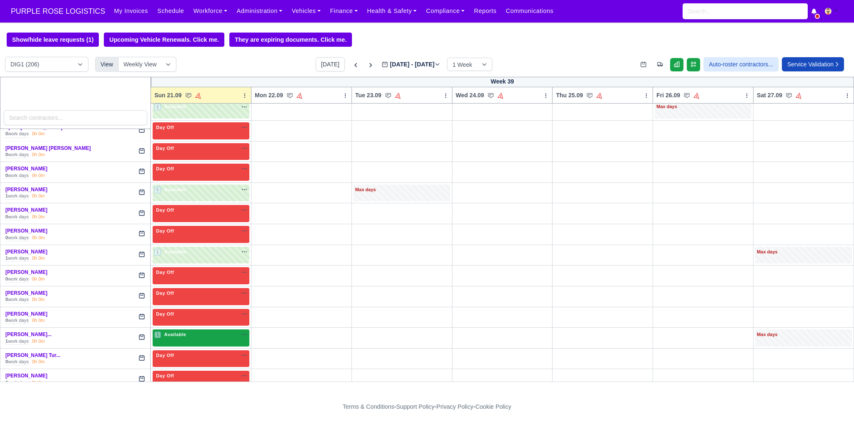
click at [179, 332] on div "1 Available" at bounding box center [201, 337] width 97 height 17
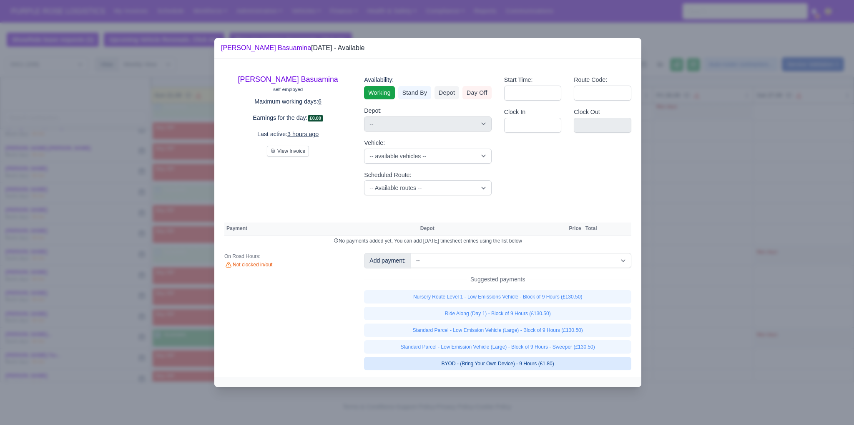
click at [472, 362] on link "BYOD - (Bring Your Own Device) - 9 Hours (£1.80)" at bounding box center [497, 363] width 267 height 13
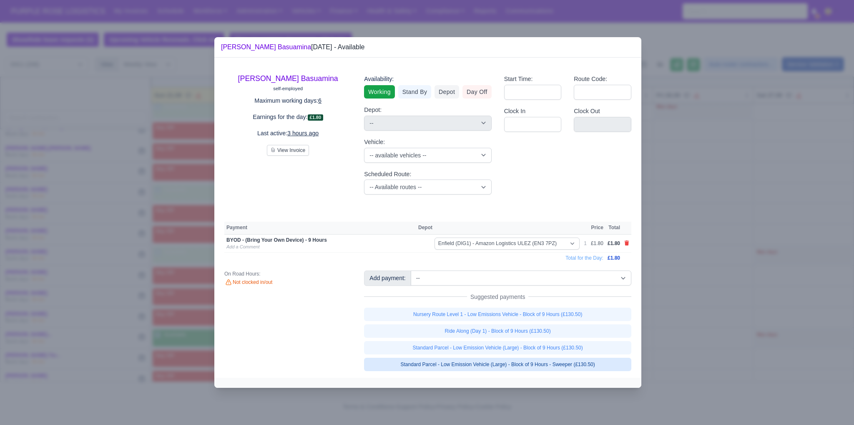
click at [480, 366] on link "Standard Parcel - Low Emission Vehicle (Large) - Block of 9 Hours - Sweeper (£1…" at bounding box center [497, 363] width 267 height 13
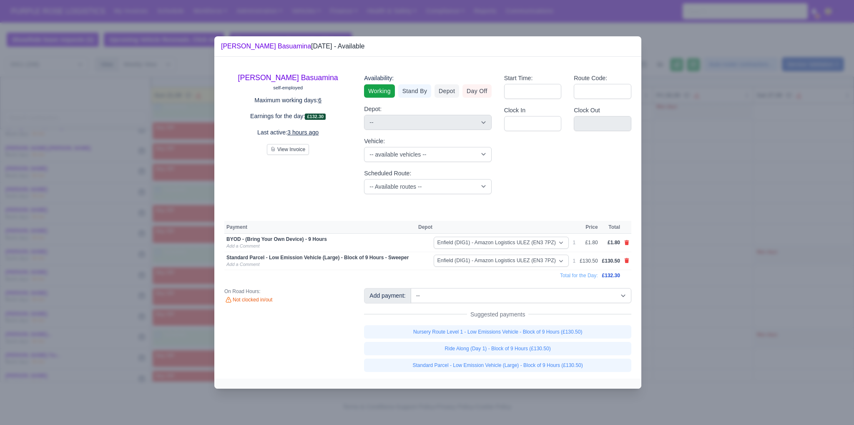
click at [670, 300] on div at bounding box center [427, 212] width 854 height 425
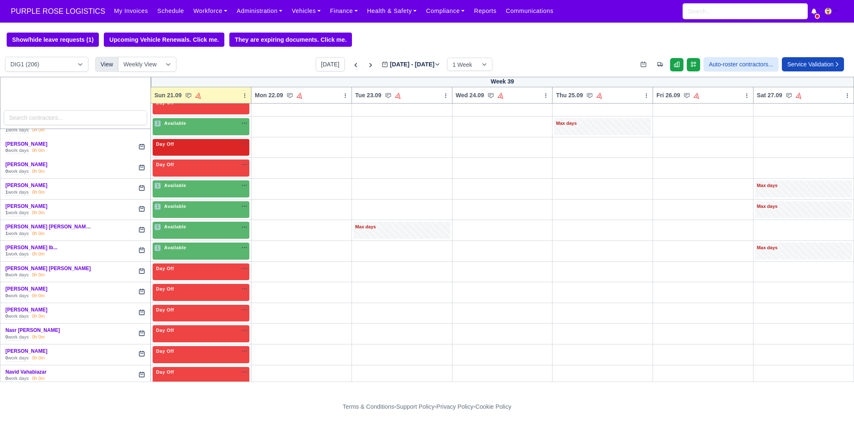
scroll to position [1445, 0]
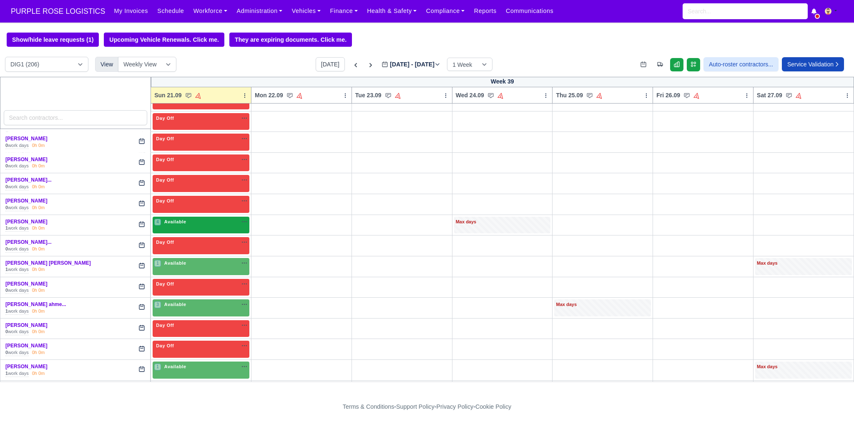
click at [198, 217] on div "4 Available" at bounding box center [201, 224] width 97 height 17
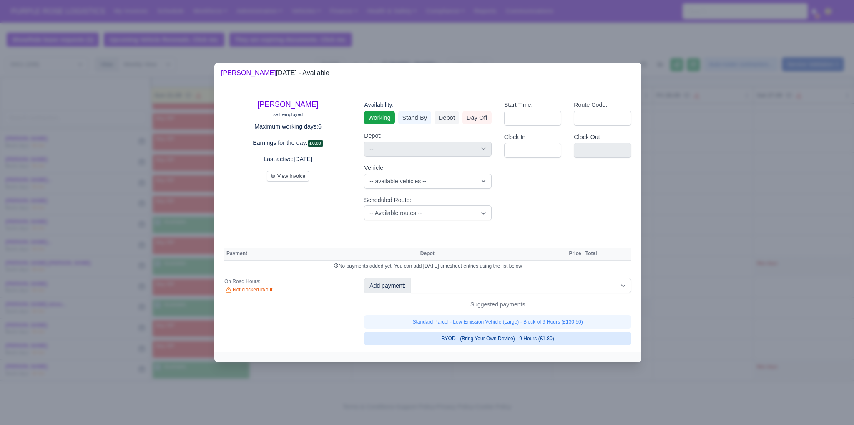
click at [477, 334] on link "BYOD - (Bring Your Own Device) - 9 Hours (£1.80)" at bounding box center [497, 338] width 267 height 13
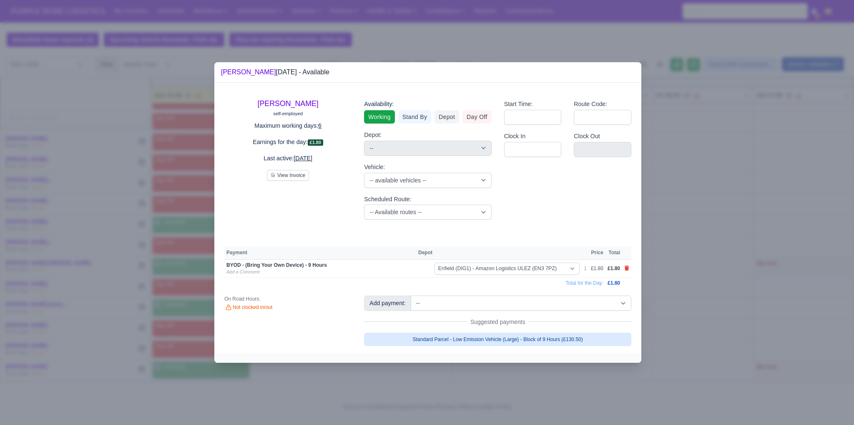
click at [478, 334] on link "Standard Parcel - Low Emission Vehicle (Large) - Block of 9 Hours (£130.50)" at bounding box center [497, 338] width 267 height 13
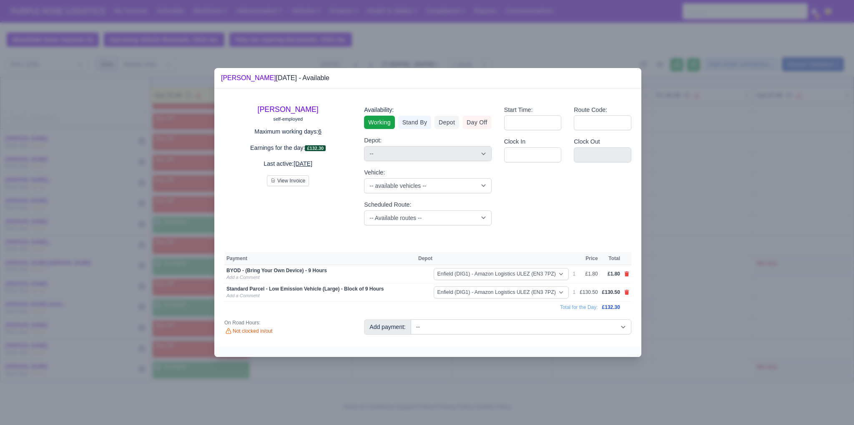
click at [677, 319] on div at bounding box center [427, 212] width 854 height 425
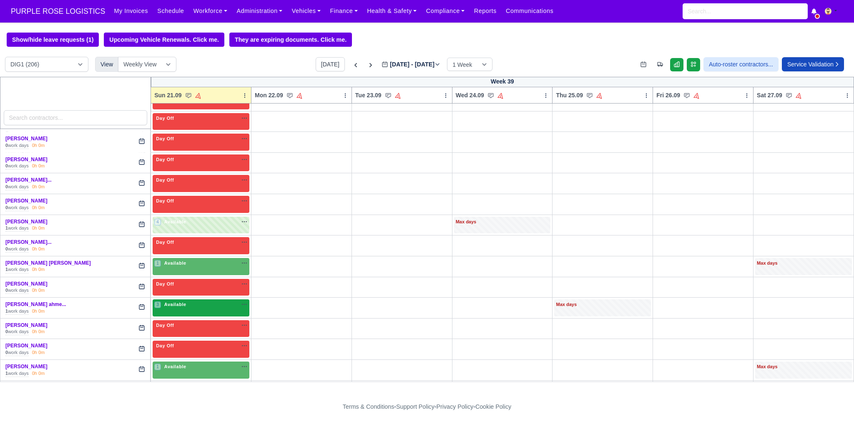
click at [196, 301] on div "3 Available na" at bounding box center [200, 304] width 93 height 7
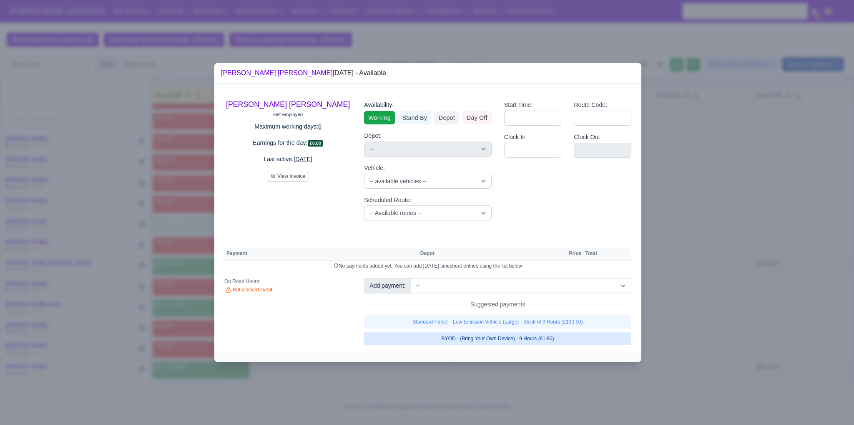
click at [467, 338] on link "BYOD - (Bring Your Own Device) - 9 Hours (£1.80)" at bounding box center [497, 338] width 267 height 13
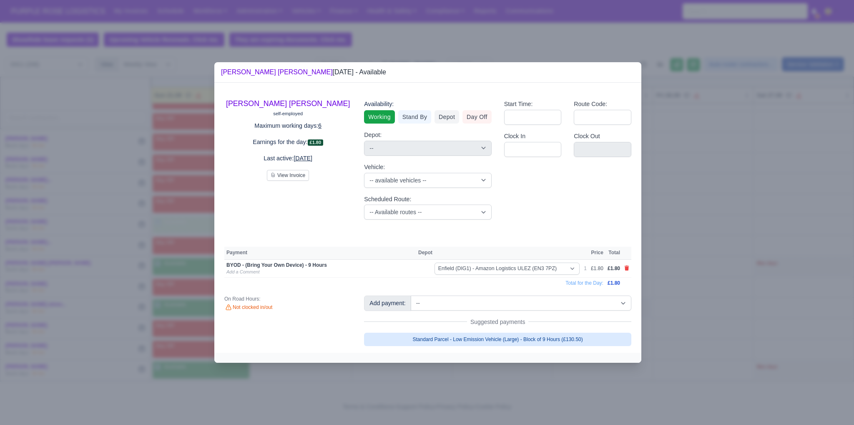
click at [477, 337] on link "Standard Parcel - Low Emission Vehicle (Large) - Block of 9 Hours (£130.50)" at bounding box center [497, 338] width 267 height 13
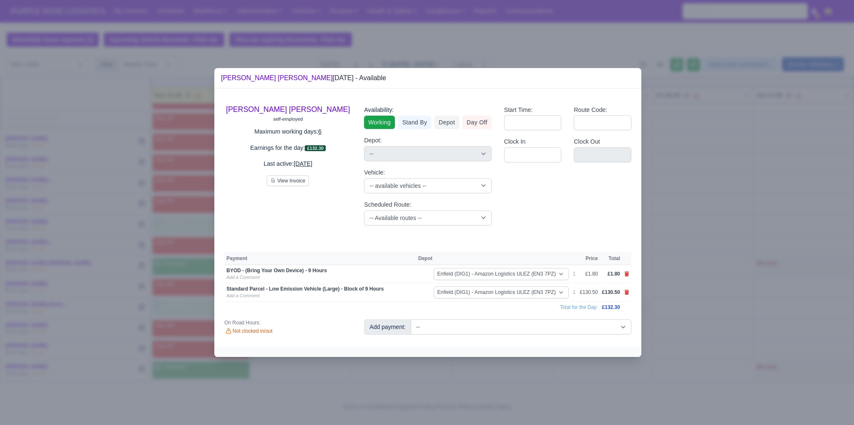
click at [508, 375] on div at bounding box center [427, 212] width 854 height 425
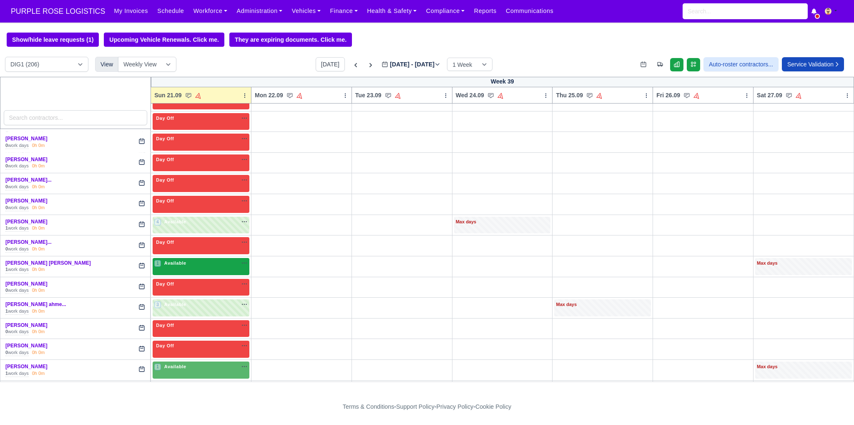
click at [188, 259] on div "1 Available na" at bounding box center [200, 263] width 93 height 9
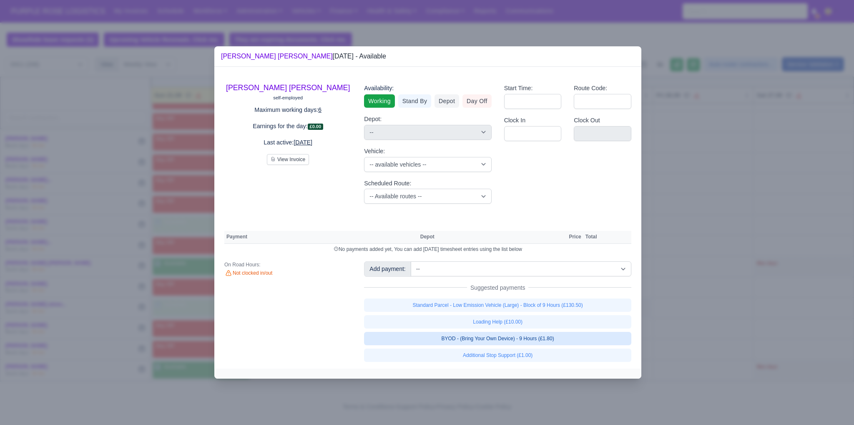
click at [491, 341] on link "BYOD - (Bring Your Own Device) - 9 Hours (£1.80)" at bounding box center [497, 338] width 267 height 13
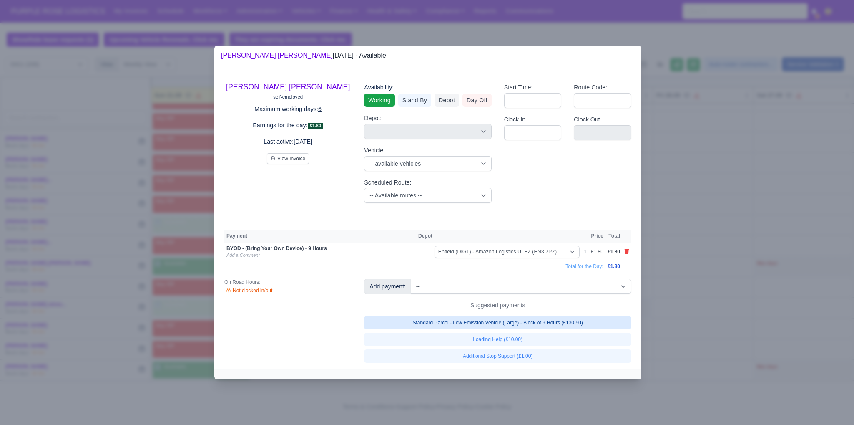
click at [482, 326] on link "Standard Parcel - Low Emission Vehicle (Large) - Block of 9 Hours (£130.50)" at bounding box center [497, 322] width 267 height 13
click at [700, 268] on div at bounding box center [427, 212] width 854 height 425
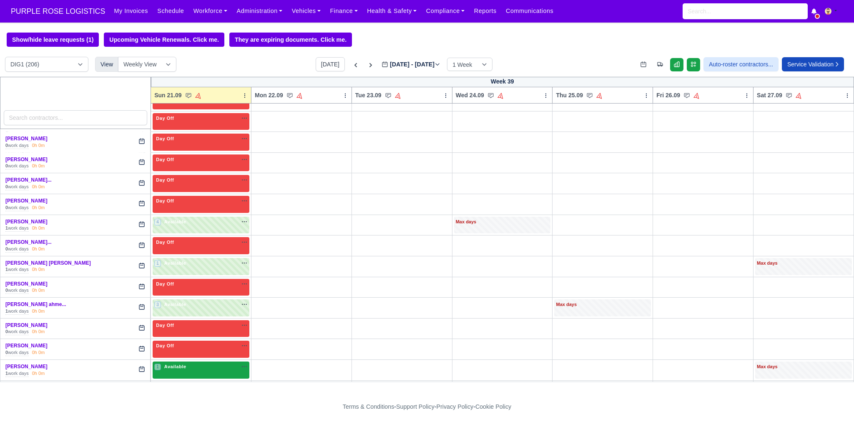
click at [221, 363] on div "1 Available na" at bounding box center [200, 367] width 93 height 9
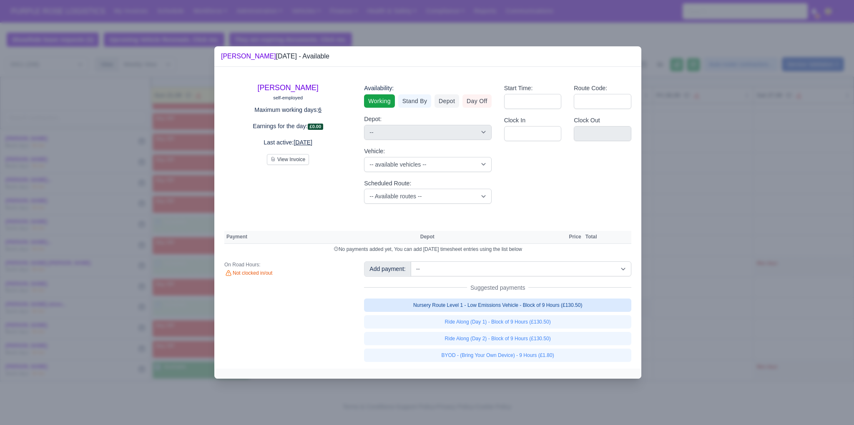
click at [497, 306] on link "Nursery Route Level 1 - Low Emissions Vehicle - Block of 9 Hours (£130.50)" at bounding box center [497, 304] width 267 height 13
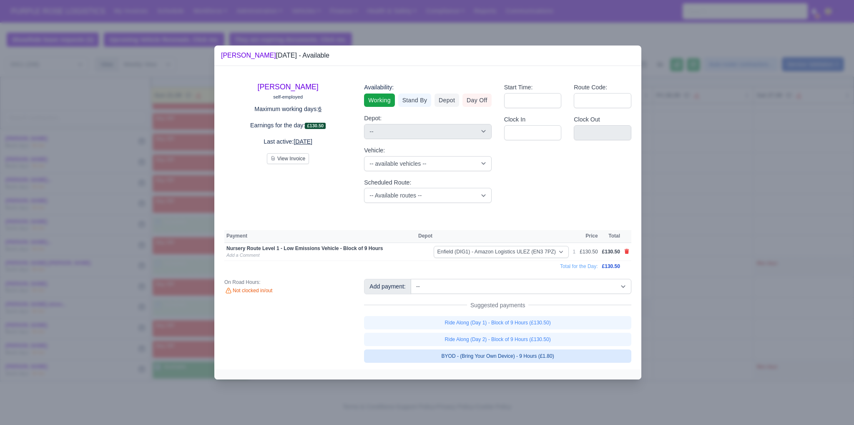
click at [492, 352] on link "BYOD - (Bring Your Own Device) - 9 Hours (£1.80)" at bounding box center [497, 355] width 267 height 13
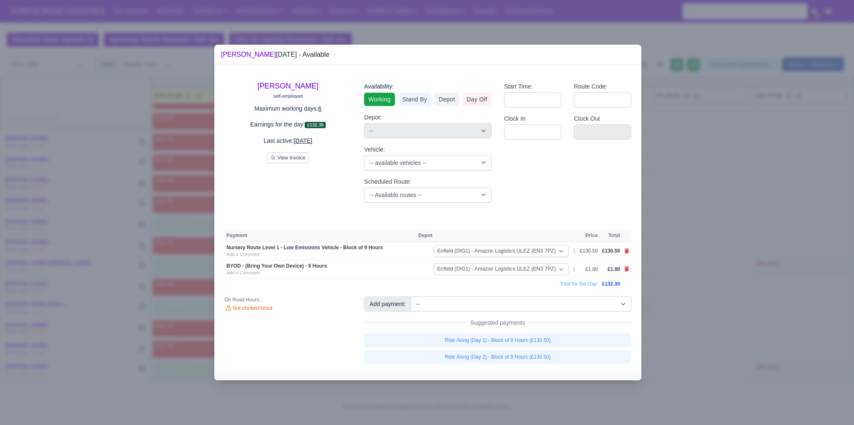
click at [727, 333] on div at bounding box center [427, 212] width 854 height 425
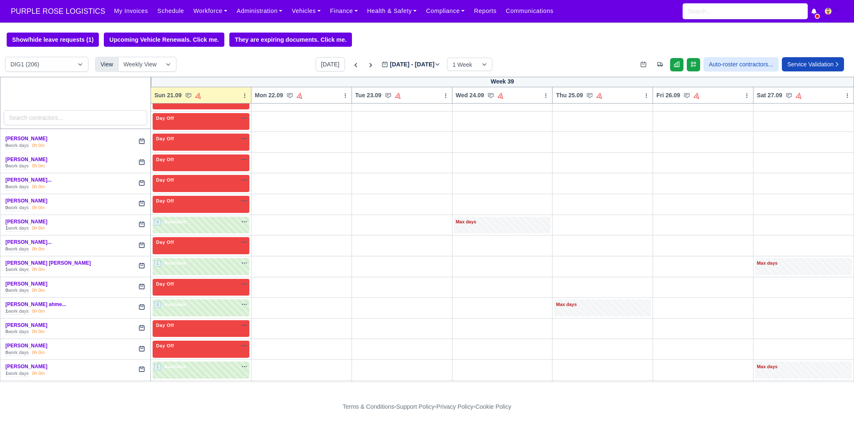
click at [194, 384] on div "1 Available na" at bounding box center [200, 387] width 93 height 7
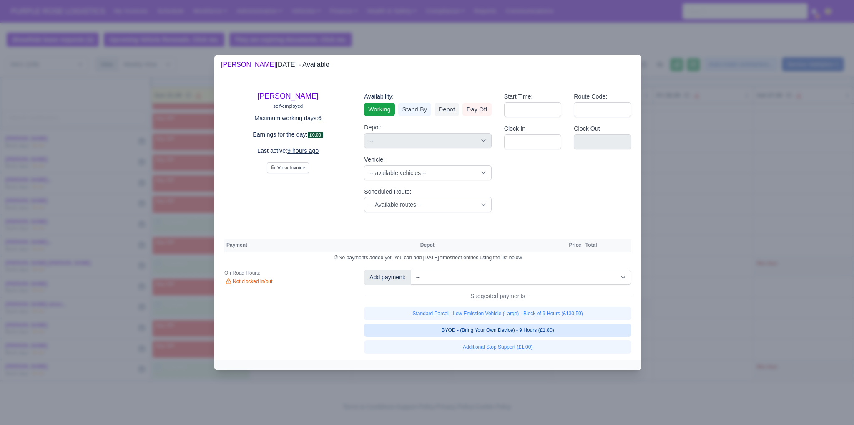
click at [475, 334] on link "BYOD - (Bring Your Own Device) - 9 Hours (£1.80)" at bounding box center [497, 329] width 267 height 13
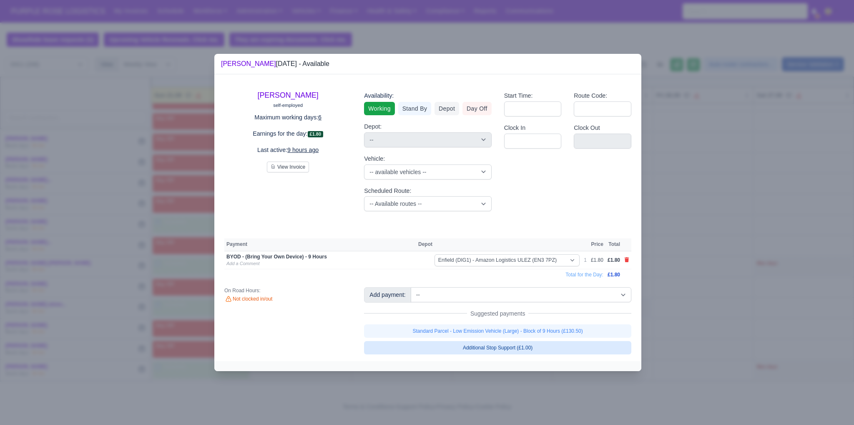
click at [475, 334] on link "Standard Parcel - Low Emission Vehicle (Large) - Block of 9 Hours (£130.50)" at bounding box center [497, 330] width 267 height 13
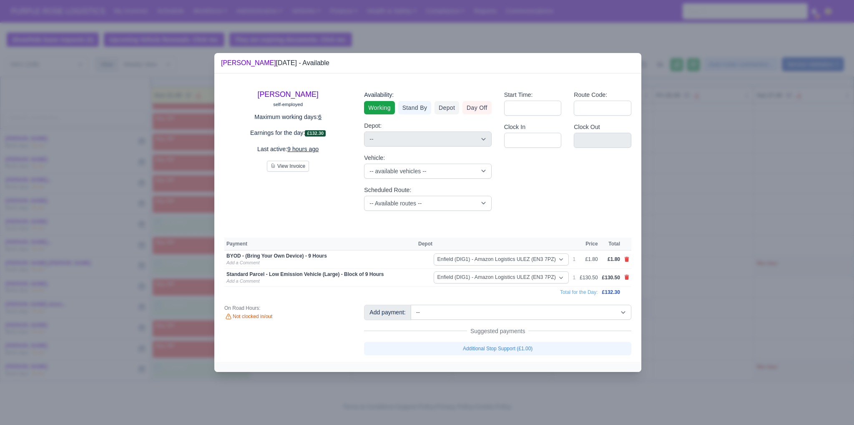
click at [696, 310] on div at bounding box center [427, 212] width 854 height 425
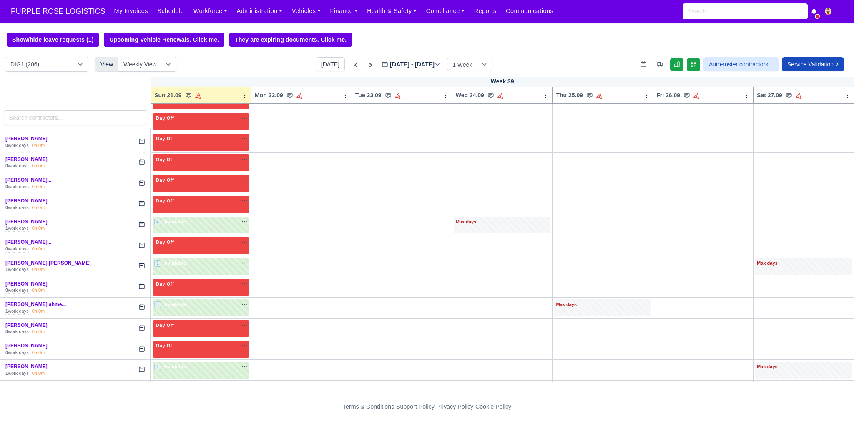
scroll to position [1626, 0]
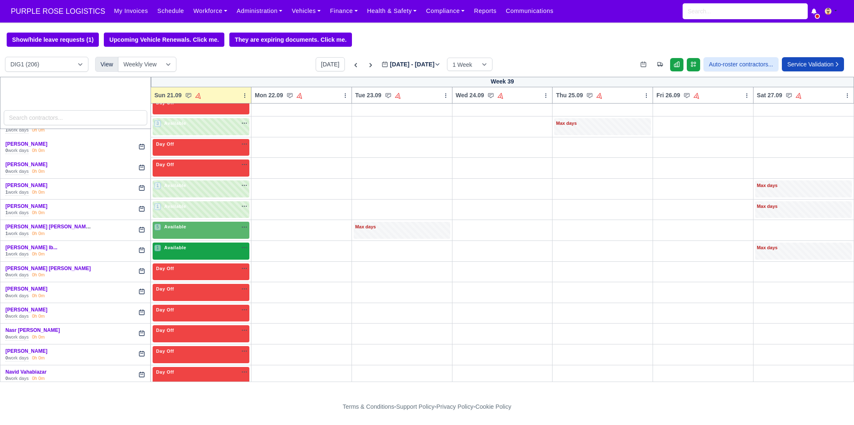
click at [198, 242] on div "1 Available" at bounding box center [201, 250] width 97 height 17
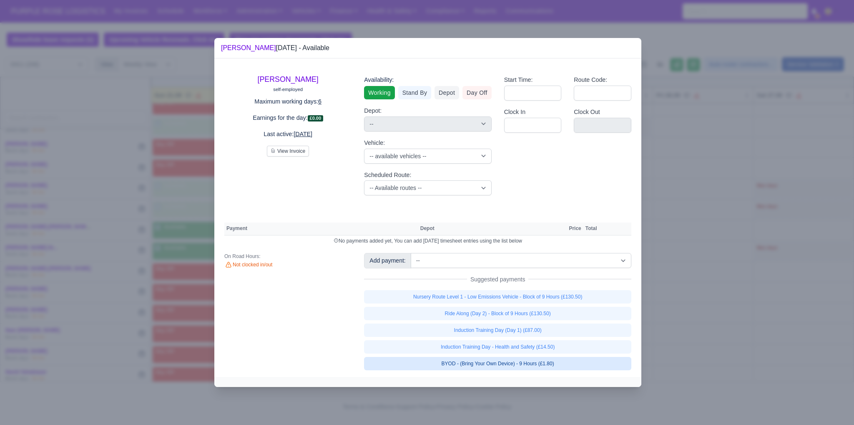
click at [544, 362] on link "BYOD - (Bring Your Own Device) - 9 Hours (£1.80)" at bounding box center [497, 363] width 267 height 13
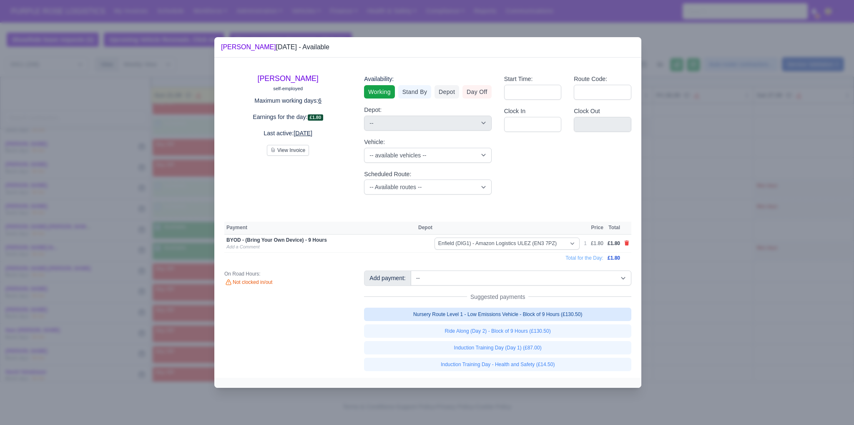
click at [527, 310] on link "Nursery Route Level 1 - Low Emissions Vehicle - Block of 9 Hours (£130.50)" at bounding box center [497, 313] width 267 height 13
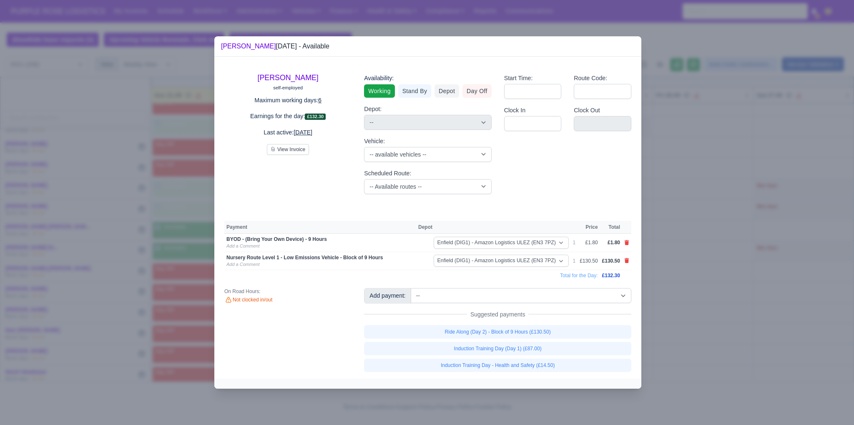
click at [736, 294] on div at bounding box center [427, 212] width 854 height 425
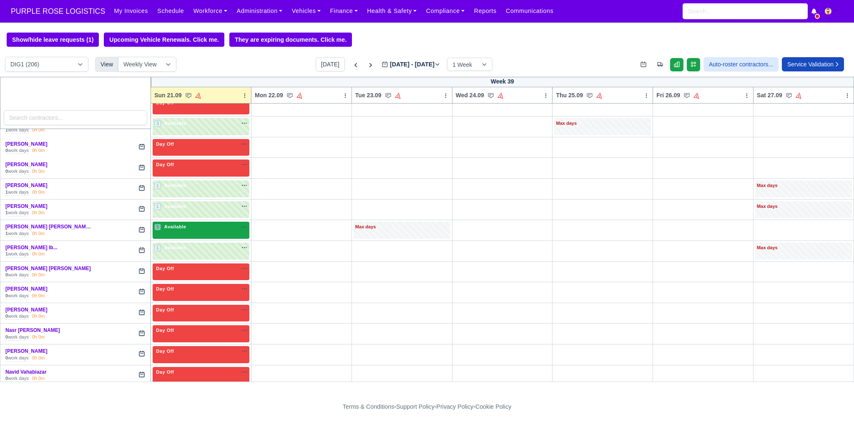
click at [215, 223] on div "5 Available na" at bounding box center [200, 227] width 93 height 9
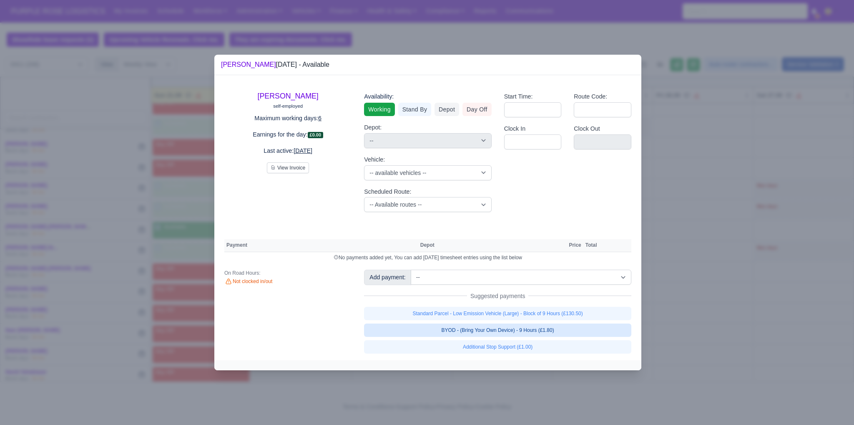
click at [533, 332] on link "BYOD - (Bring Your Own Device) - 9 Hours (£1.80)" at bounding box center [497, 329] width 267 height 13
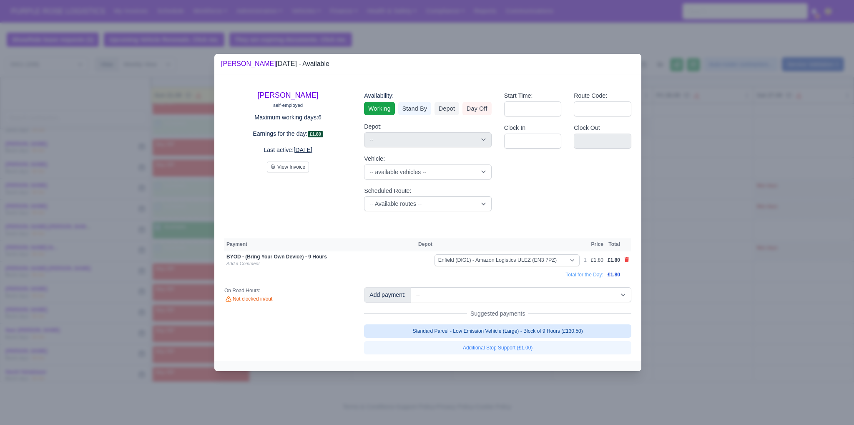
click at [531, 332] on link "Standard Parcel - Low Emission Vehicle (Large) - Block of 9 Hours (£130.50)" at bounding box center [497, 330] width 267 height 13
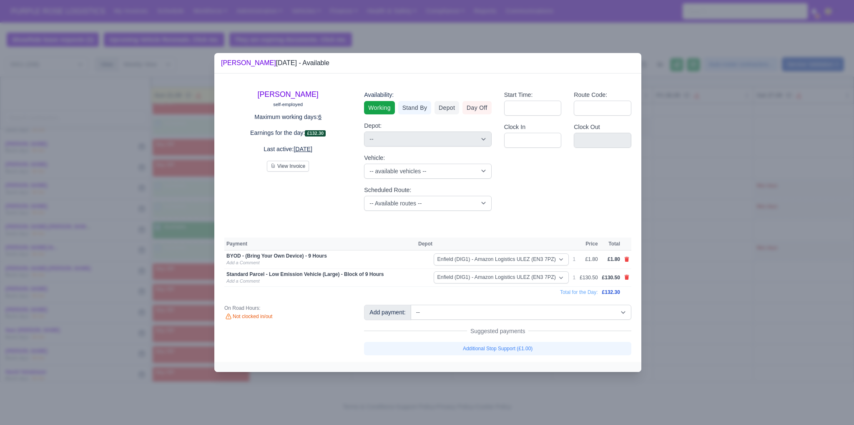
click at [732, 298] on div at bounding box center [427, 212] width 854 height 425
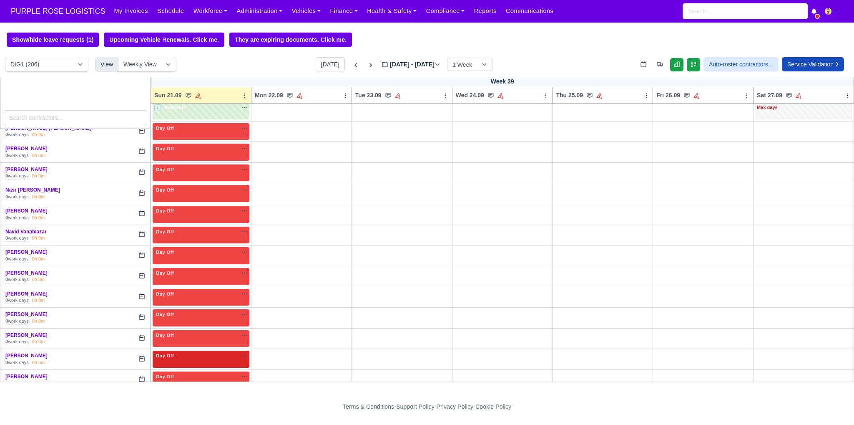
scroll to position [1807, 0]
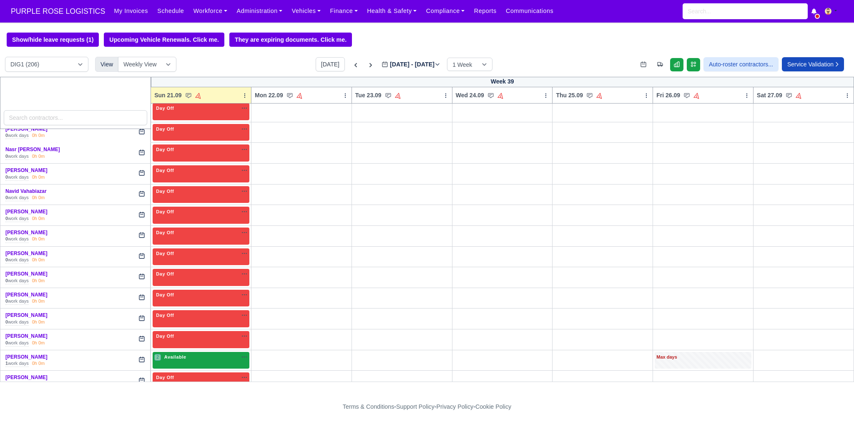
click at [213, 352] on div "2 Available" at bounding box center [201, 360] width 97 height 17
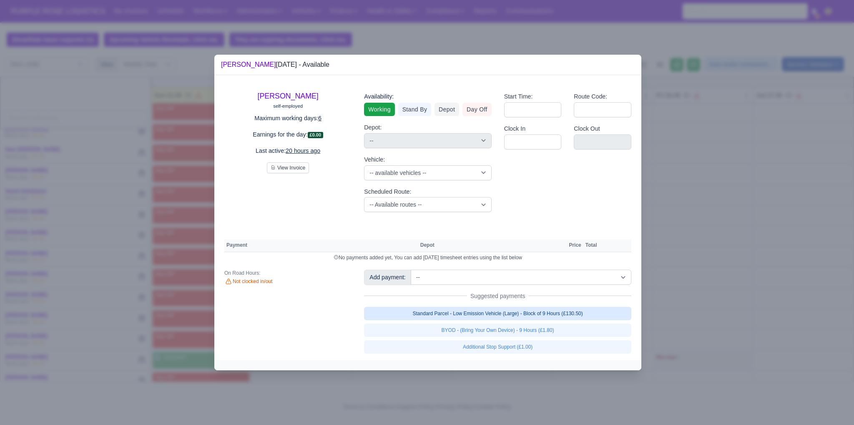
drag, startPoint x: 465, startPoint y: 315, endPoint x: 469, endPoint y: 321, distance: 7.1
click at [465, 316] on link "Standard Parcel - Low Emission Vehicle (Large) - Block of 9 Hours (£130.50)" at bounding box center [497, 313] width 267 height 13
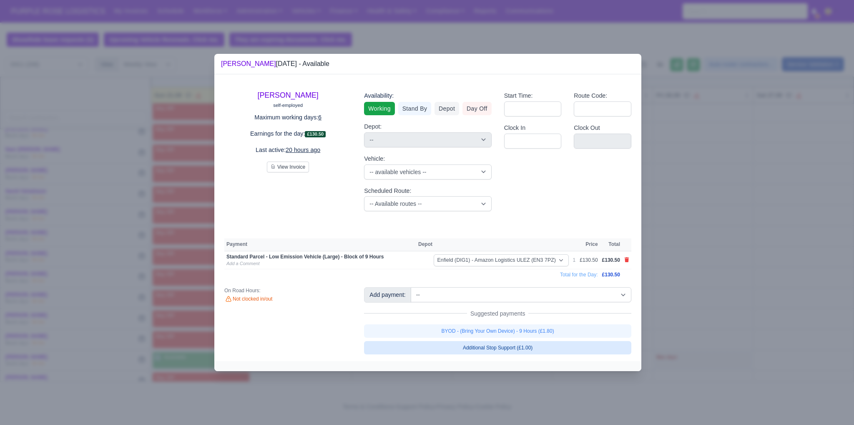
click at [473, 334] on link "BYOD - (Bring Your Own Device) - 9 Hours (£1.80)" at bounding box center [497, 330] width 267 height 13
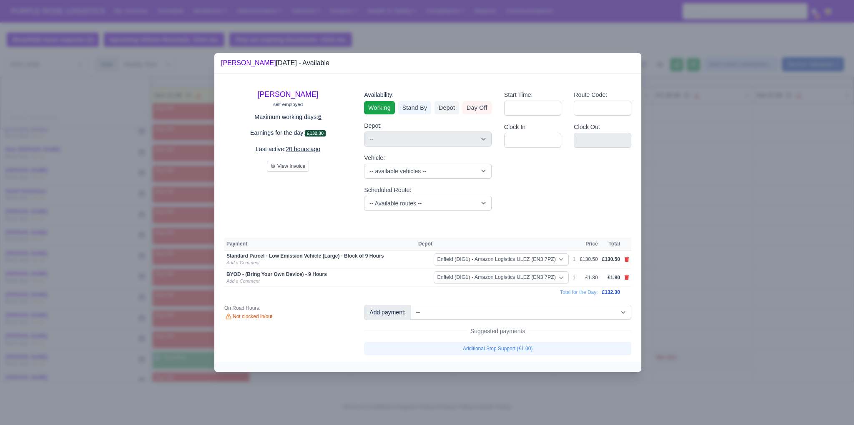
click at [714, 325] on div at bounding box center [427, 212] width 854 height 425
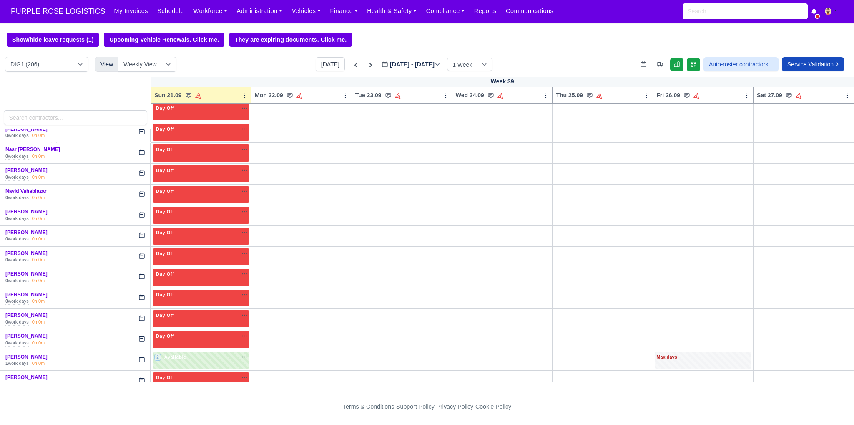
scroll to position [1988, 0]
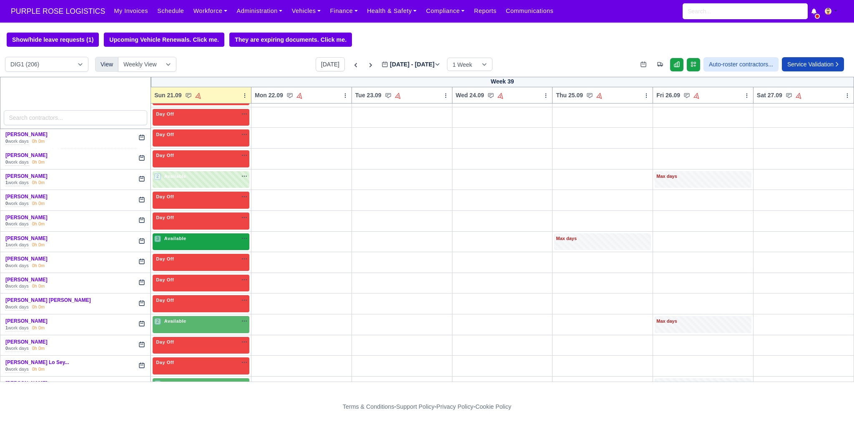
click at [190, 235] on div "3 Available na" at bounding box center [200, 239] width 93 height 9
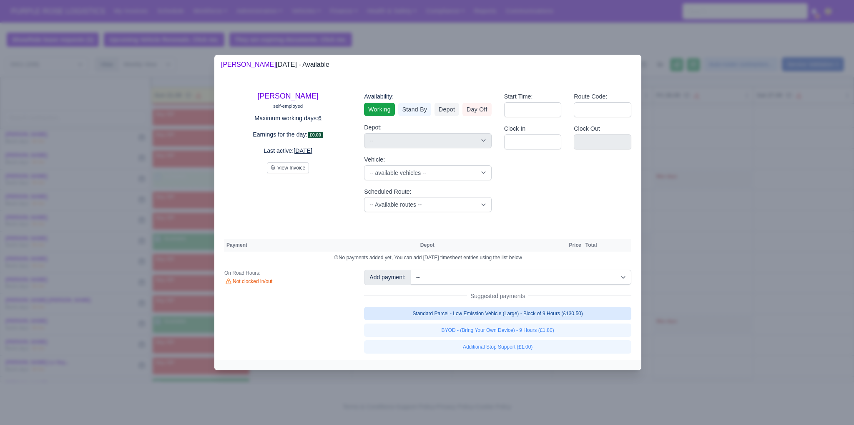
click at [473, 314] on link "Standard Parcel - Low Emission Vehicle (Large) - Block of 9 Hours (£130.50)" at bounding box center [497, 313] width 267 height 13
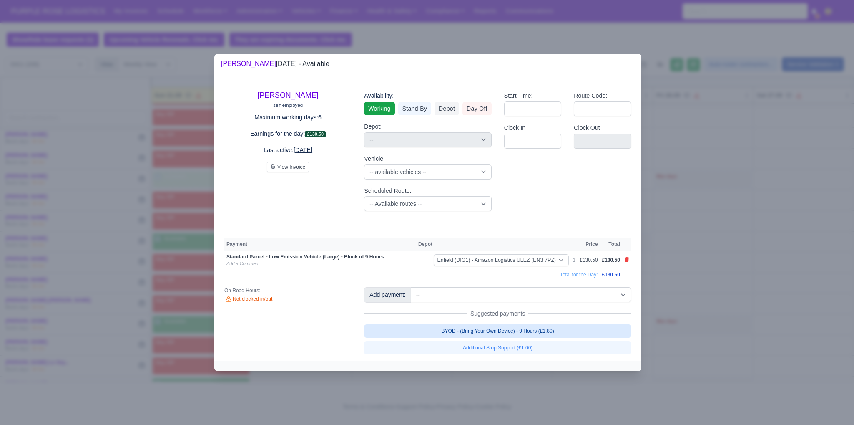
click at [484, 332] on link "BYOD - (Bring Your Own Device) - 9 Hours (£1.80)" at bounding box center [497, 330] width 267 height 13
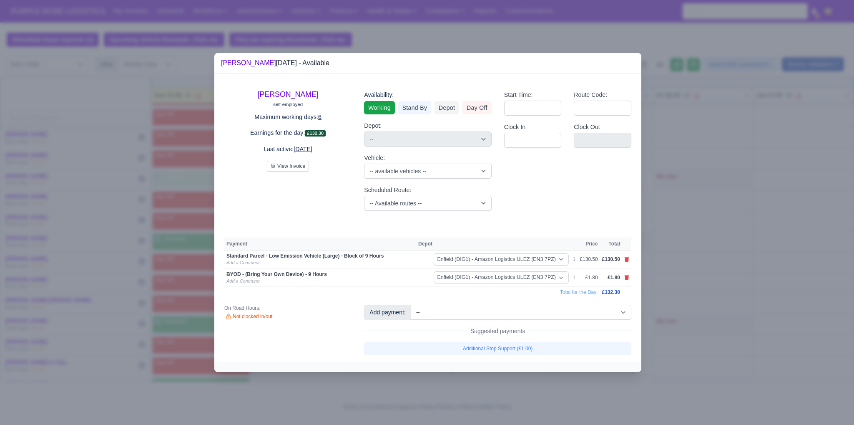
click at [725, 304] on div at bounding box center [427, 212] width 854 height 425
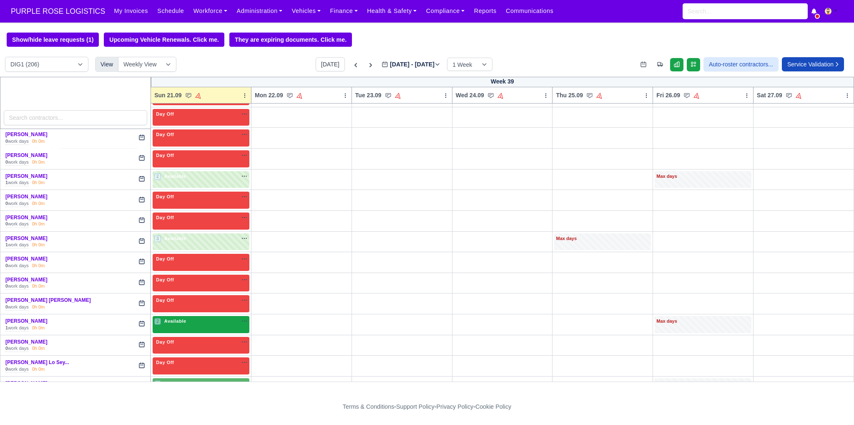
click at [195, 317] on div "2 Available na" at bounding box center [200, 320] width 93 height 7
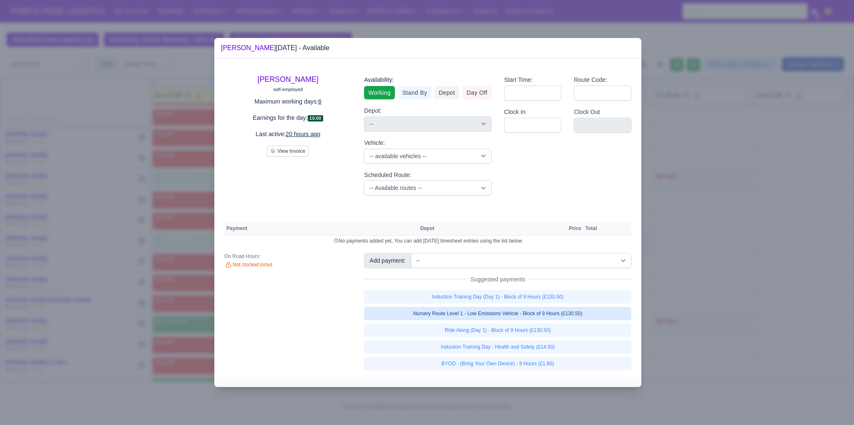
click at [489, 314] on link "Nursery Route Level 1 - Low Emissions Vehicle - Block of 9 Hours (£130.50)" at bounding box center [497, 313] width 267 height 13
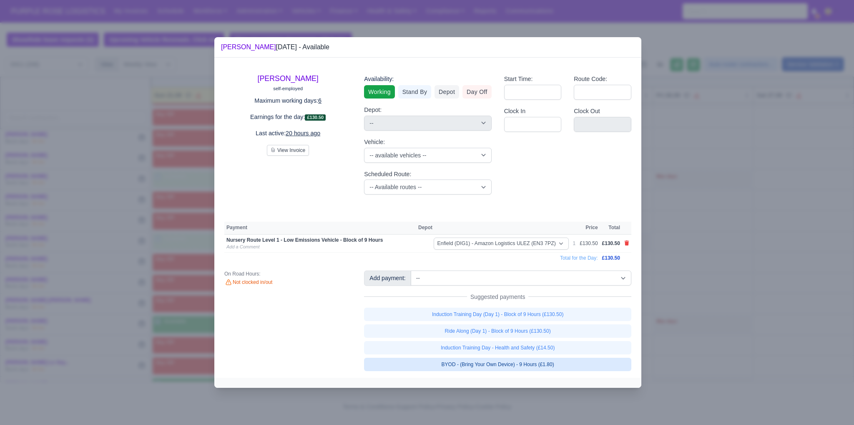
click at [503, 362] on link "BYOD - (Bring Your Own Device) - 9 Hours (£1.80)" at bounding box center [497, 363] width 267 height 13
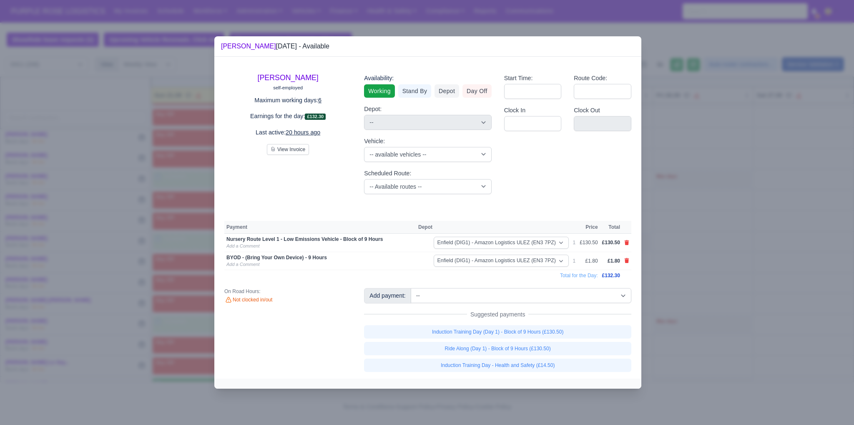
click at [659, 332] on div at bounding box center [427, 212] width 854 height 425
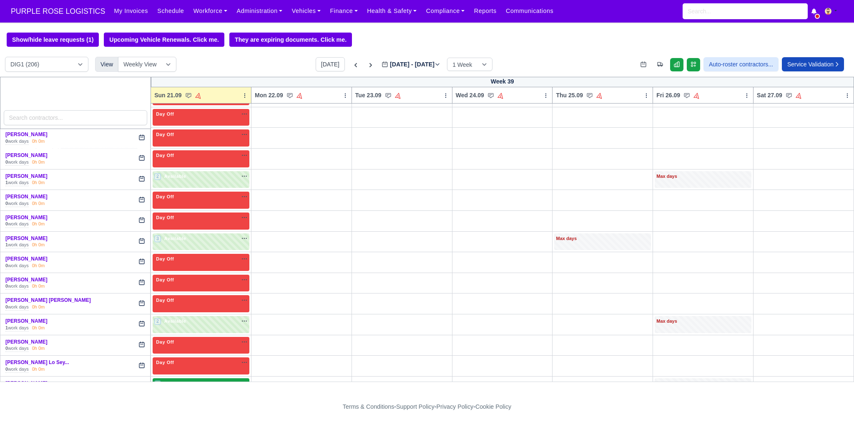
click at [173, 380] on span "Available" at bounding box center [175, 383] width 25 height 6
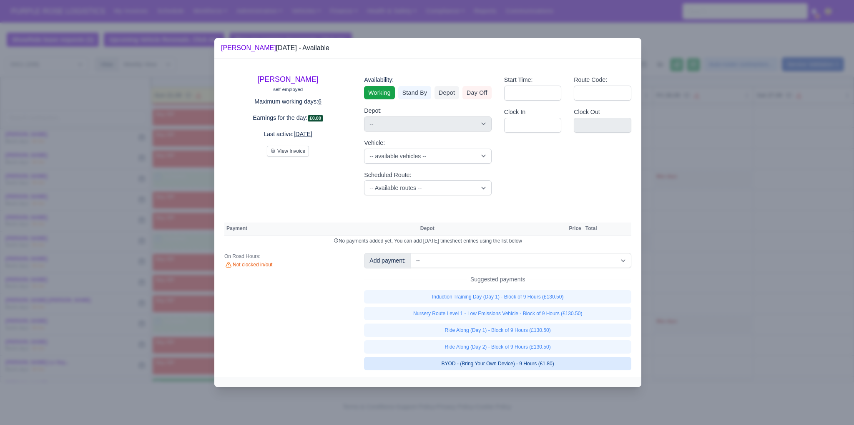
click at [562, 359] on link "BYOD - (Bring Your Own Device) - 9 Hours (£1.80)" at bounding box center [497, 363] width 267 height 13
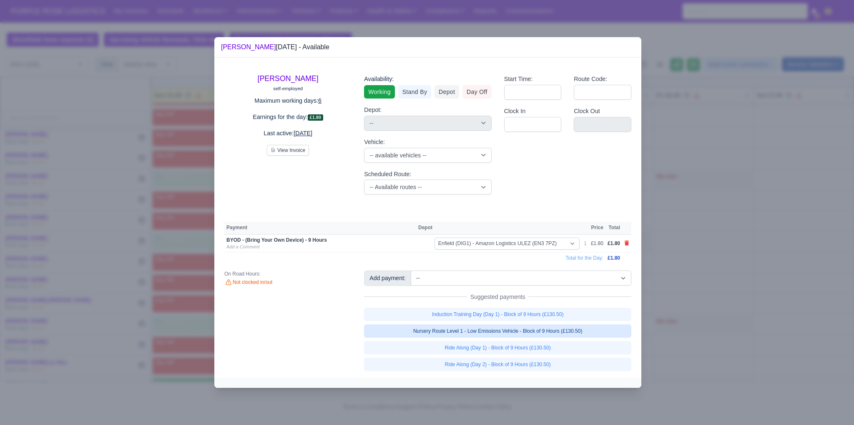
click at [549, 331] on link "Nursery Route Level 1 - Low Emissions Vehicle - Block of 9 Hours (£130.50)" at bounding box center [497, 330] width 267 height 13
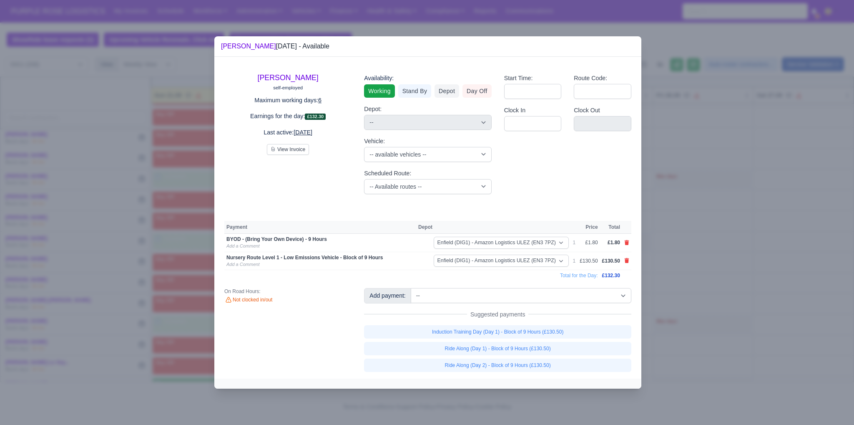
click at [732, 309] on div at bounding box center [427, 212] width 854 height 425
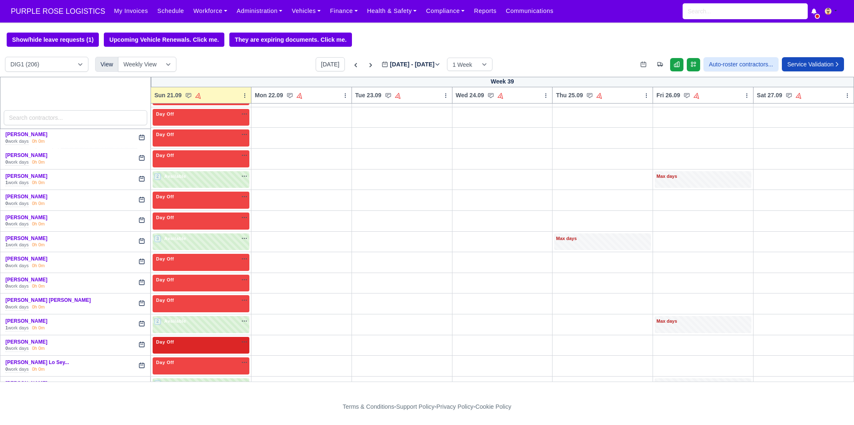
scroll to position [2169, 0]
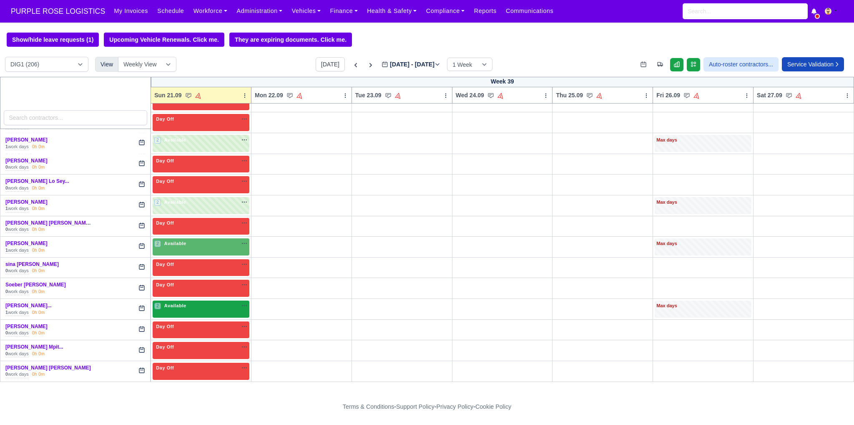
click at [199, 302] on div "2 Available na" at bounding box center [200, 305] width 93 height 7
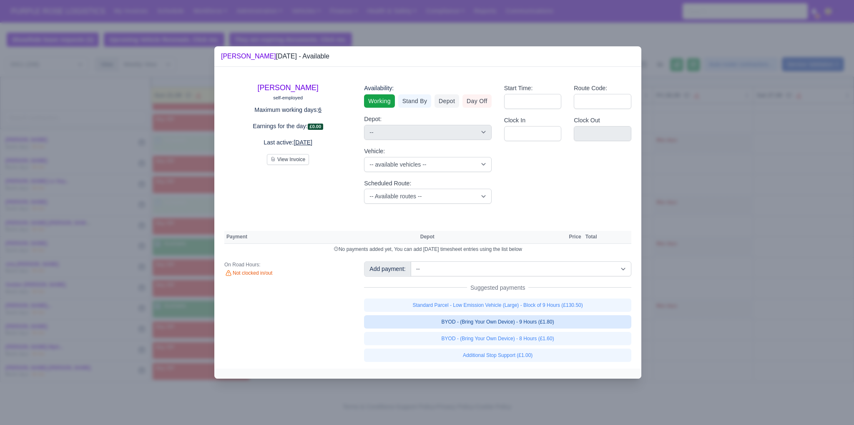
click at [516, 322] on link "BYOD - (Bring Your Own Device) - 9 Hours (£1.80)" at bounding box center [497, 321] width 267 height 13
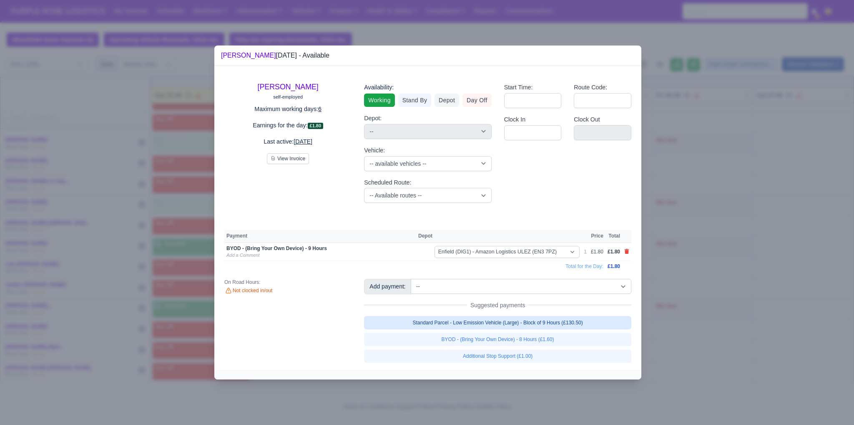
click at [514, 322] on link "Standard Parcel - Low Emission Vehicle (Large) - Block of 9 Hours (£130.50)" at bounding box center [497, 322] width 267 height 13
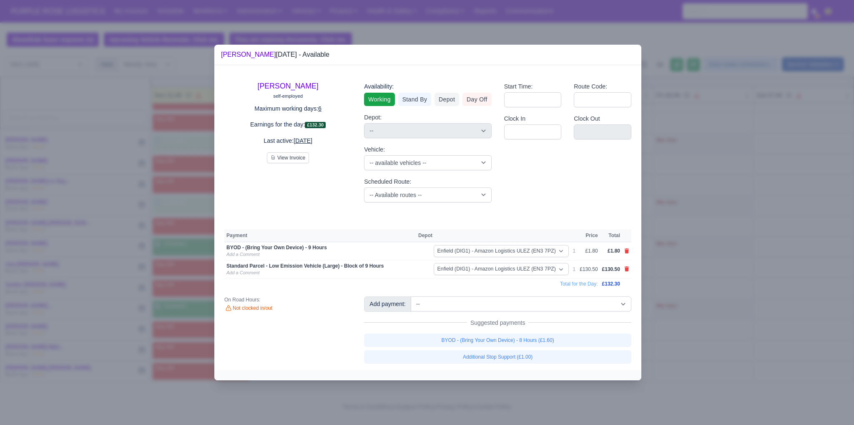
click at [700, 301] on div at bounding box center [427, 212] width 854 height 425
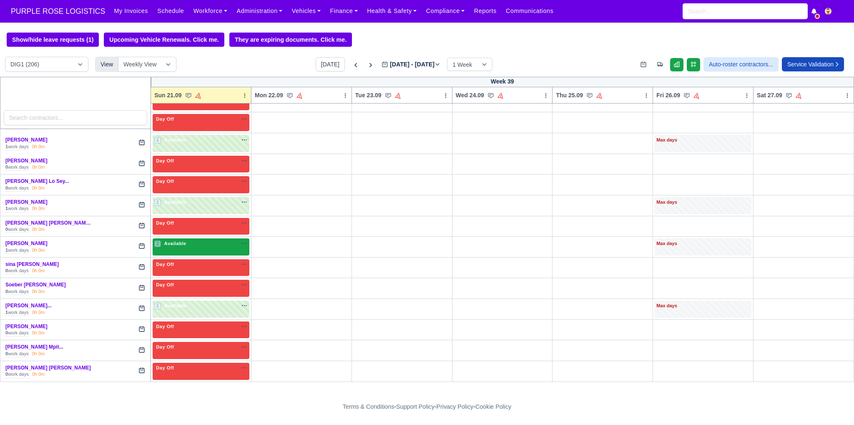
click at [194, 240] on div "2 Available na" at bounding box center [200, 244] width 93 height 9
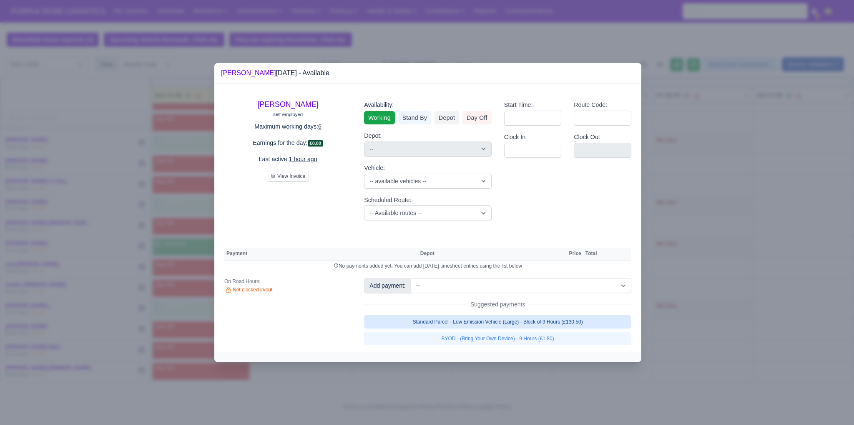
click at [525, 324] on link "Standard Parcel - Low Emission Vehicle (Large) - Block of 9 Hours (£130.50)" at bounding box center [497, 321] width 267 height 13
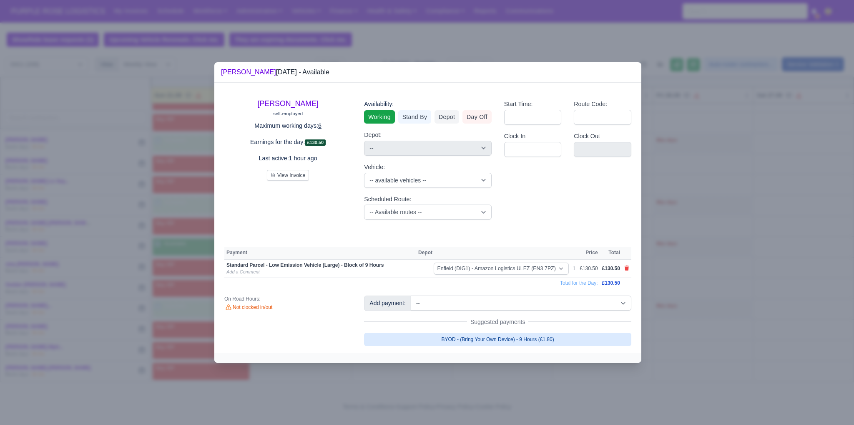
click at [525, 339] on link "BYOD - (Bring Your Own Device) - 9 Hours (£1.80)" at bounding box center [497, 338] width 267 height 13
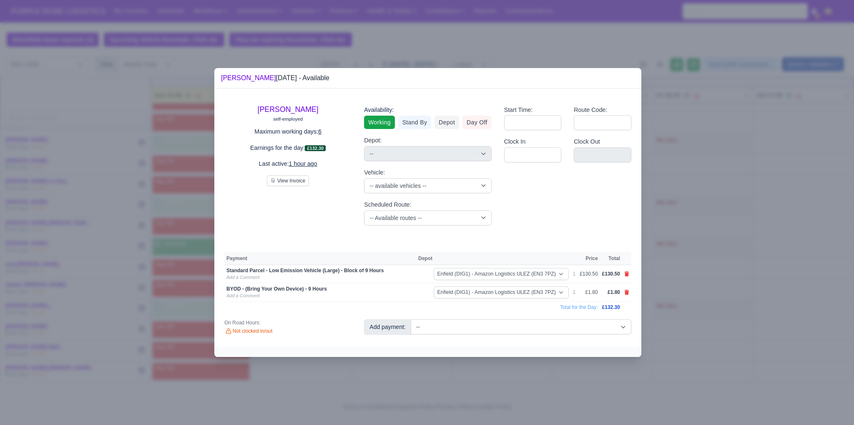
click at [713, 312] on div at bounding box center [427, 212] width 854 height 425
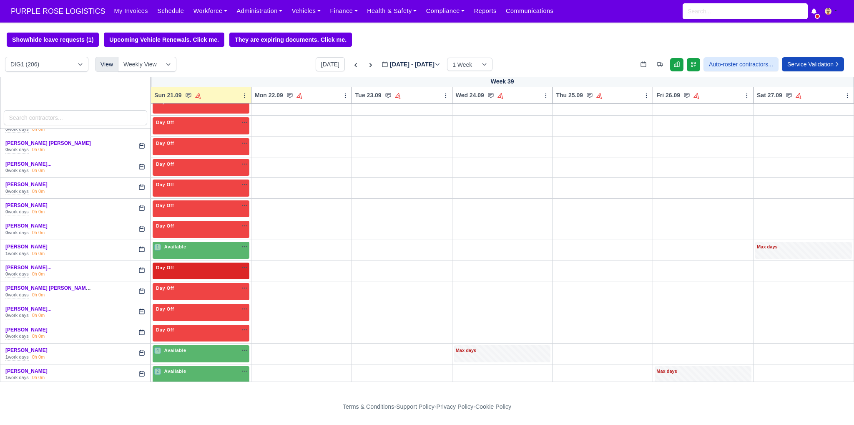
scroll to position [2397, 0]
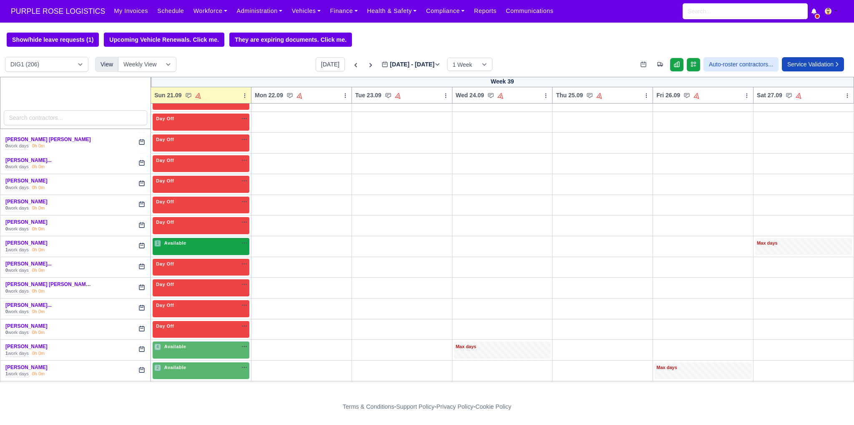
click at [201, 239] on div "1 Available na" at bounding box center [200, 242] width 93 height 7
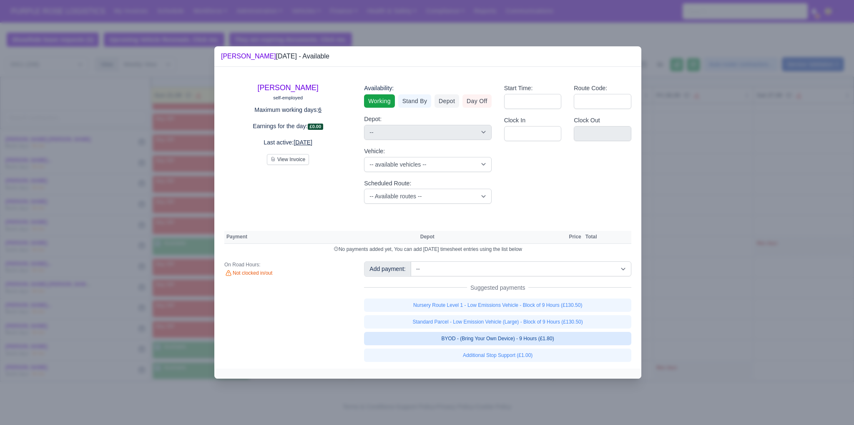
click at [521, 339] on link "BYOD - (Bring Your Own Device) - 9 Hours (£1.80)" at bounding box center [497, 338] width 267 height 13
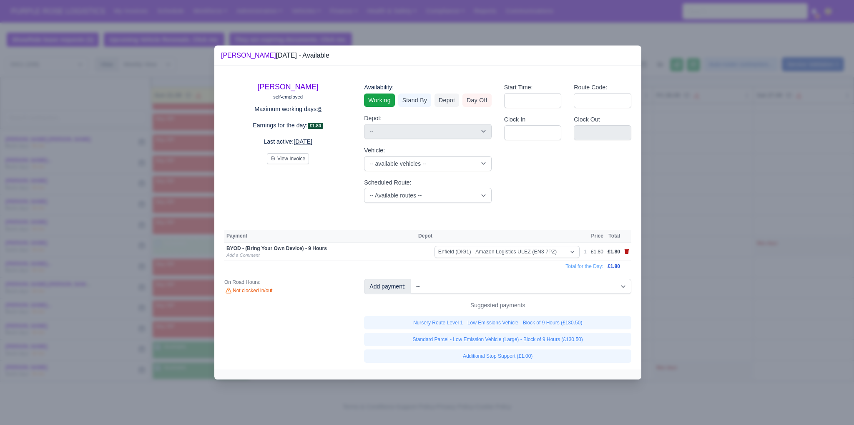
click at [627, 253] on icon at bounding box center [627, 251] width 5 height 5
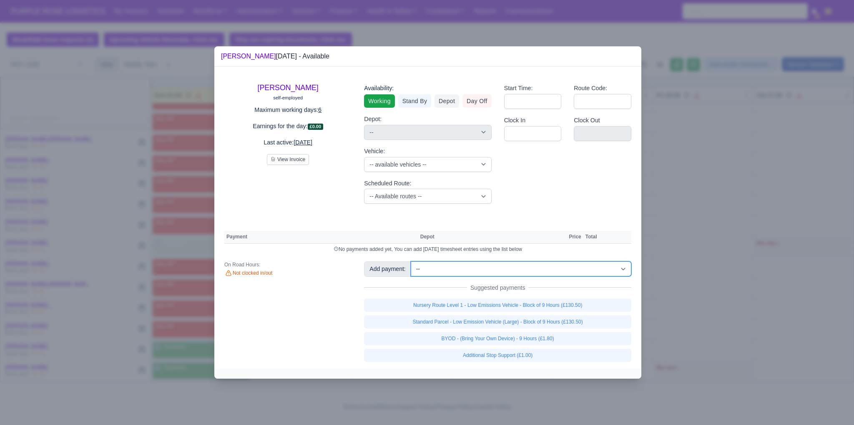
click at [573, 274] on select "-- Additional Hour Support (£14.50) Additional Hour Support (Walkers) (£13.50) …" at bounding box center [521, 268] width 221 height 15
click at [411, 261] on select "-- Additional Hour Support (£14.50) Additional Hour Support (Walkers) (£13.50) …" at bounding box center [521, 268] width 221 height 15
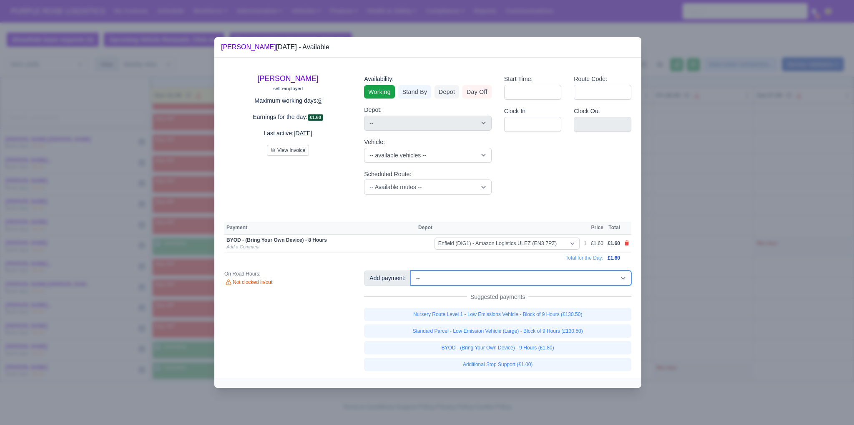
click at [556, 282] on select "-- Additional Hour Support (£14.50) Additional Hour Support (Walkers) (£13.50) …" at bounding box center [521, 277] width 221 height 15
click at [692, 202] on div at bounding box center [427, 212] width 854 height 425
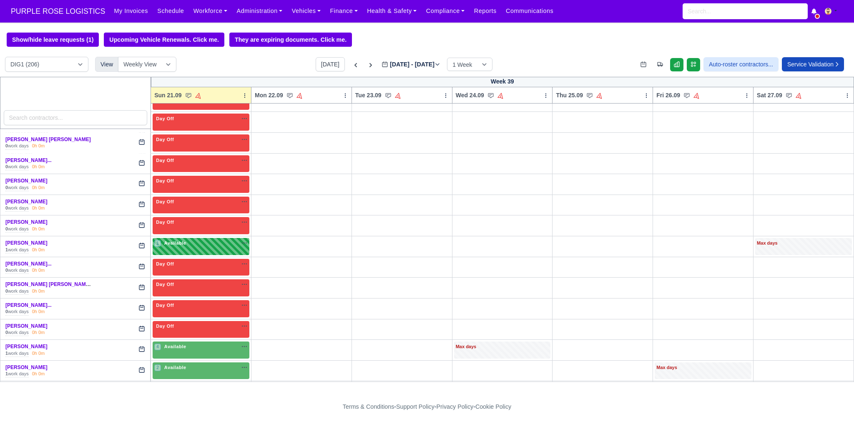
click at [198, 238] on div "1 Available" at bounding box center [201, 246] width 97 height 17
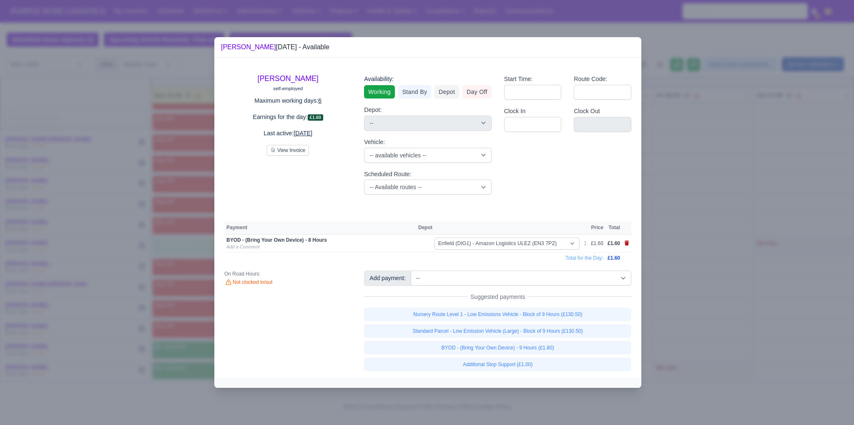
click at [624, 242] on td at bounding box center [626, 243] width 9 height 18
click at [627, 244] on icon at bounding box center [627, 242] width 5 height 5
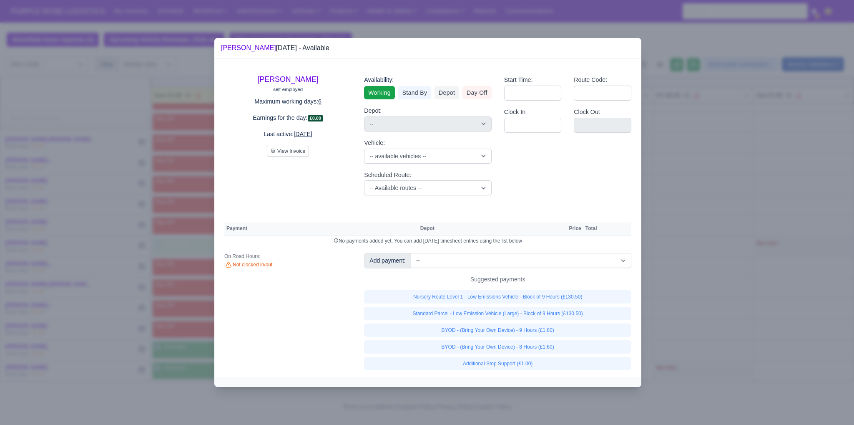
click at [659, 249] on div at bounding box center [427, 212] width 854 height 425
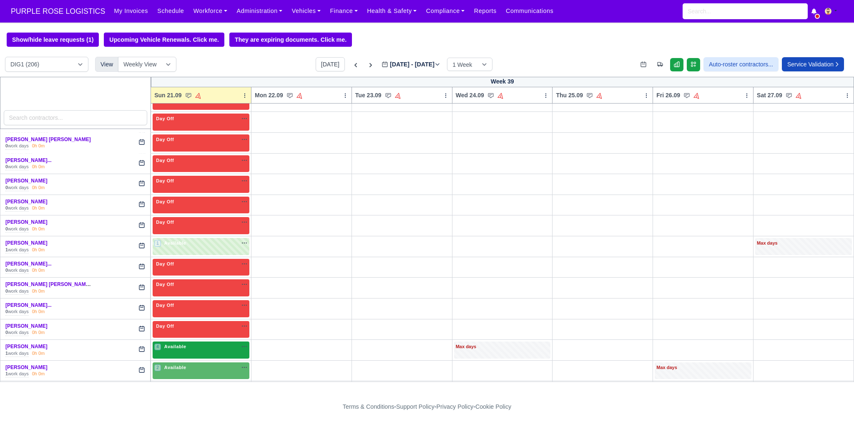
click at [177, 343] on span "Available" at bounding box center [175, 346] width 25 height 6
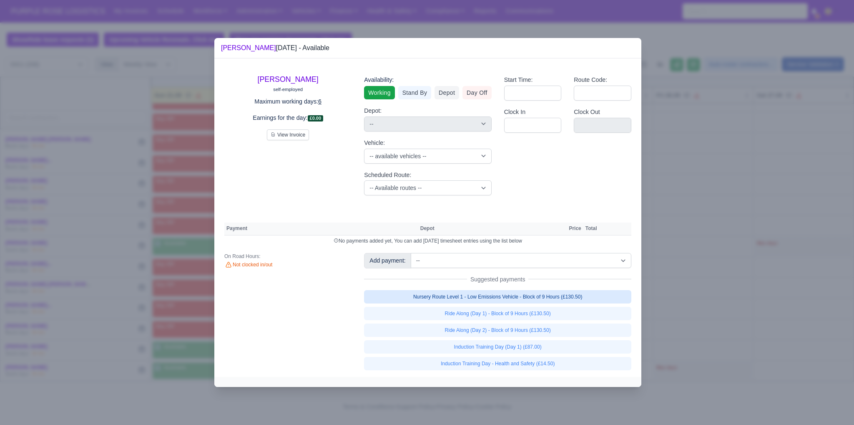
click at [532, 296] on link "Nursery Route Level 1 - Low Emissions Vehicle - Block of 9 Hours (£130.50)" at bounding box center [497, 296] width 267 height 13
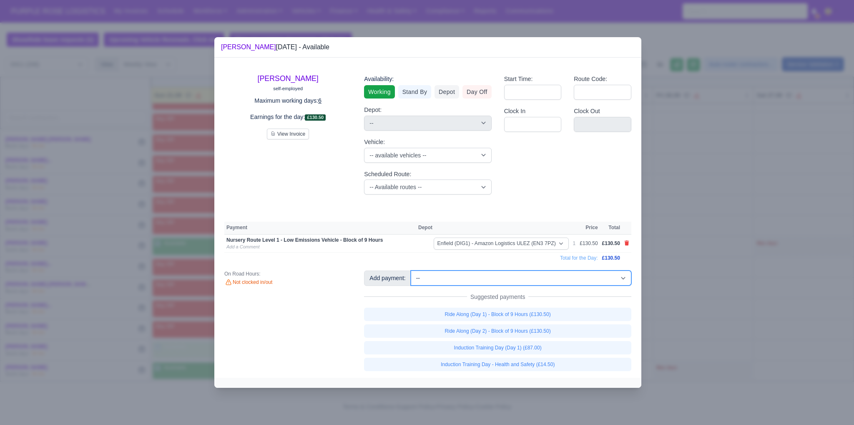
click at [518, 282] on select "-- Additional Hour Support (£14.50) Additional Hour Support (Walkers) (£13.50) …" at bounding box center [521, 277] width 221 height 15
click at [411, 270] on select "-- Additional Hour Support (£14.50) Additional Hour Support (Walkers) (£13.50) …" at bounding box center [521, 277] width 221 height 15
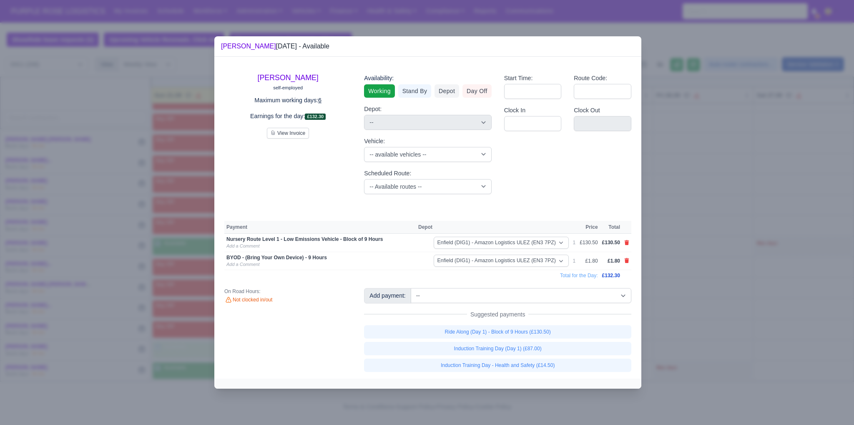
click at [716, 178] on div at bounding box center [427, 212] width 854 height 425
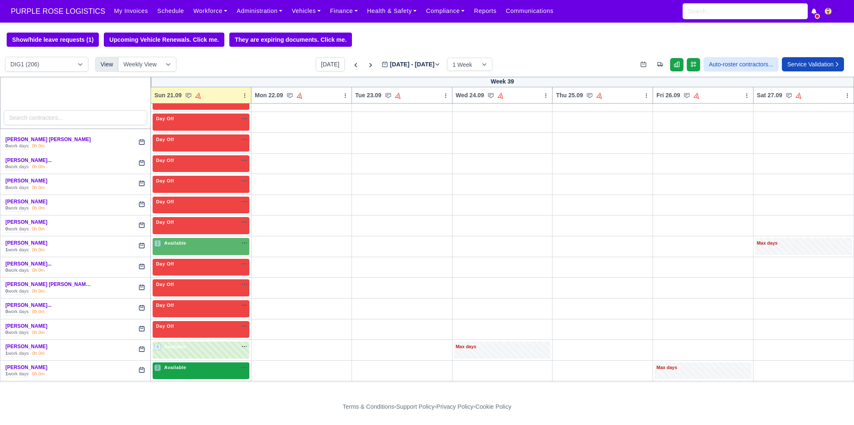
click at [200, 364] on div "2 Available na" at bounding box center [200, 367] width 93 height 7
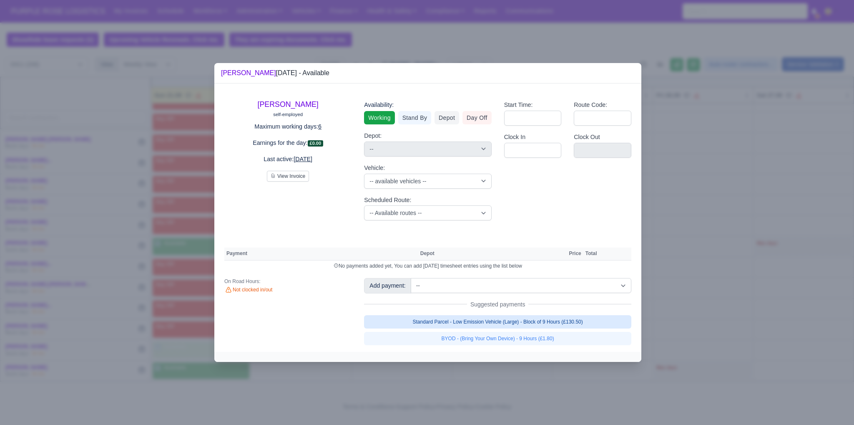
click at [460, 318] on link "Standard Parcel - Low Emission Vehicle (Large) - Block of 9 Hours (£130.50)" at bounding box center [497, 321] width 267 height 13
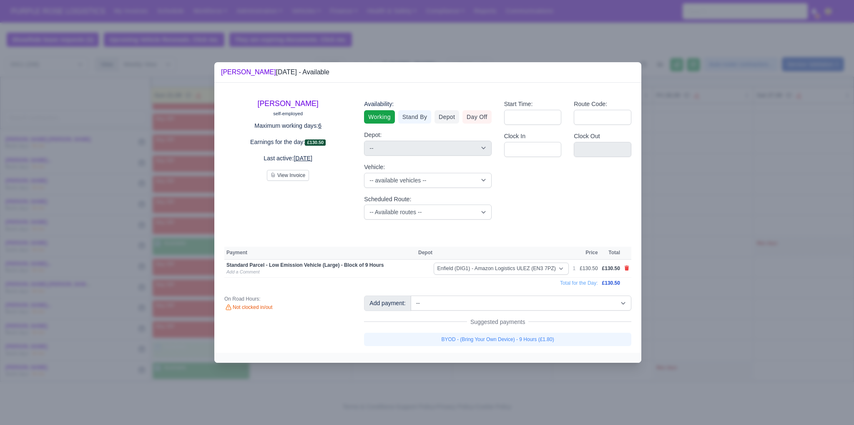
click at [477, 337] on link "BYOD - (Bring Your Own Device) - 9 Hours (£1.80)" at bounding box center [497, 338] width 267 height 13
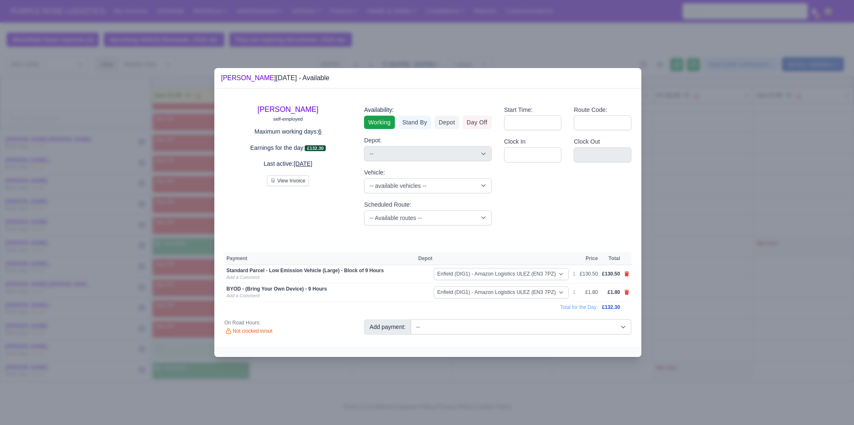
click at [721, 301] on div at bounding box center [427, 212] width 854 height 425
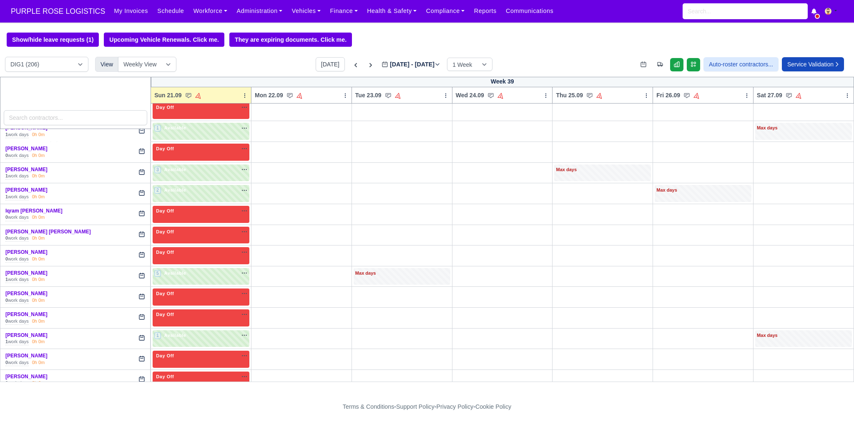
scroll to position [770, 0]
